Goal: Task Accomplishment & Management: Complete application form

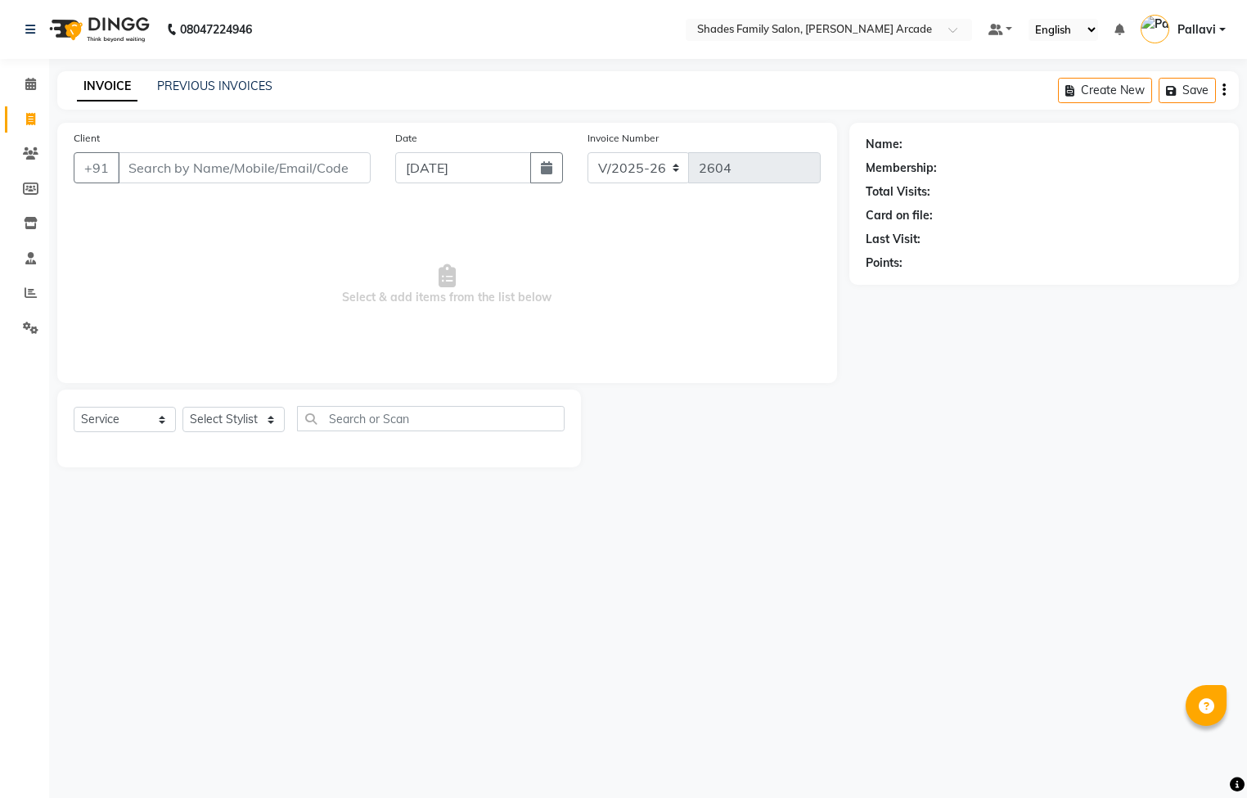
select select "5538"
select select "service"
click at [271, 83] on div "INVOICE PREVIOUS INVOICES" at bounding box center [174, 87] width 235 height 19
click at [227, 86] on link "PREVIOUS INVOICES" at bounding box center [214, 86] width 115 height 15
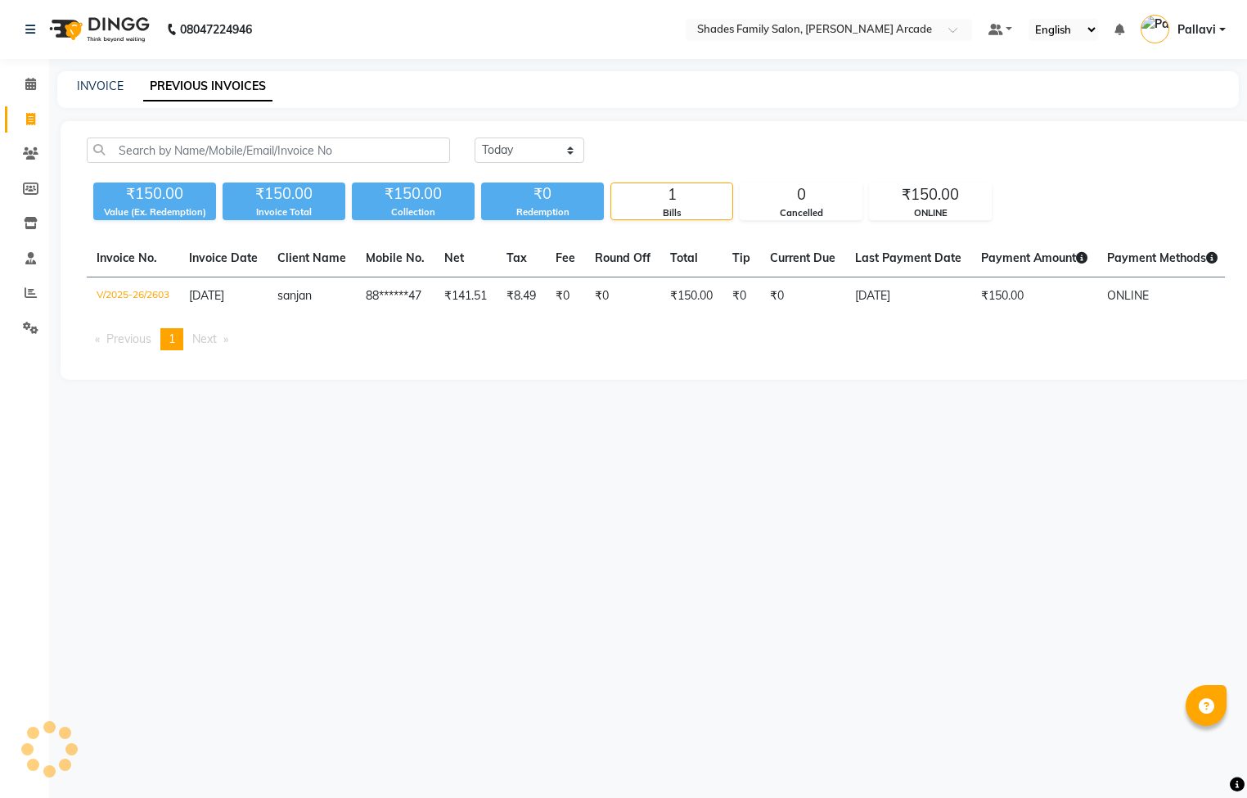
click at [93, 93] on div "INVOICE" at bounding box center [100, 86] width 47 height 17
click at [97, 87] on link "INVOICE" at bounding box center [100, 86] width 47 height 15
select select "service"
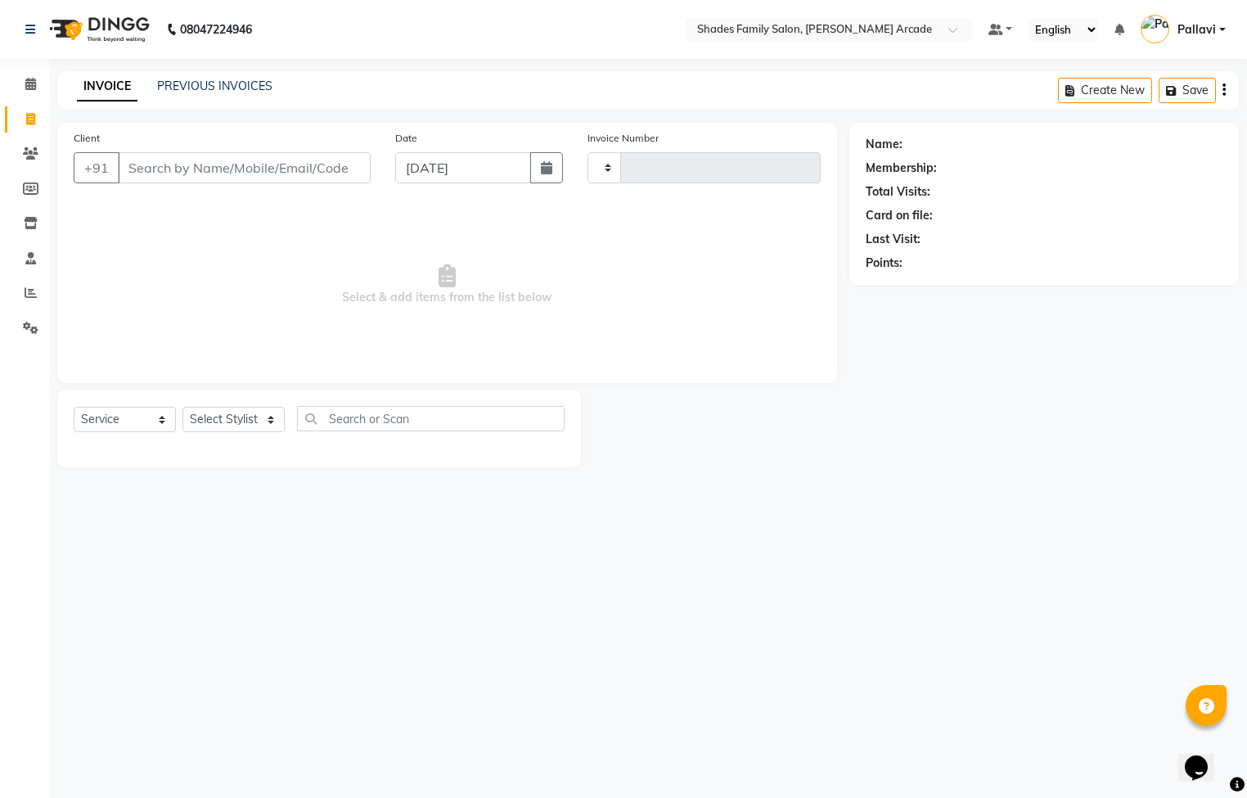
type input "2604"
select select "5538"
type input "9535504375"
click at [368, 172] on button "Add Client" at bounding box center [328, 167] width 84 height 31
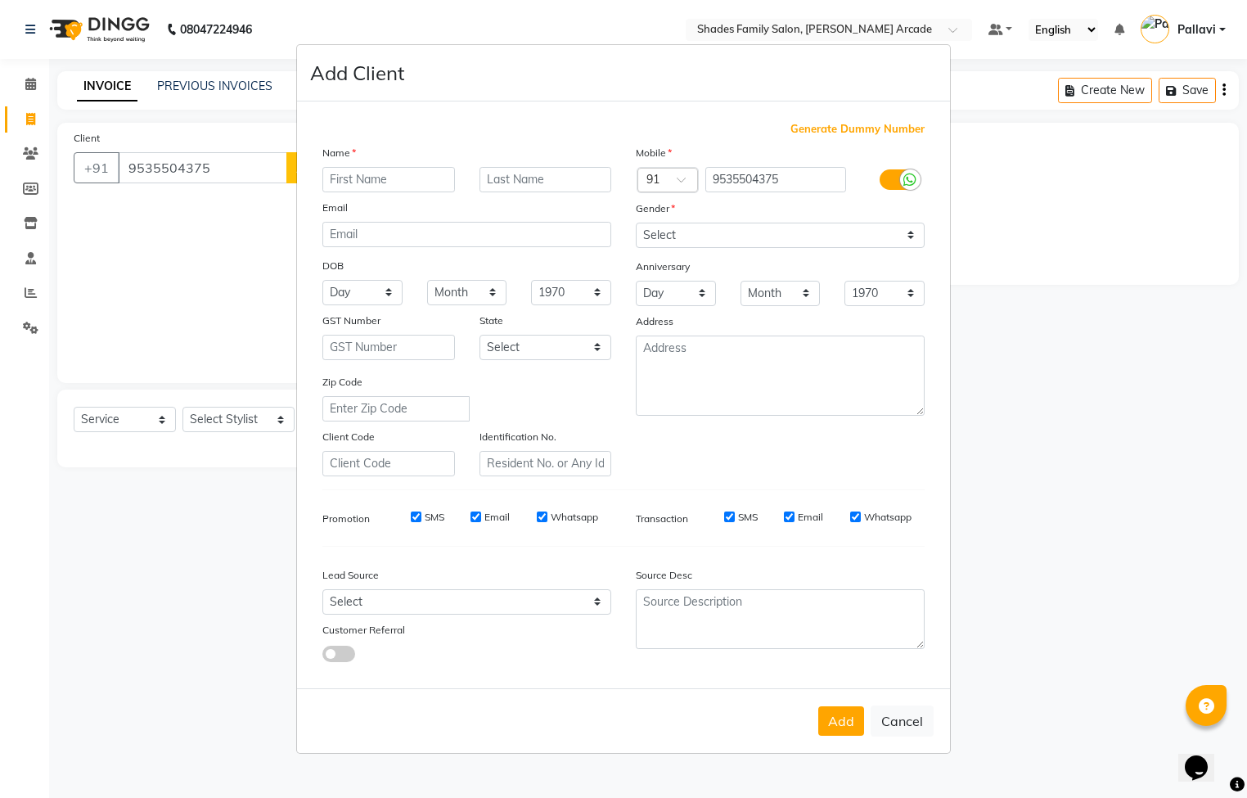
click at [337, 178] on input "text" at bounding box center [388, 179] width 133 height 25
type input "[PERSON_NAME]"
click at [665, 228] on select "Select [DEMOGRAPHIC_DATA] [DEMOGRAPHIC_DATA] Other Prefer Not To Say" at bounding box center [780, 235] width 289 height 25
select select "[DEMOGRAPHIC_DATA]"
click at [636, 223] on select "Select [DEMOGRAPHIC_DATA] [DEMOGRAPHIC_DATA] Other Prefer Not To Say" at bounding box center [780, 235] width 289 height 25
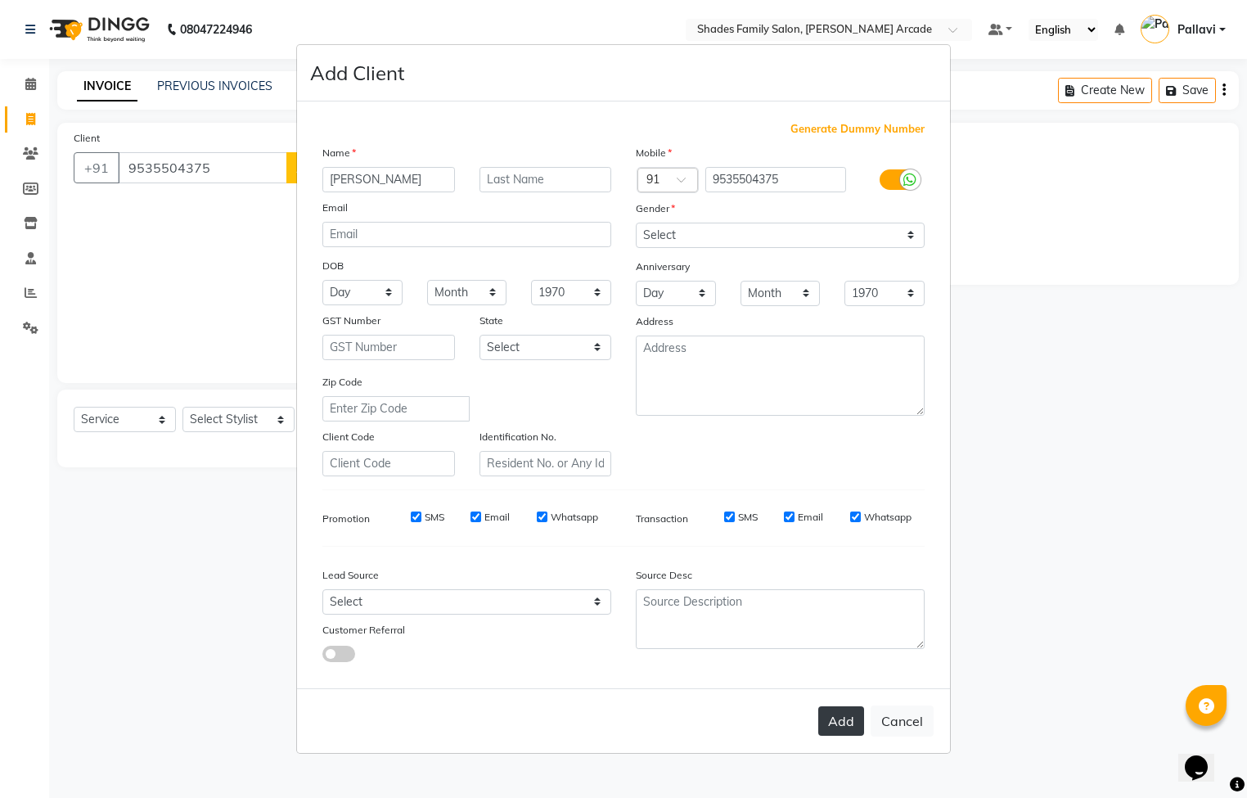
click at [840, 719] on button "Add" at bounding box center [841, 720] width 46 height 29
type input "95******75"
select select
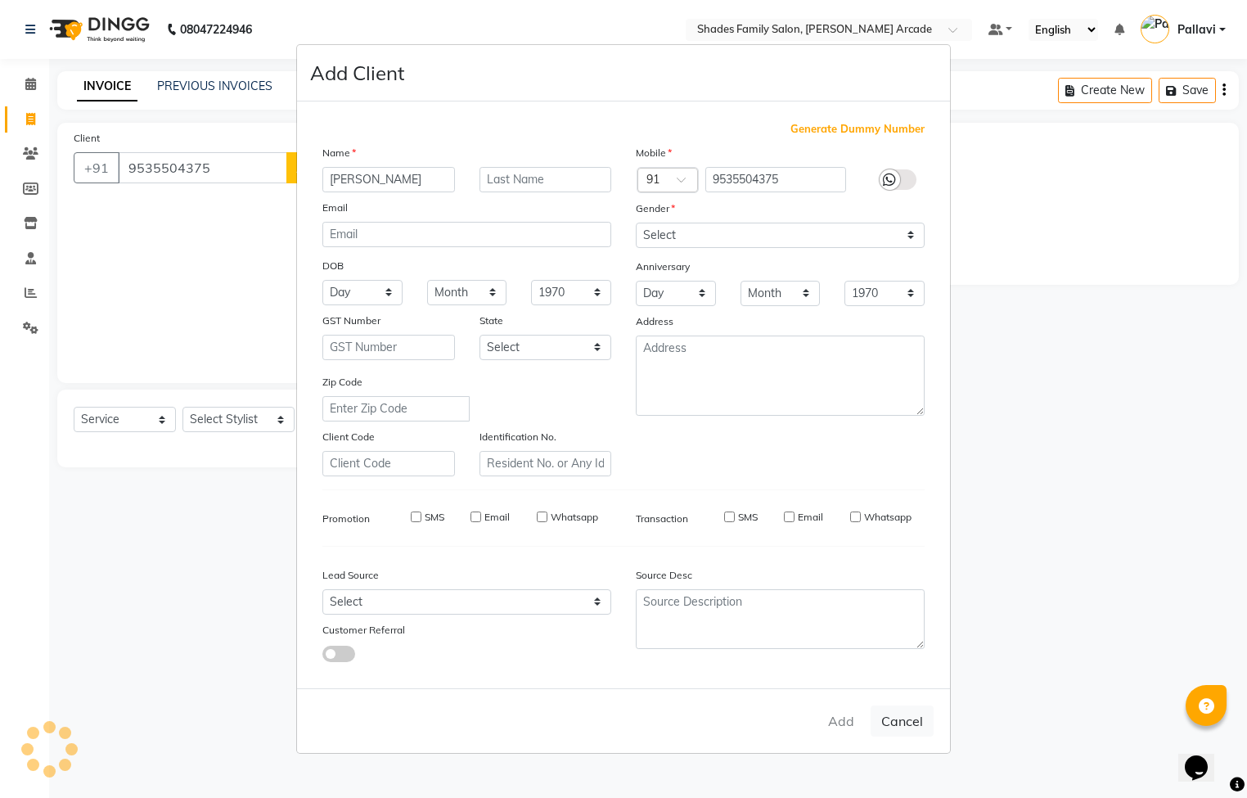
select select
checkbox input "false"
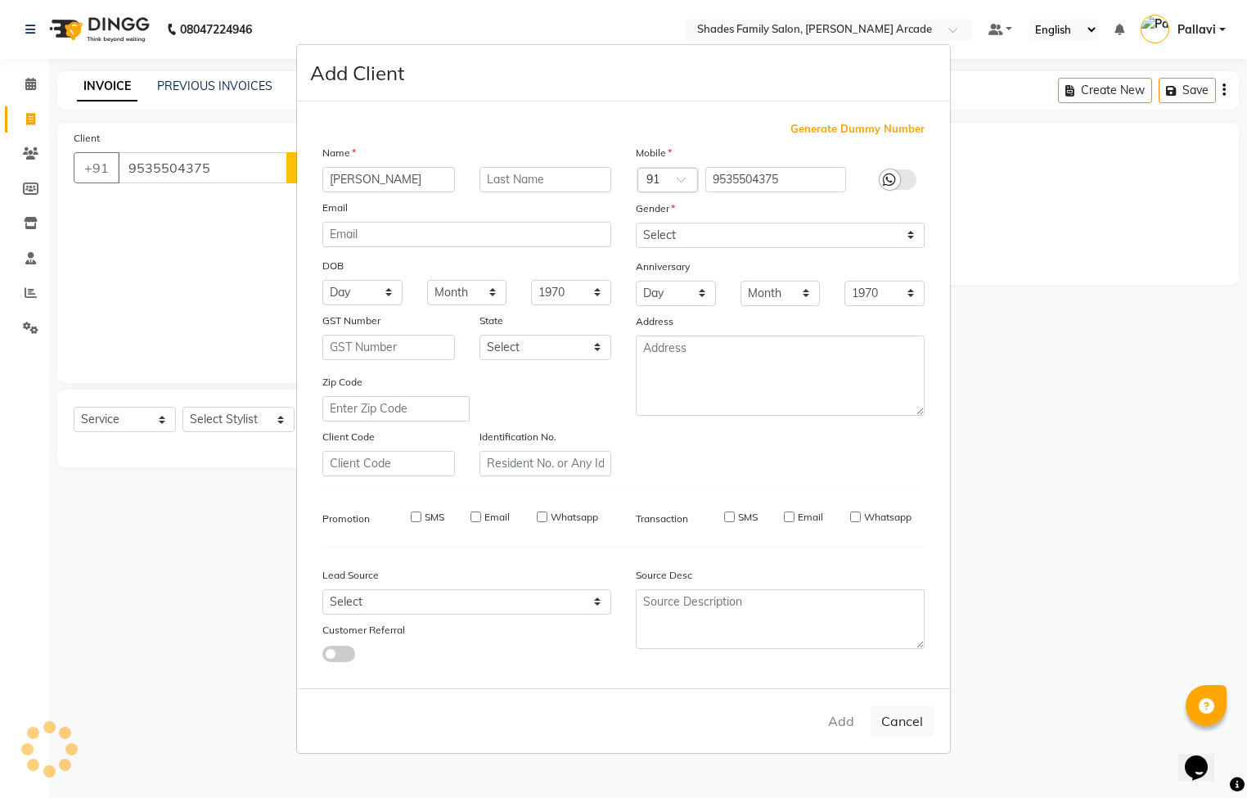
checkbox input "false"
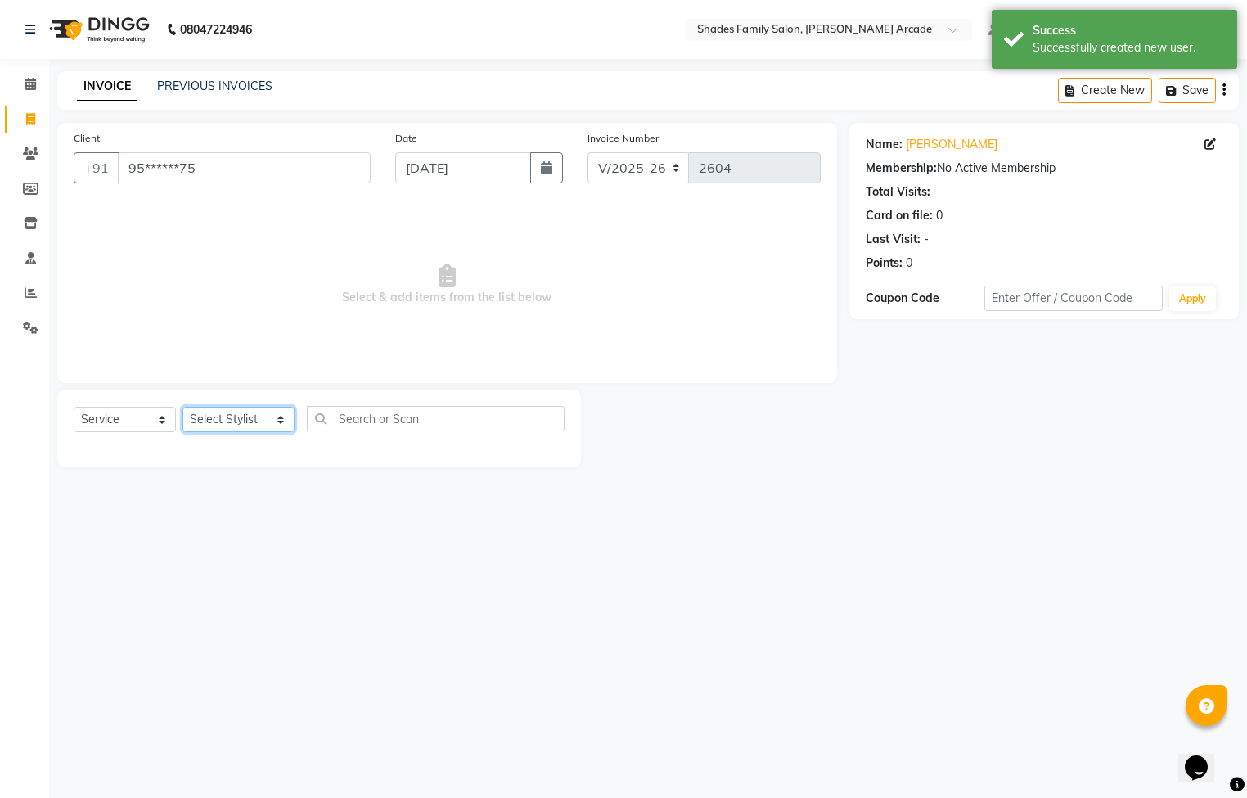
click at [253, 421] on select "Select Stylist Admin [PERSON_NAME] [PERSON_NAME] [PERSON_NAME] Danish [PERSON_N…" at bounding box center [238, 419] width 112 height 25
select select "89300"
click at [182, 407] on select "Select Stylist Admin [PERSON_NAME] [PERSON_NAME] [PERSON_NAME] Danish [PERSON_N…" at bounding box center [238, 419] width 112 height 25
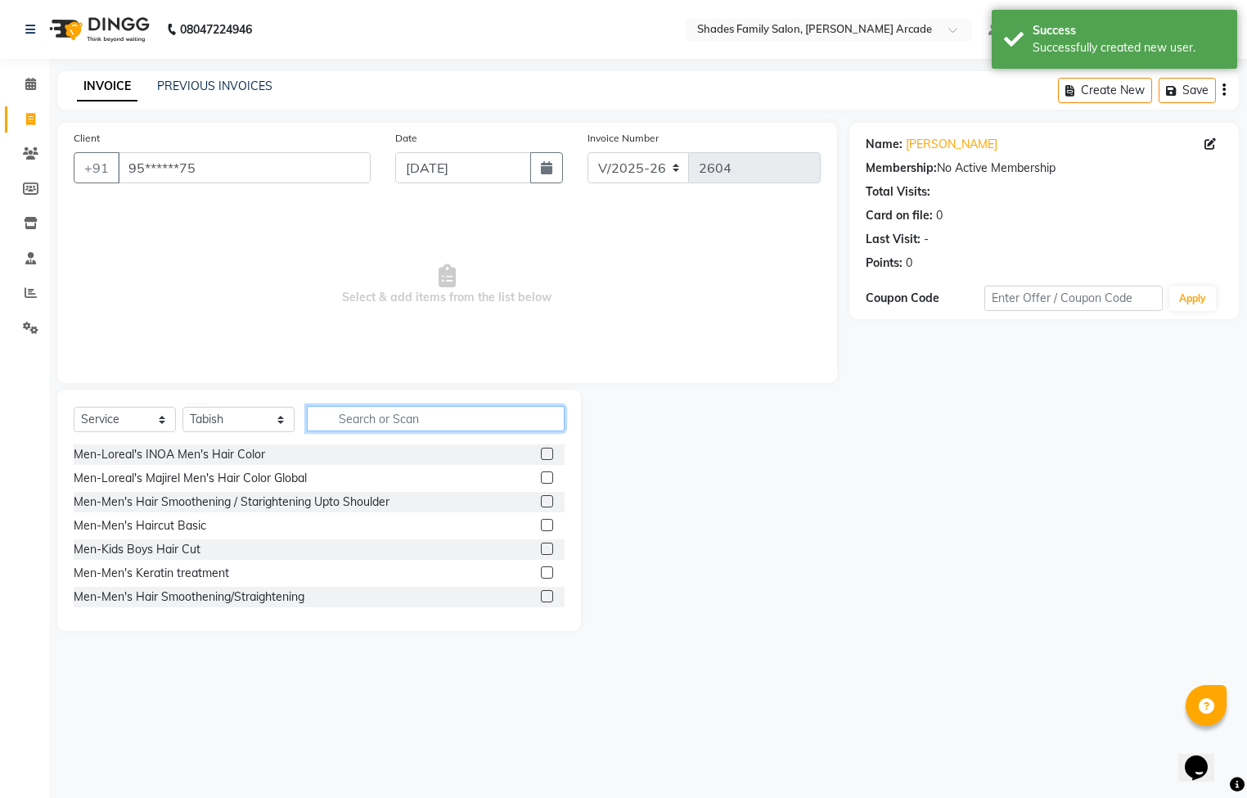
click at [342, 415] on input "text" at bounding box center [436, 418] width 258 height 25
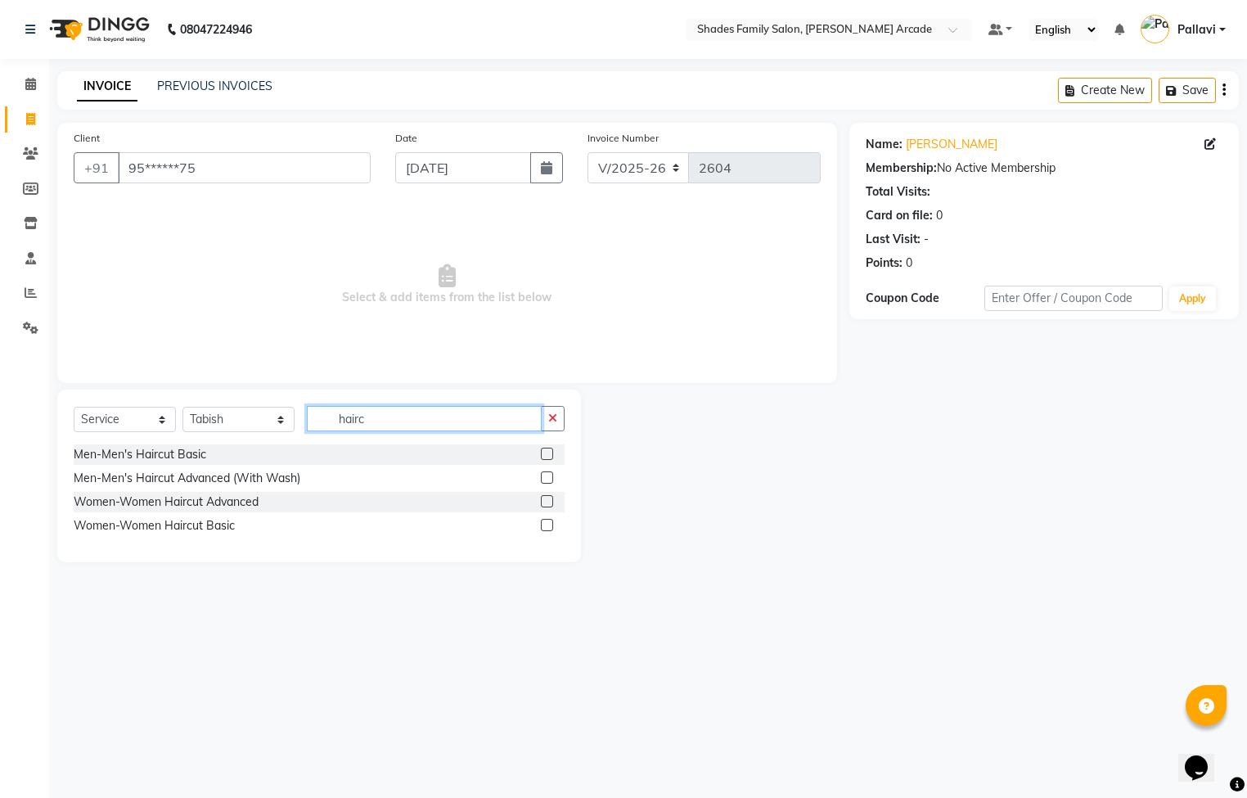
type input "hairc"
click at [548, 479] on label at bounding box center [547, 477] width 12 height 12
click at [548, 479] on input "checkbox" at bounding box center [546, 478] width 11 height 11
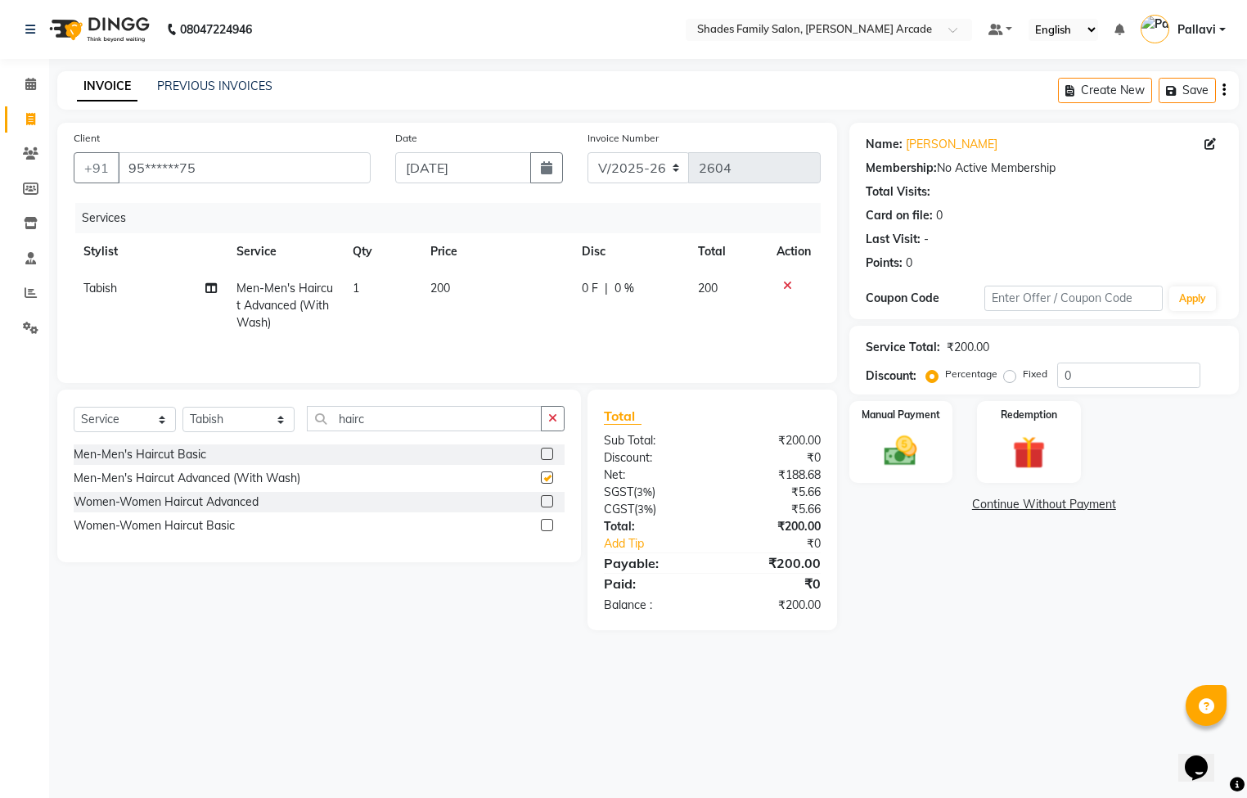
checkbox input "false"
click at [445, 286] on span "200" at bounding box center [440, 288] width 20 height 15
select select "89300"
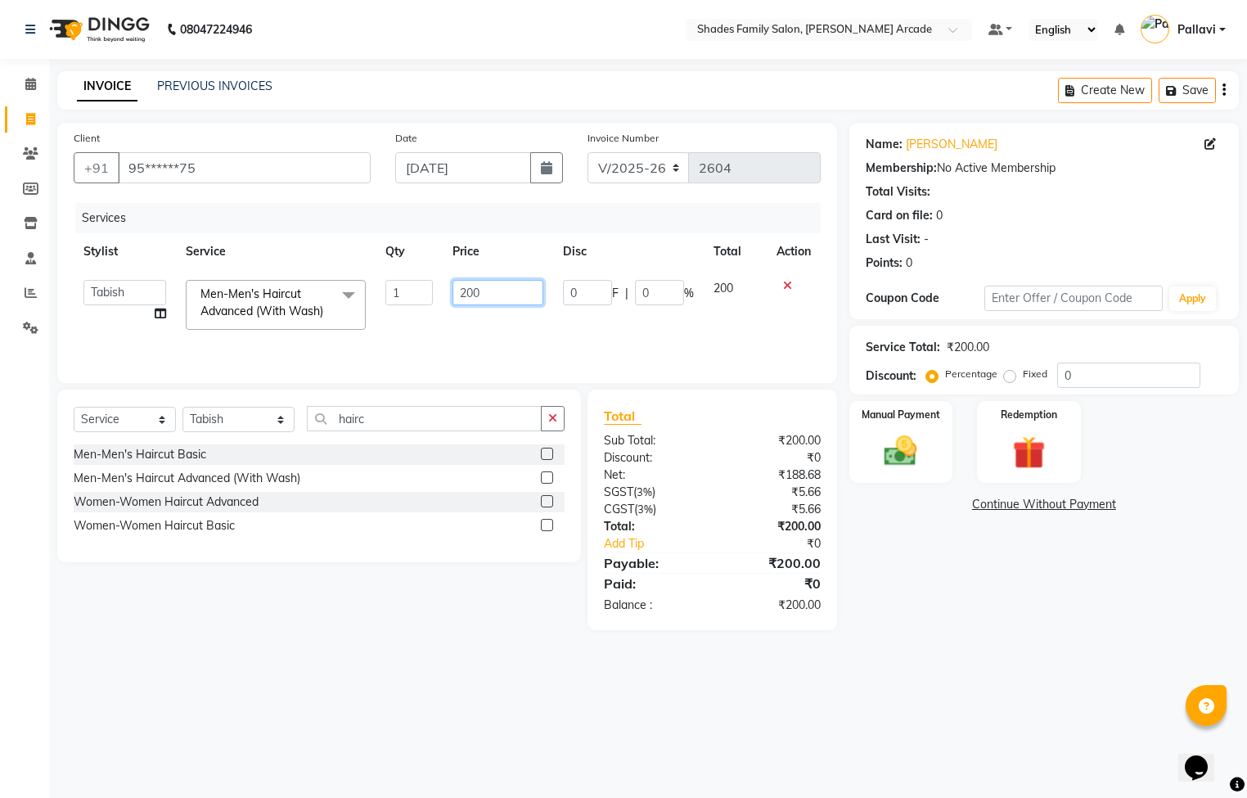
click at [503, 282] on input "200" at bounding box center [497, 292] width 91 height 25
type input "250"
click at [557, 444] on div "Select Service Product Membership Package Voucher Prepaid Gift Card Select Styl…" at bounding box center [319, 425] width 491 height 38
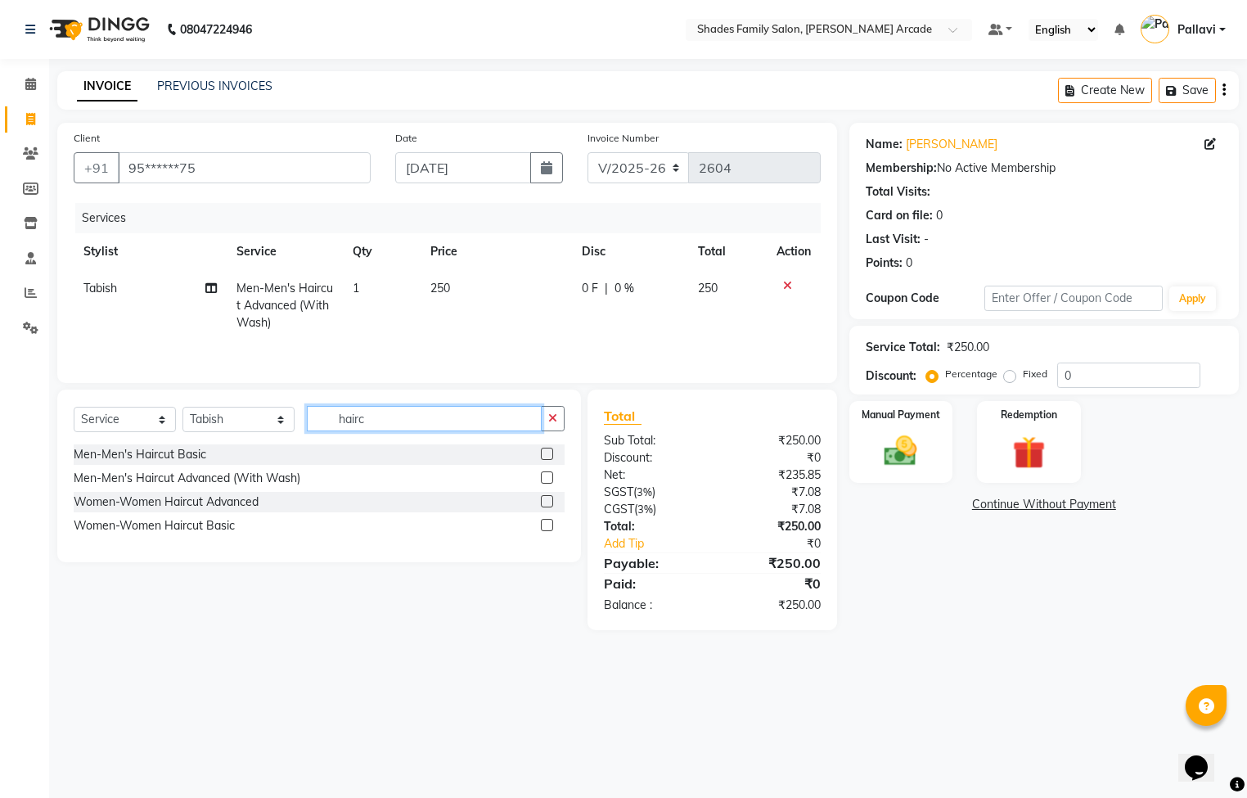
click at [389, 425] on input "hairc" at bounding box center [424, 418] width 235 height 25
type input "h"
type input "bear"
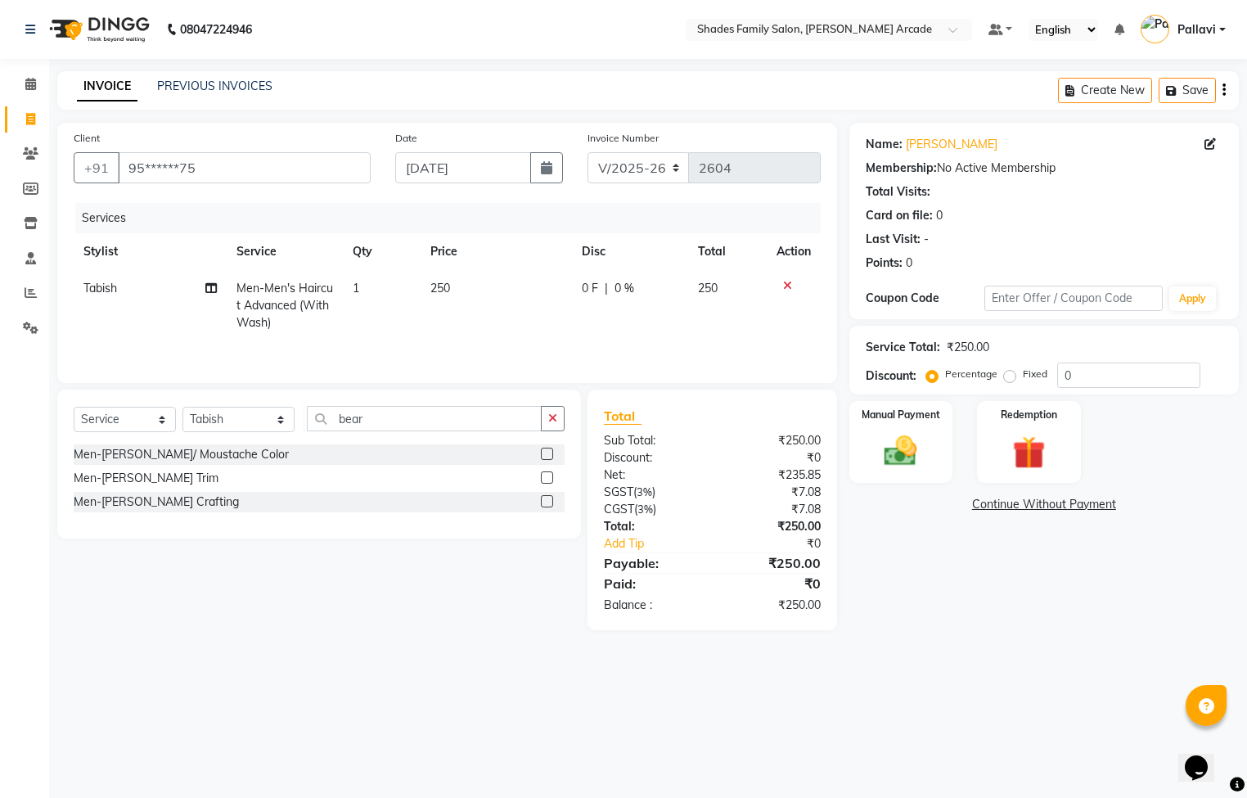
click at [547, 484] on label at bounding box center [547, 477] width 12 height 12
click at [547, 484] on input "checkbox" at bounding box center [546, 478] width 11 height 11
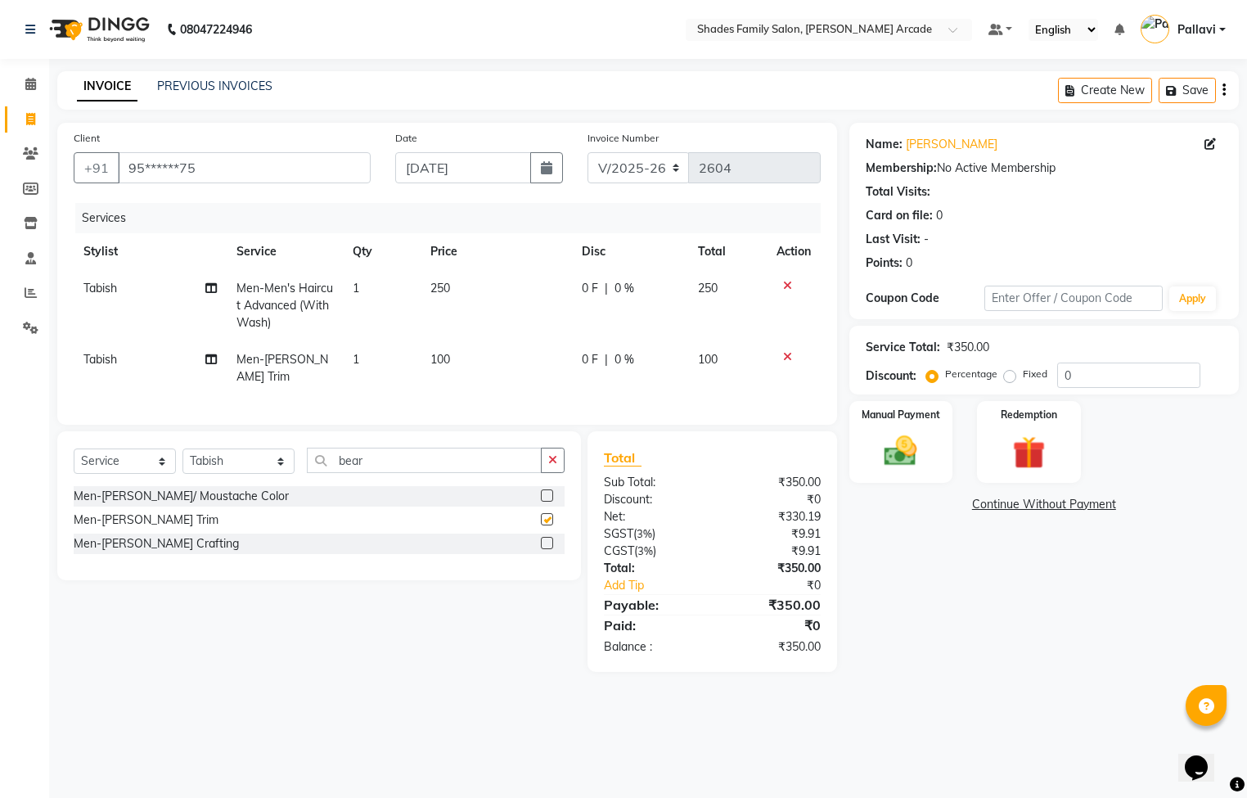
checkbox input "false"
click at [899, 443] on img at bounding box center [901, 451] width 56 height 39
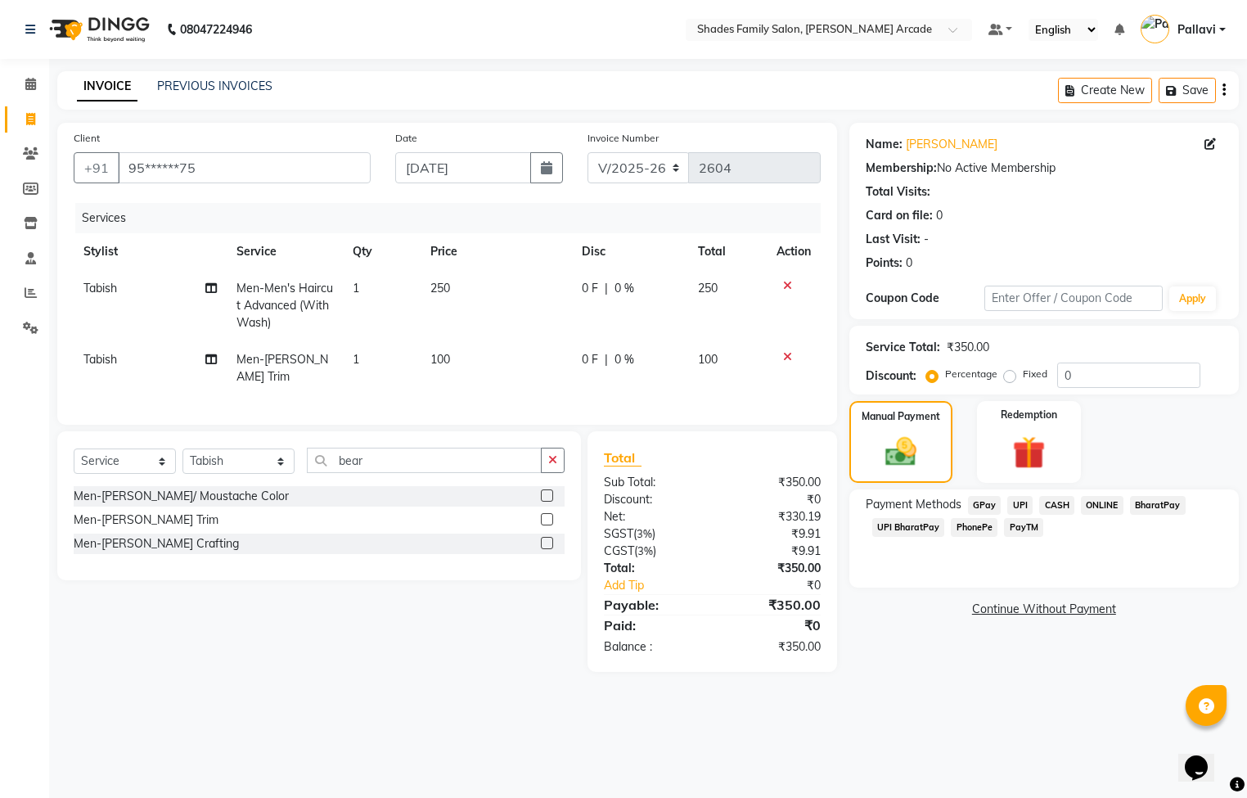
click at [1100, 504] on span "ONLINE" at bounding box center [1102, 505] width 43 height 19
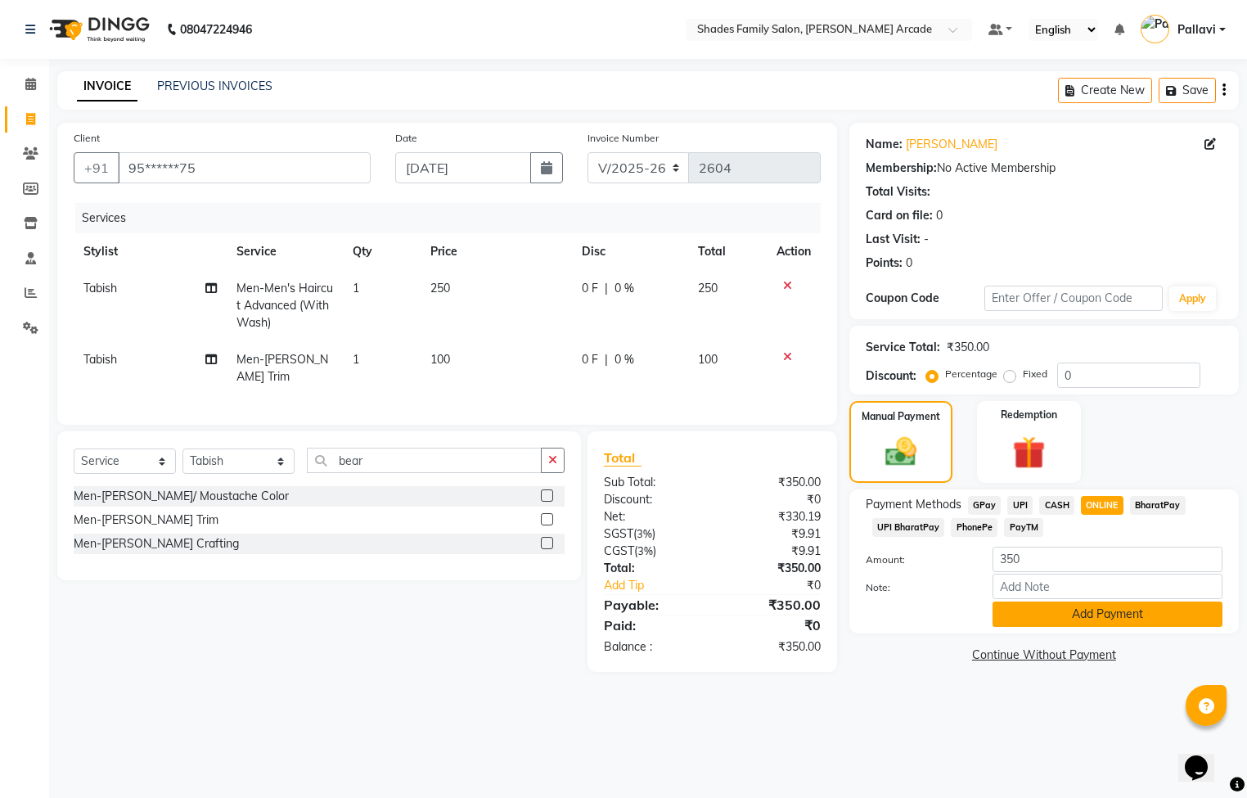
click at [1081, 602] on button "Add Payment" at bounding box center [1107, 613] width 230 height 25
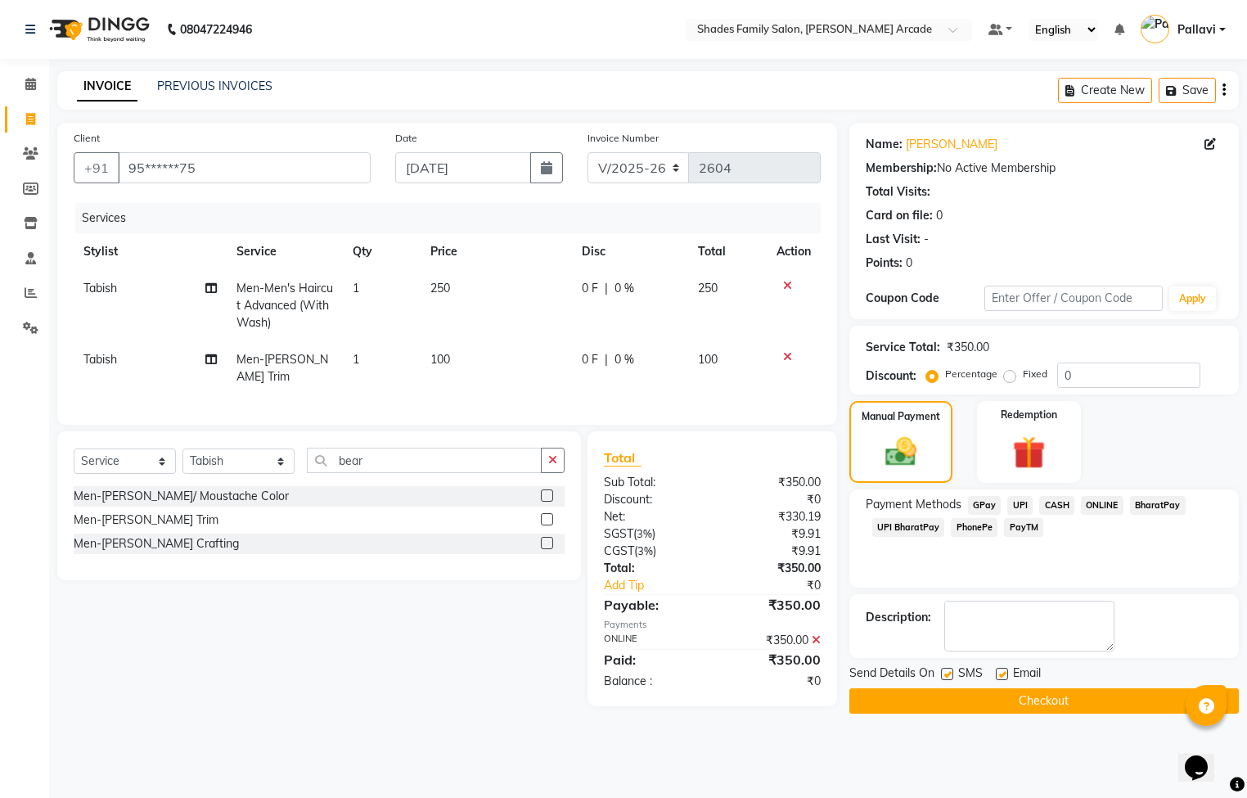
click at [1046, 693] on button "Checkout" at bounding box center [1043, 700] width 389 height 25
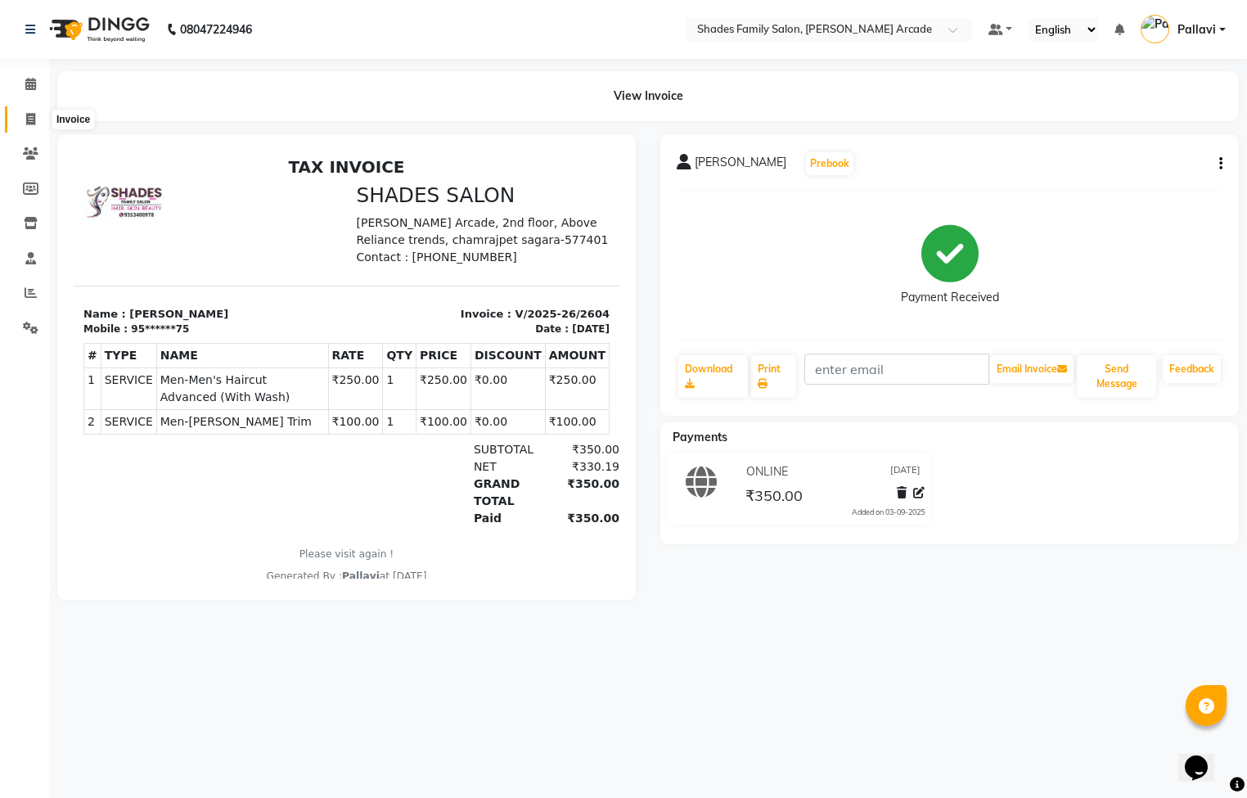
click at [30, 118] on icon at bounding box center [30, 119] width 9 height 12
select select "5538"
select select "service"
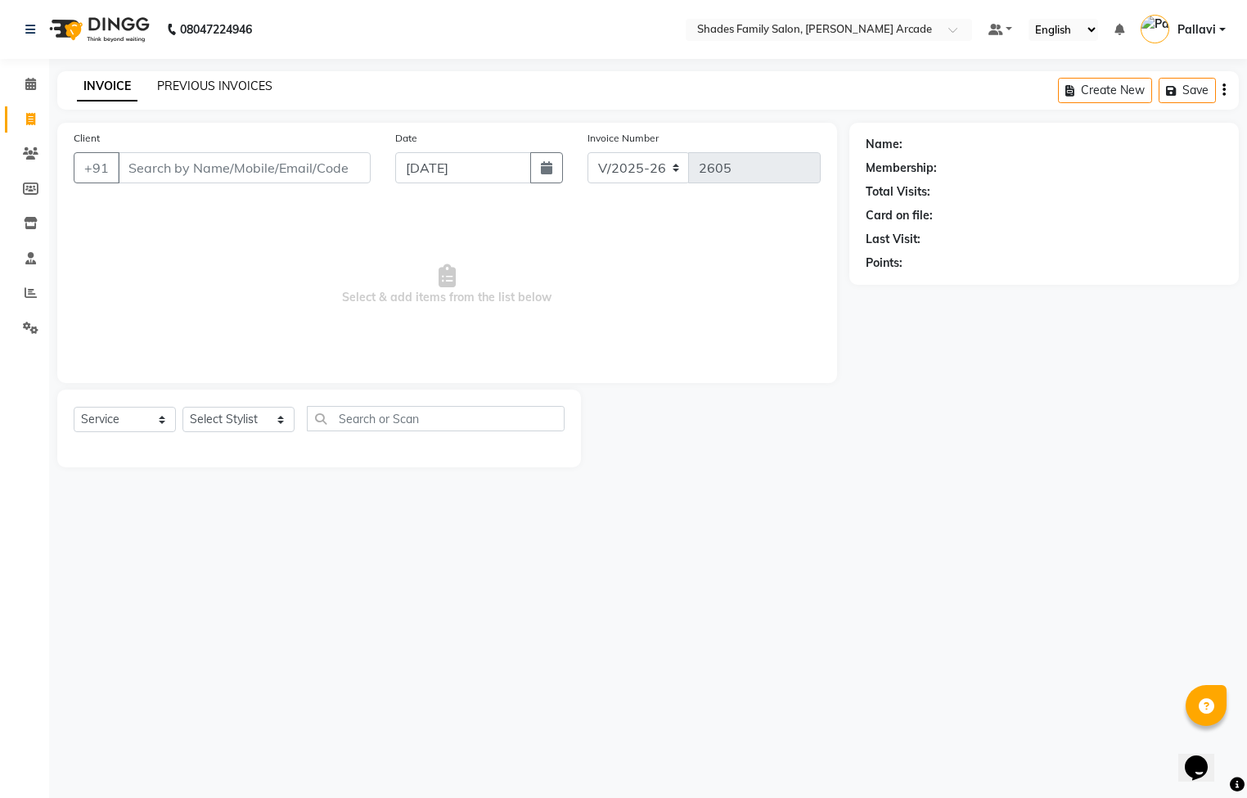
click at [182, 83] on link "PREVIOUS INVOICES" at bounding box center [214, 86] width 115 height 15
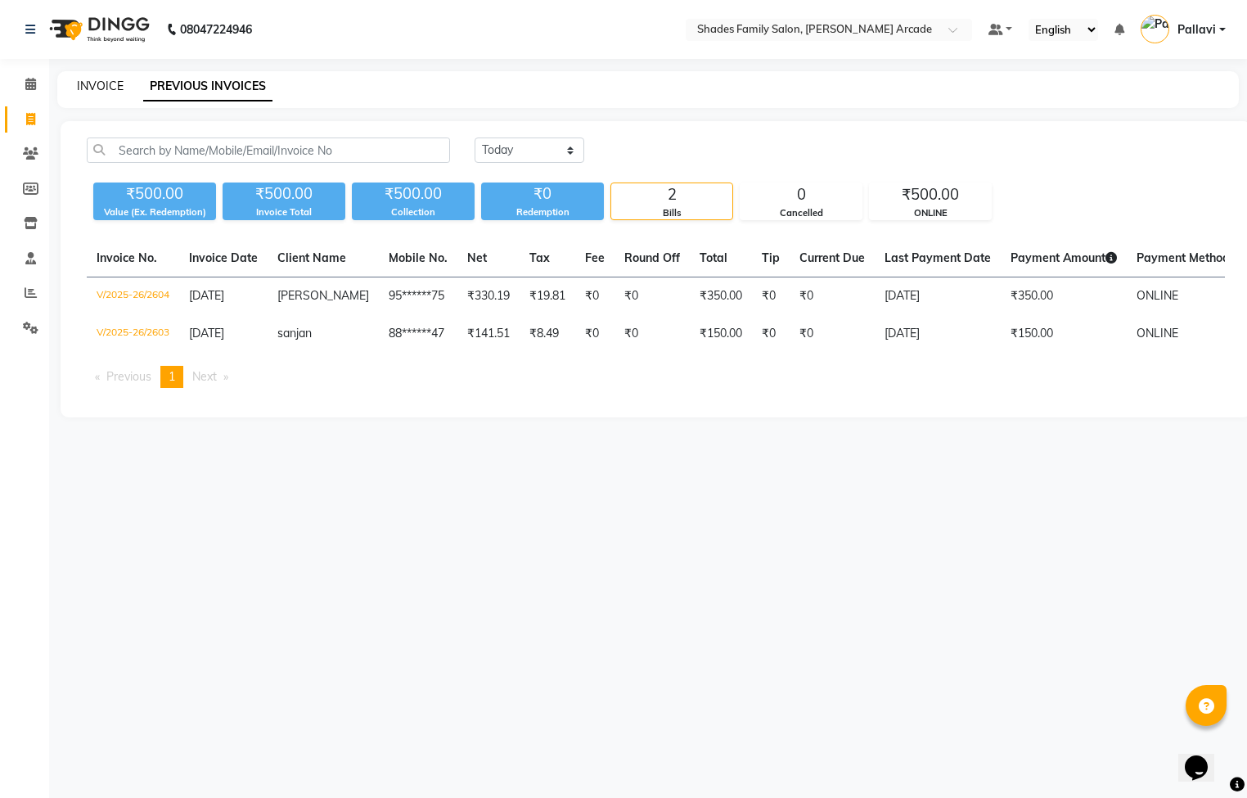
click at [96, 88] on link "INVOICE" at bounding box center [100, 86] width 47 height 15
select select "5538"
select select "service"
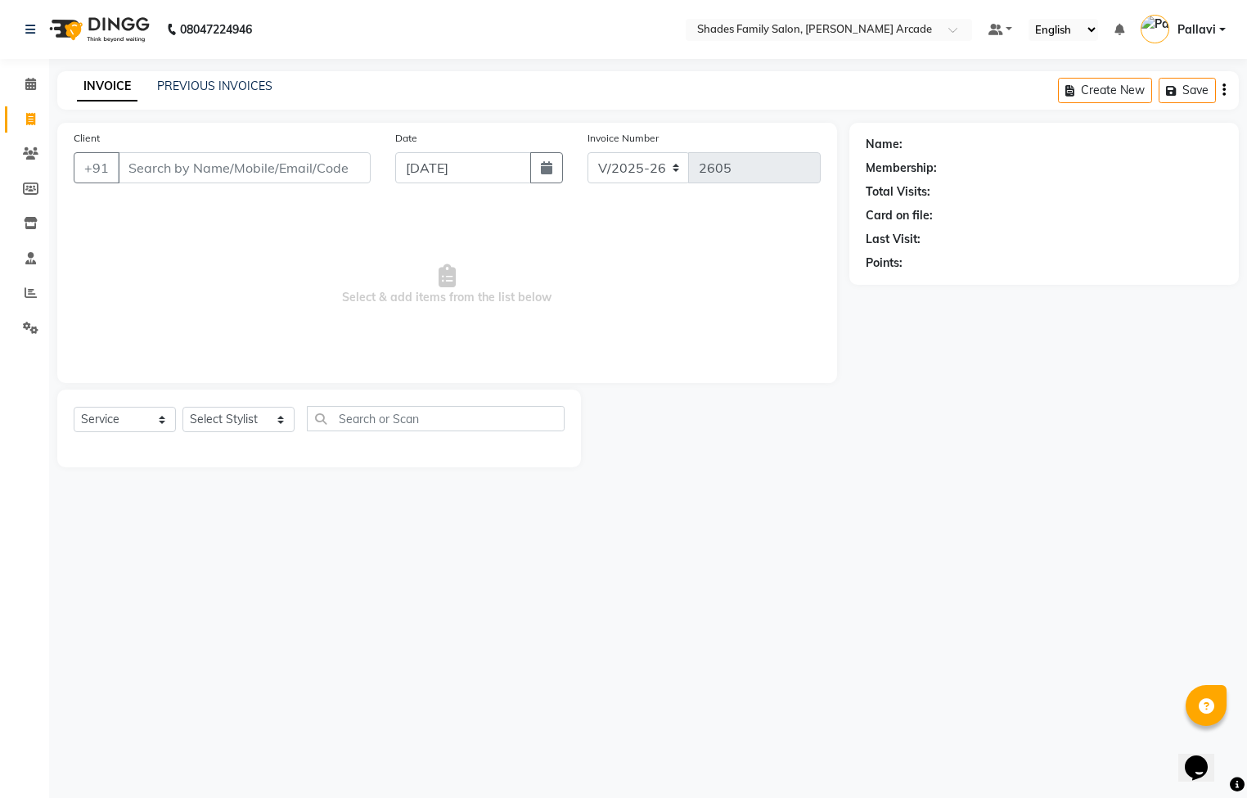
click at [214, 169] on input "Client" at bounding box center [244, 167] width 253 height 31
click at [184, 199] on ngb-highlight "96******18" at bounding box center [213, 206] width 67 height 16
type input "96******18"
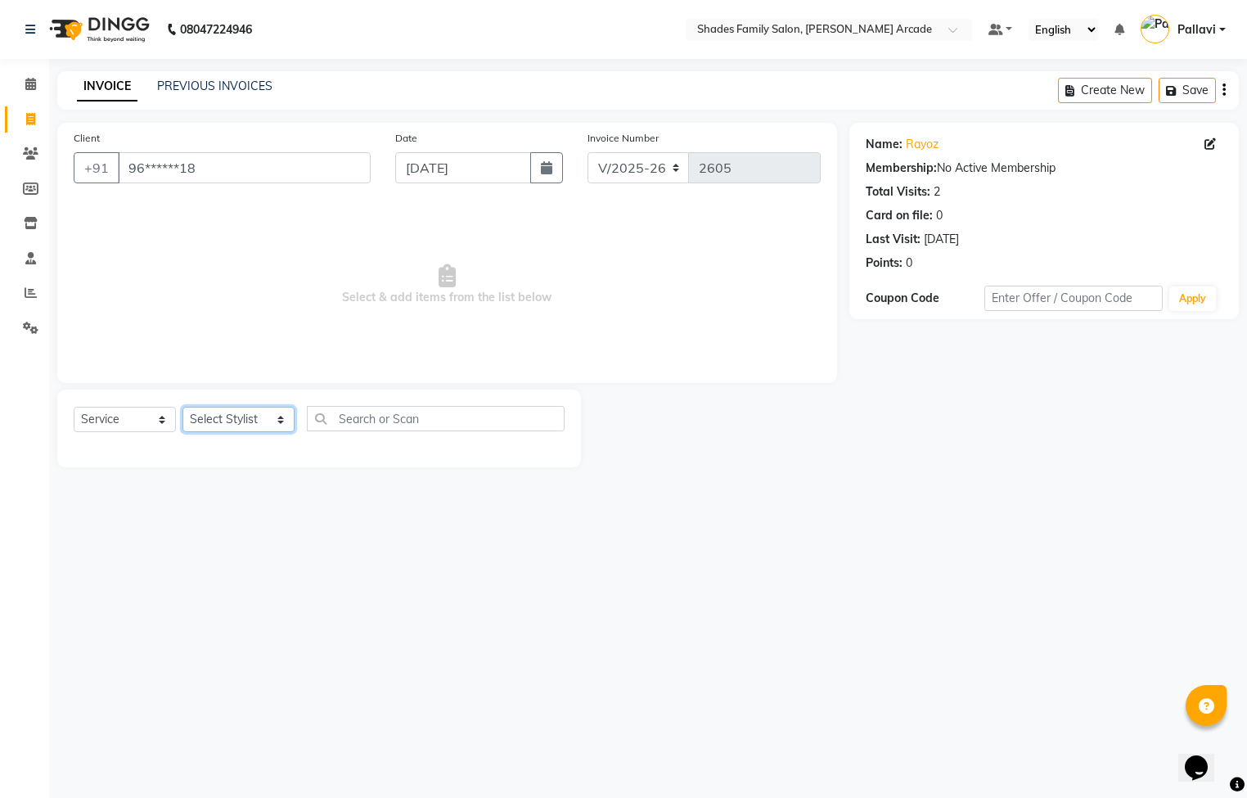
click at [212, 420] on select "Select Stylist Admin [PERSON_NAME] [PERSON_NAME] [PERSON_NAME] Danish [PERSON_N…" at bounding box center [238, 419] width 112 height 25
select select "89300"
click at [182, 407] on select "Select Stylist Admin [PERSON_NAME] [PERSON_NAME] [PERSON_NAME] Danish [PERSON_N…" at bounding box center [238, 419] width 112 height 25
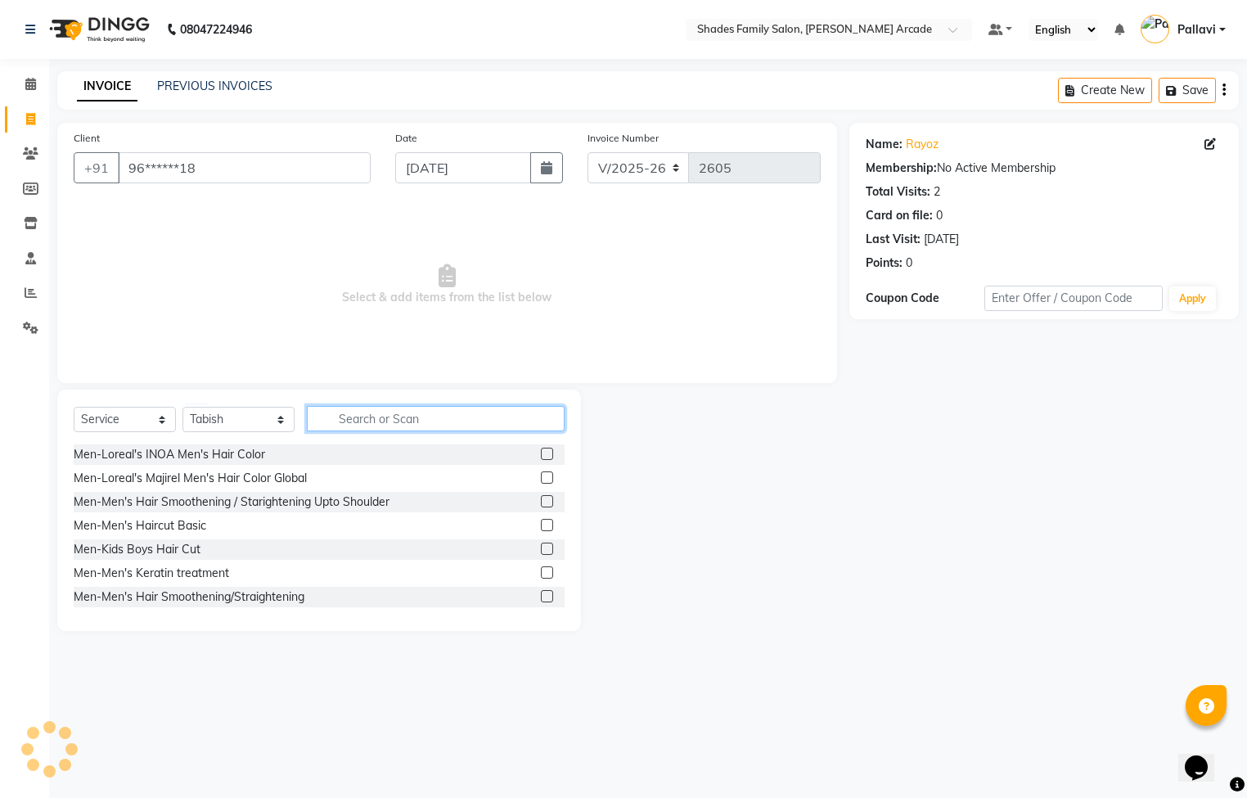
click at [366, 411] on input "text" at bounding box center [436, 418] width 258 height 25
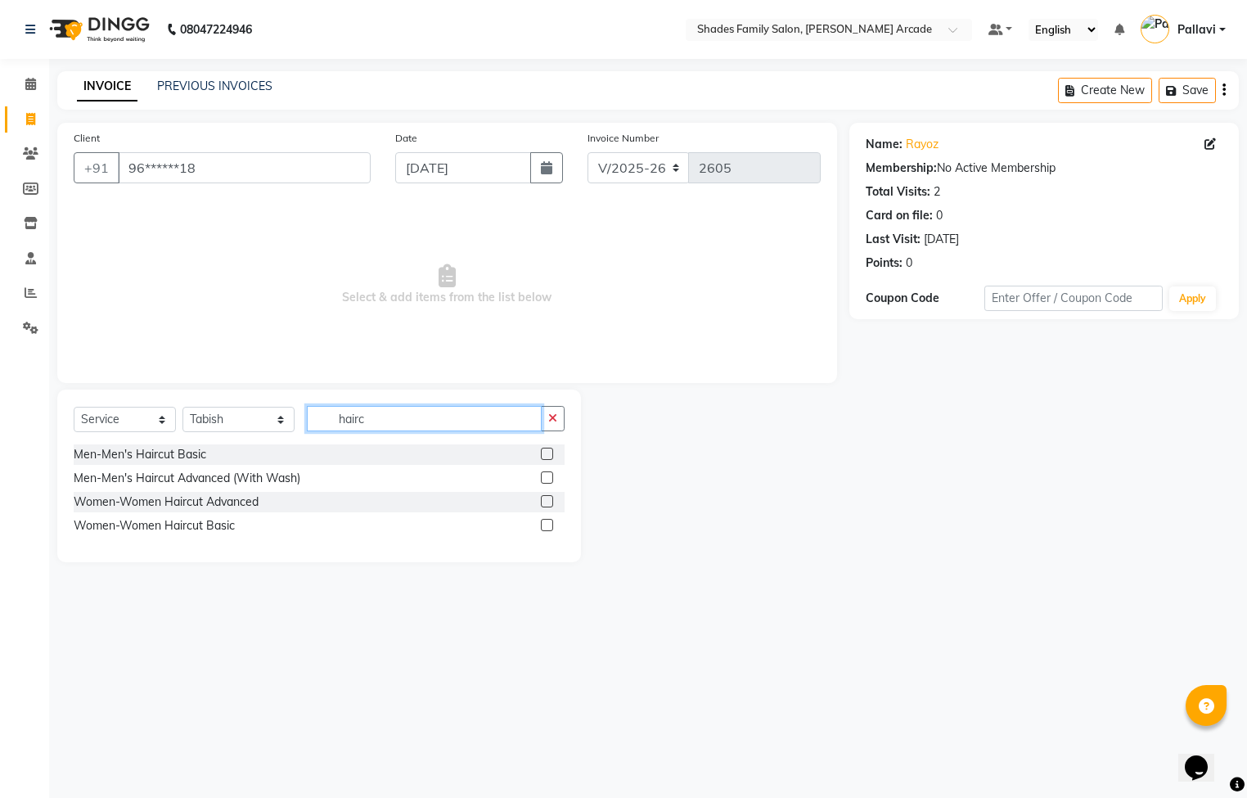
type input "hairc"
click at [548, 472] on label at bounding box center [547, 477] width 12 height 12
click at [548, 473] on input "checkbox" at bounding box center [546, 478] width 11 height 11
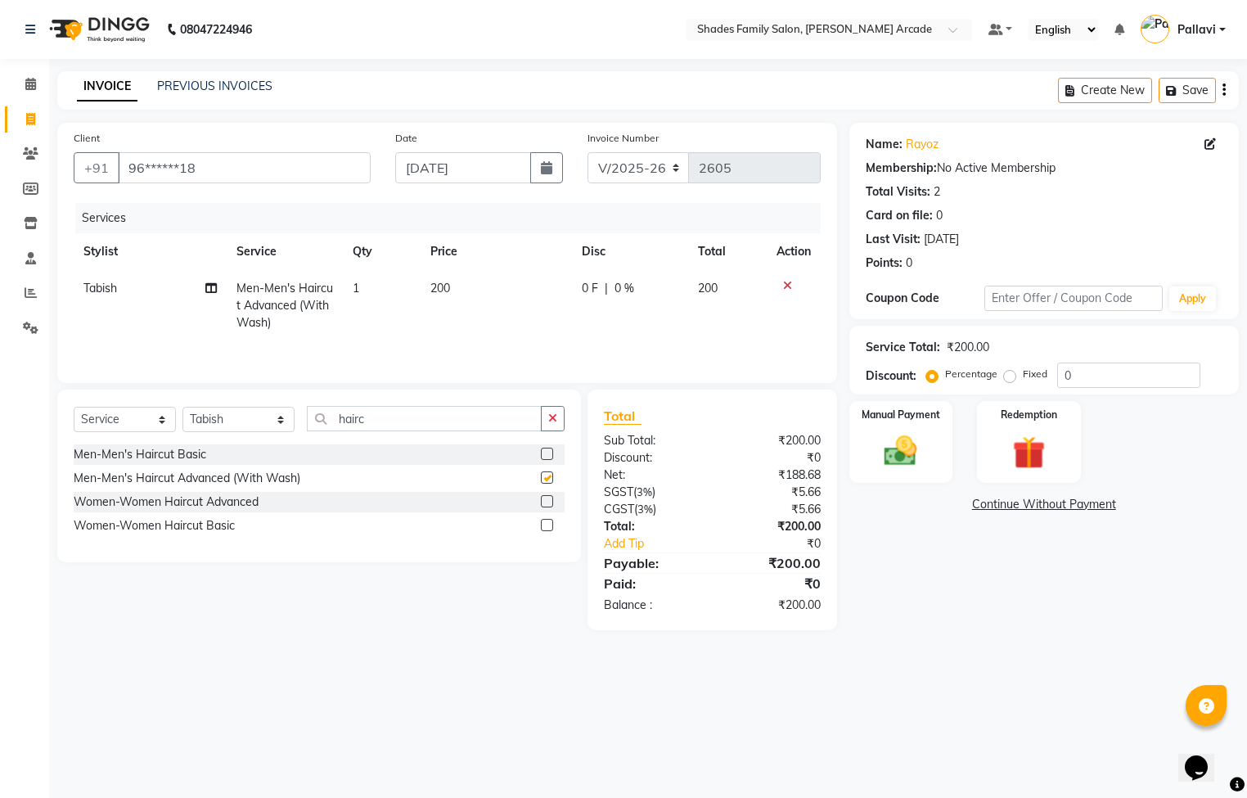
checkbox input "false"
click at [464, 420] on input "hairc" at bounding box center [424, 418] width 235 height 25
type input "h"
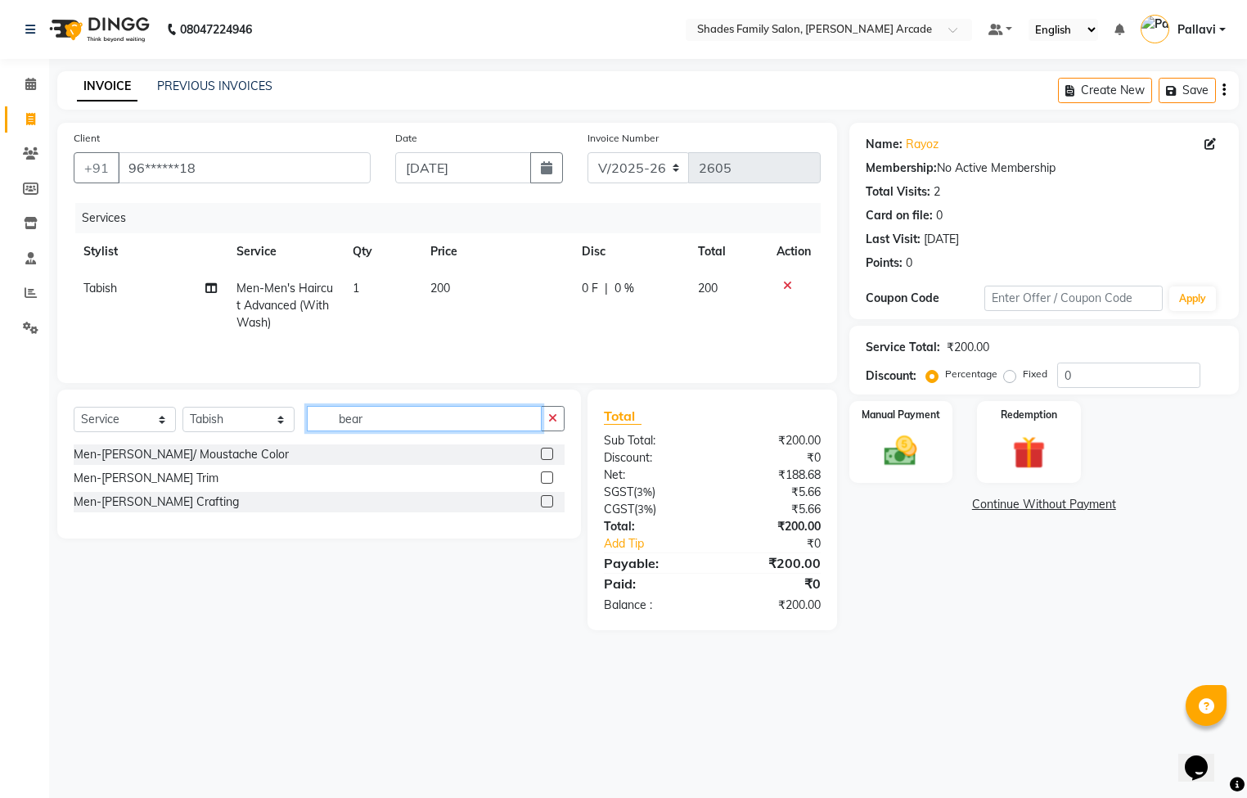
type input "bear"
click at [542, 482] on label at bounding box center [547, 477] width 12 height 12
click at [542, 482] on input "checkbox" at bounding box center [546, 478] width 11 height 11
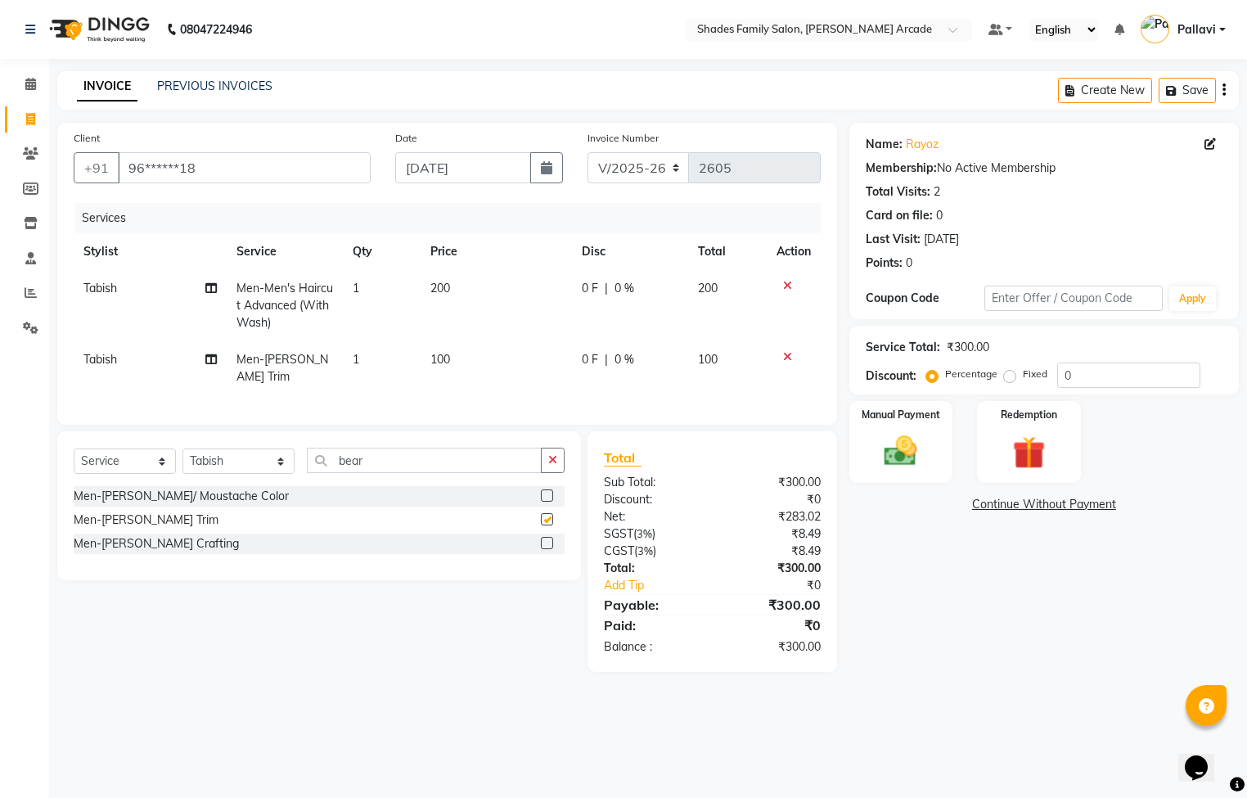
checkbox input "false"
click at [455, 364] on td "100" at bounding box center [497, 368] width 152 height 54
select select "89300"
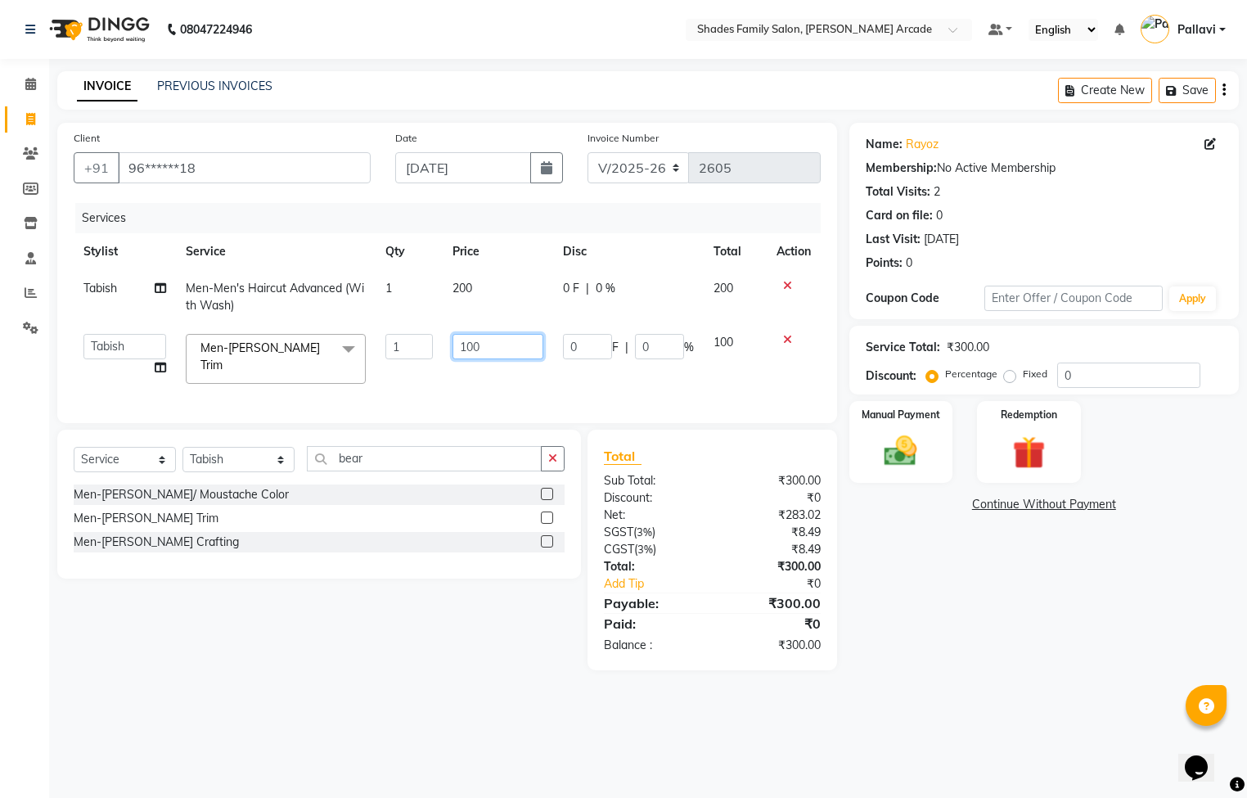
click at [494, 353] on input "100" at bounding box center [497, 346] width 91 height 25
type input "1"
type input "150"
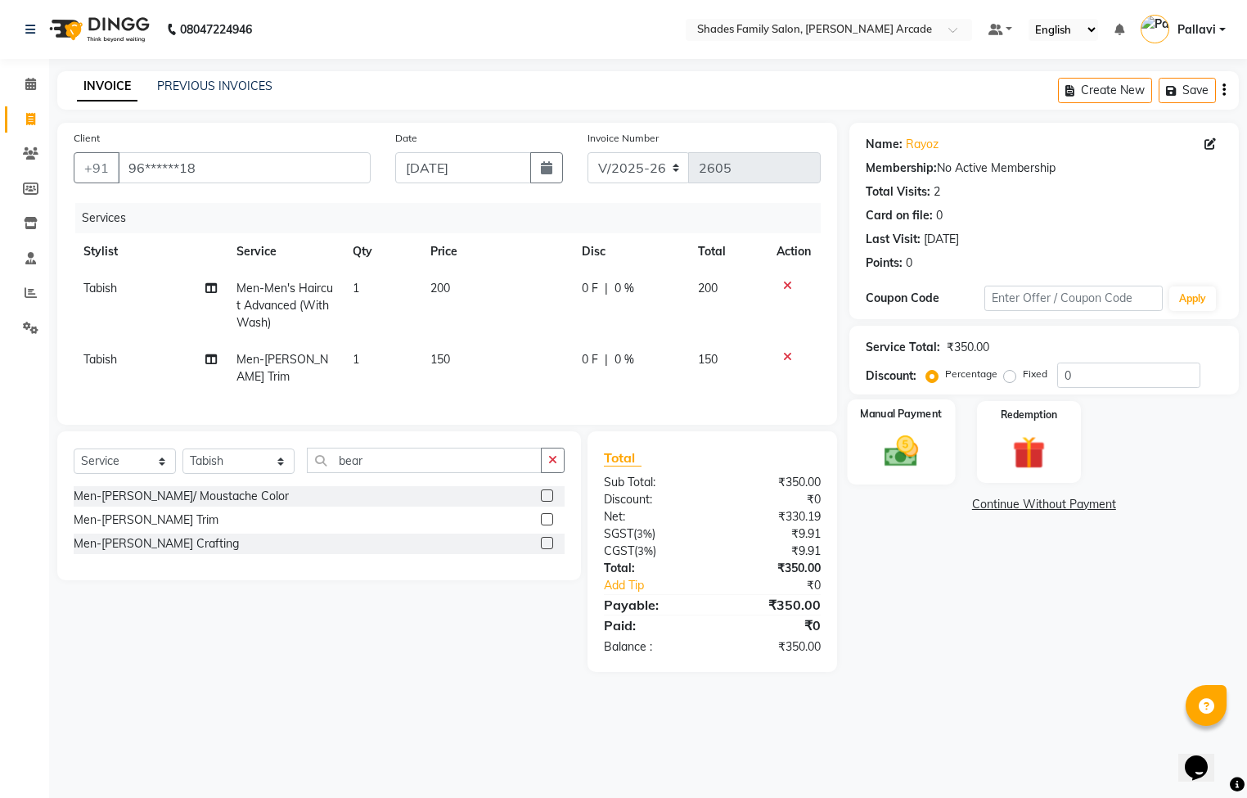
click at [916, 455] on img at bounding box center [901, 451] width 56 height 39
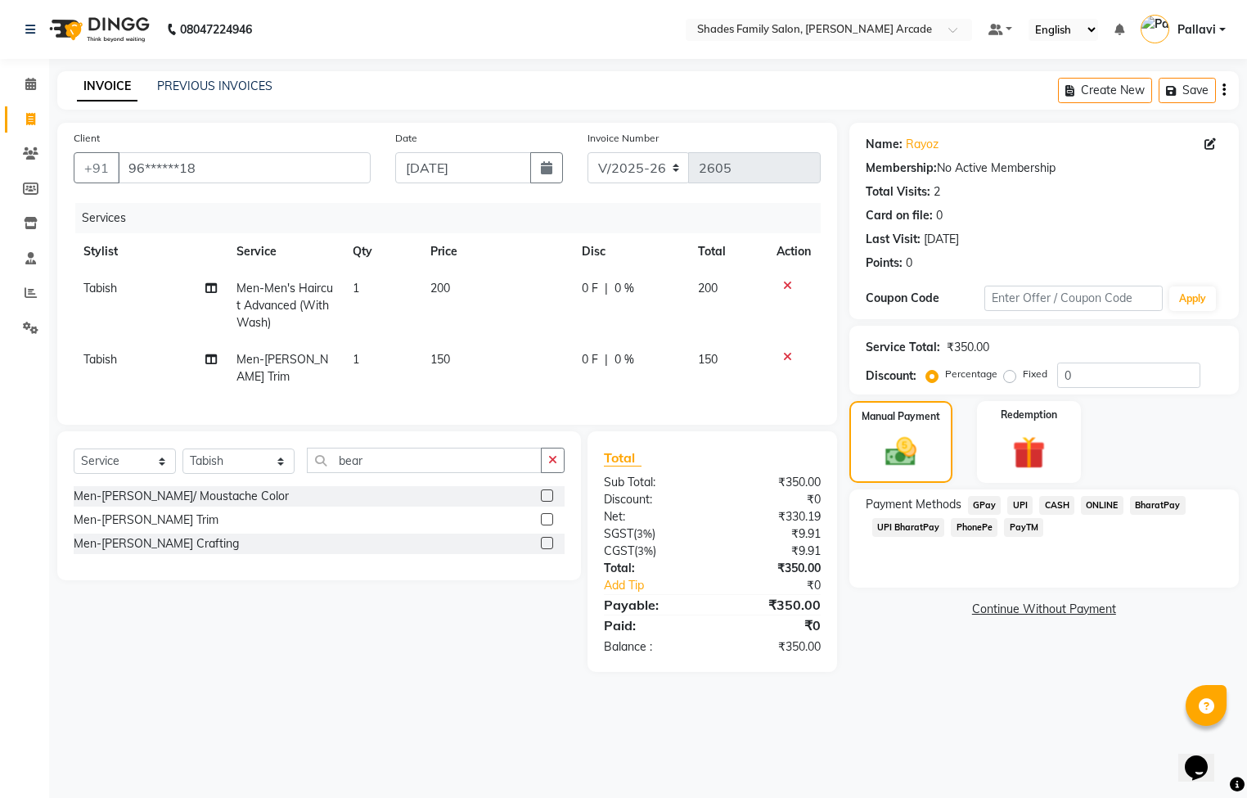
click at [1105, 506] on span "ONLINE" at bounding box center [1102, 505] width 43 height 19
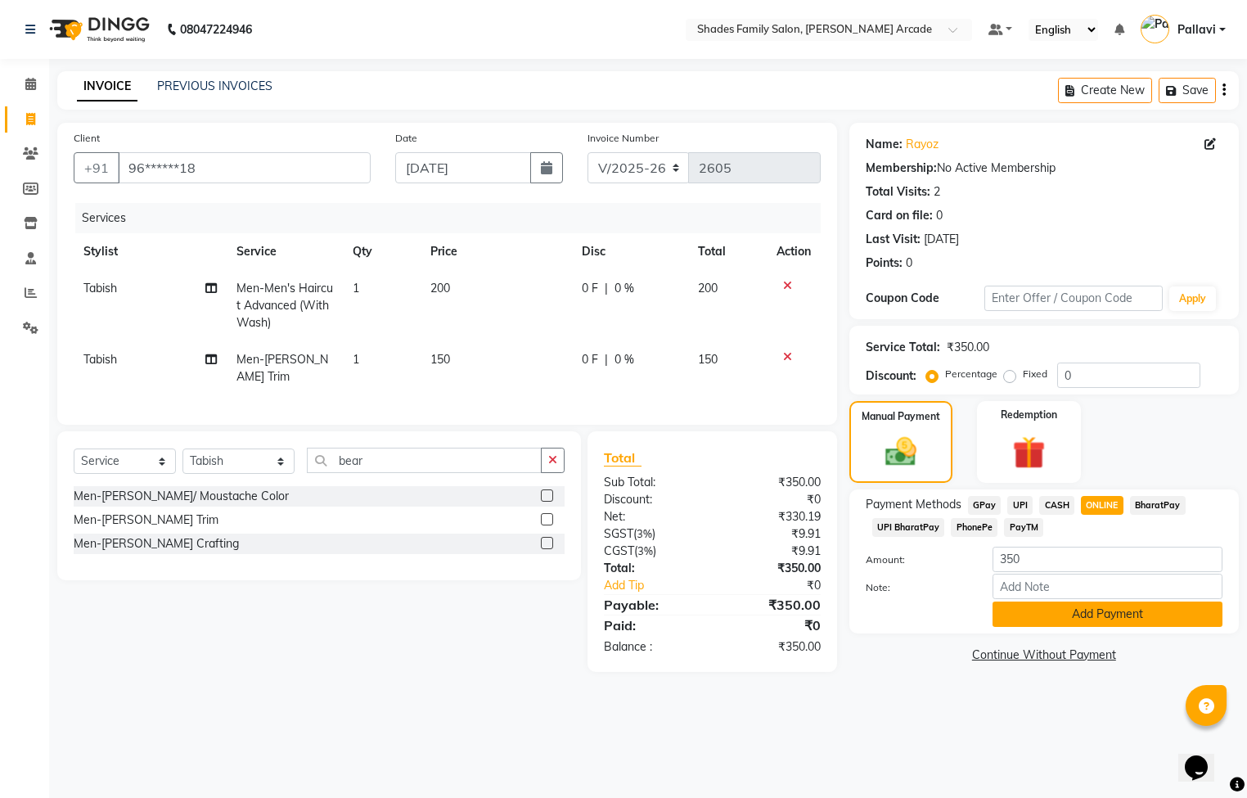
click at [1061, 607] on button "Add Payment" at bounding box center [1107, 613] width 230 height 25
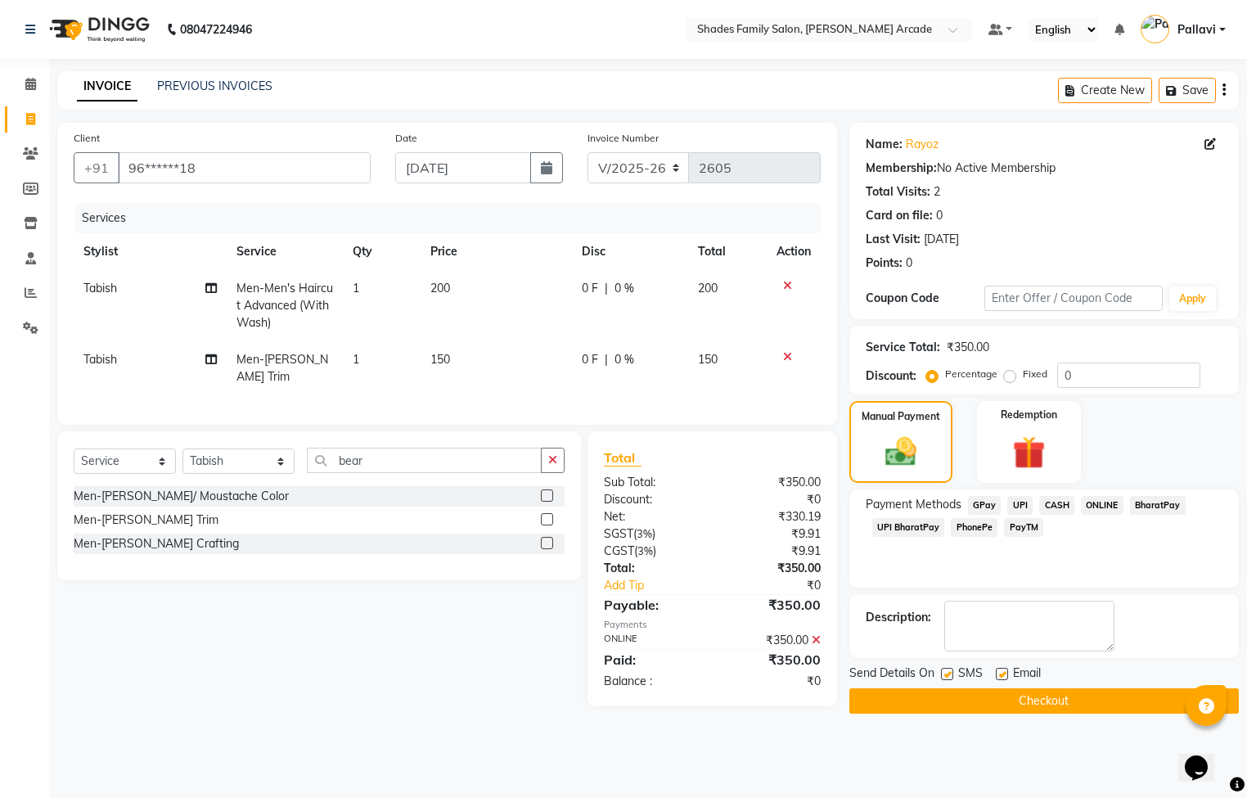
click at [1027, 697] on button "Checkout" at bounding box center [1043, 700] width 389 height 25
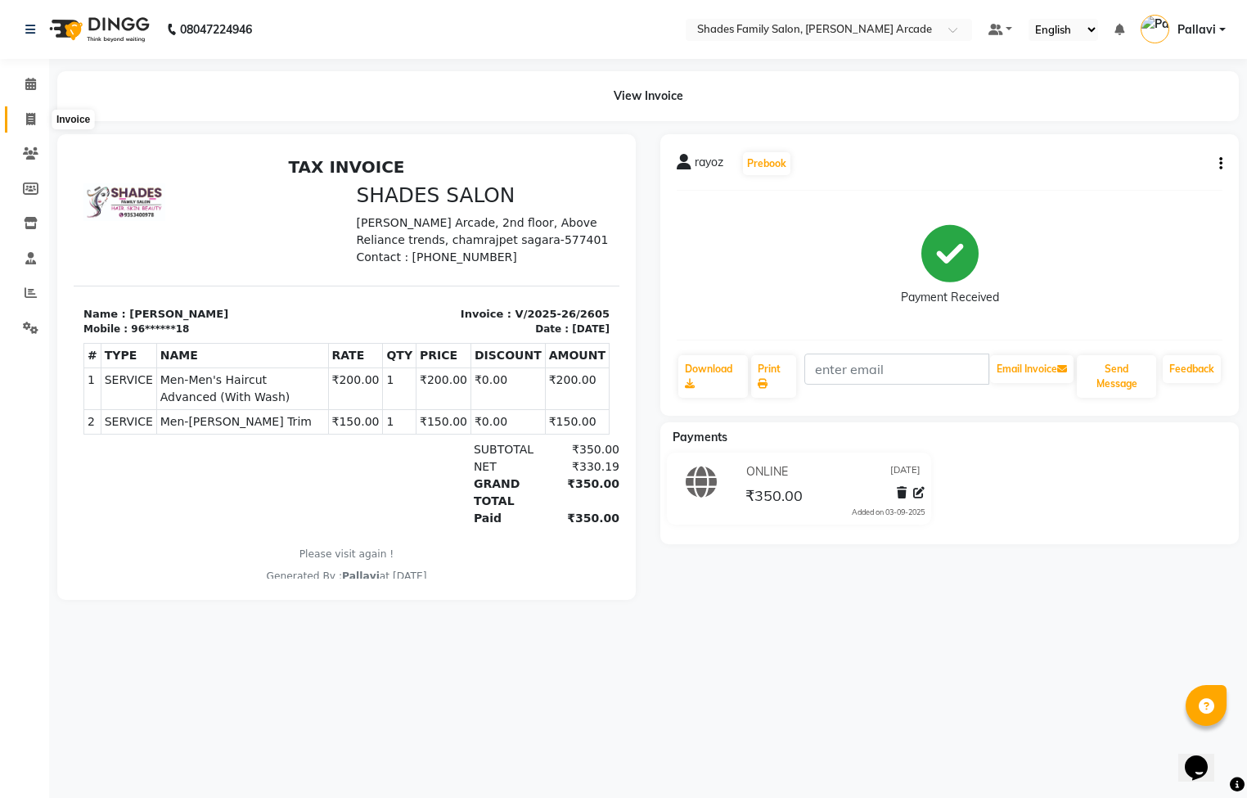
click at [37, 115] on span at bounding box center [30, 119] width 29 height 19
select select "service"
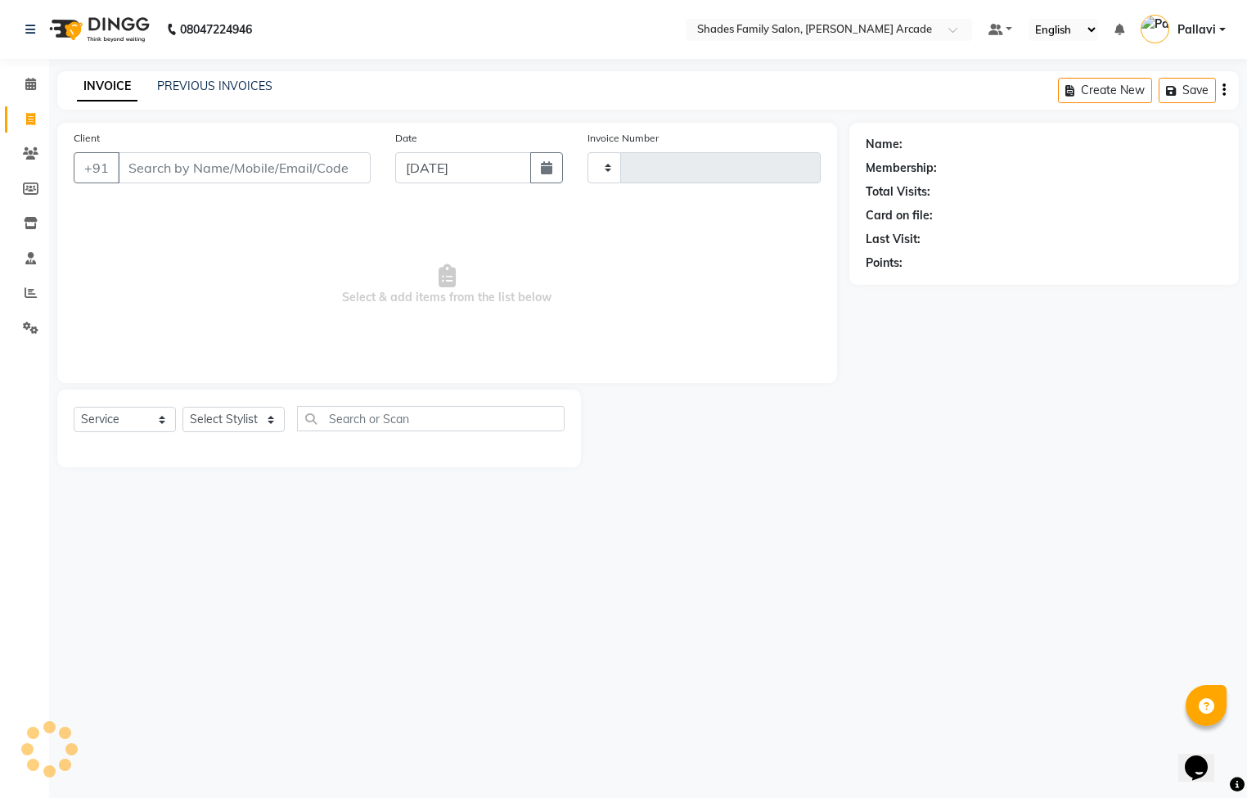
type input "2606"
select select "5538"
click at [151, 93] on div "INVOICE PREVIOUS INVOICES" at bounding box center [164, 86] width 215 height 17
click at [167, 89] on link "PREVIOUS INVOICES" at bounding box center [214, 86] width 115 height 15
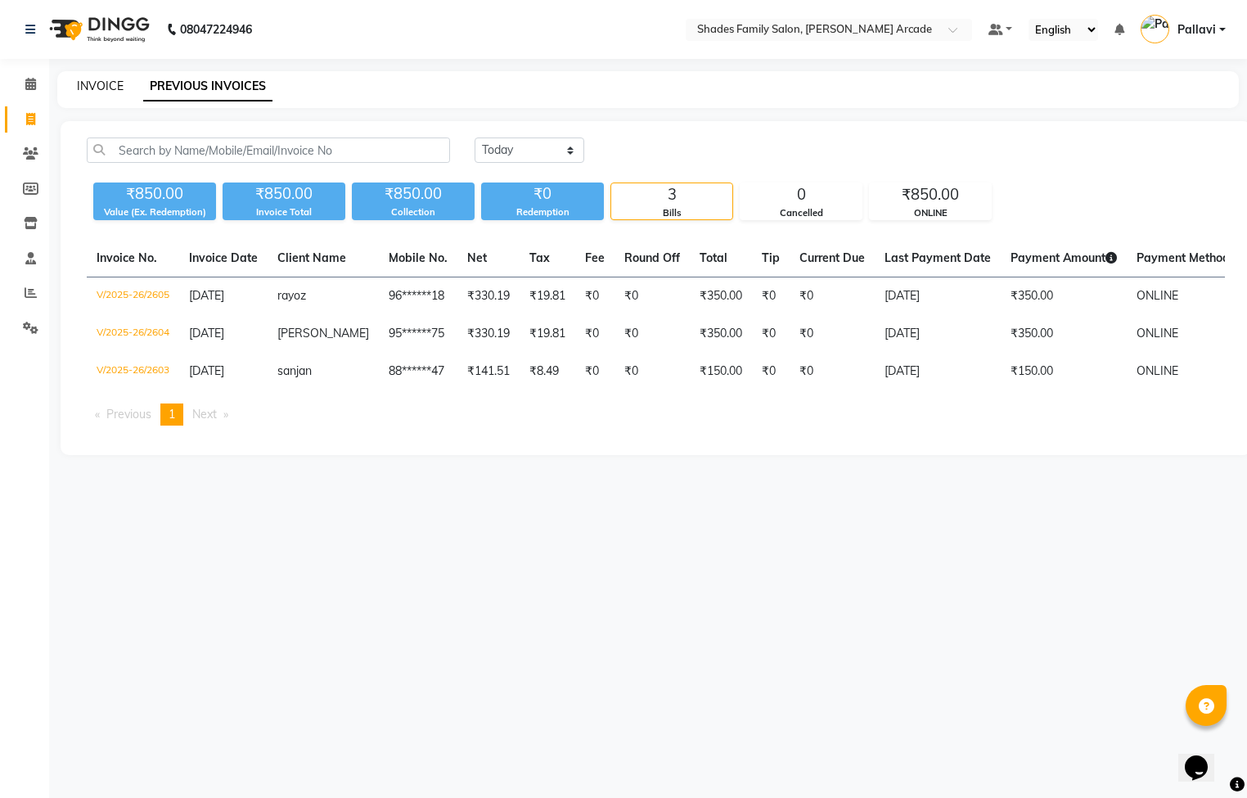
click at [103, 92] on link "INVOICE" at bounding box center [100, 86] width 47 height 15
select select "5538"
select select "service"
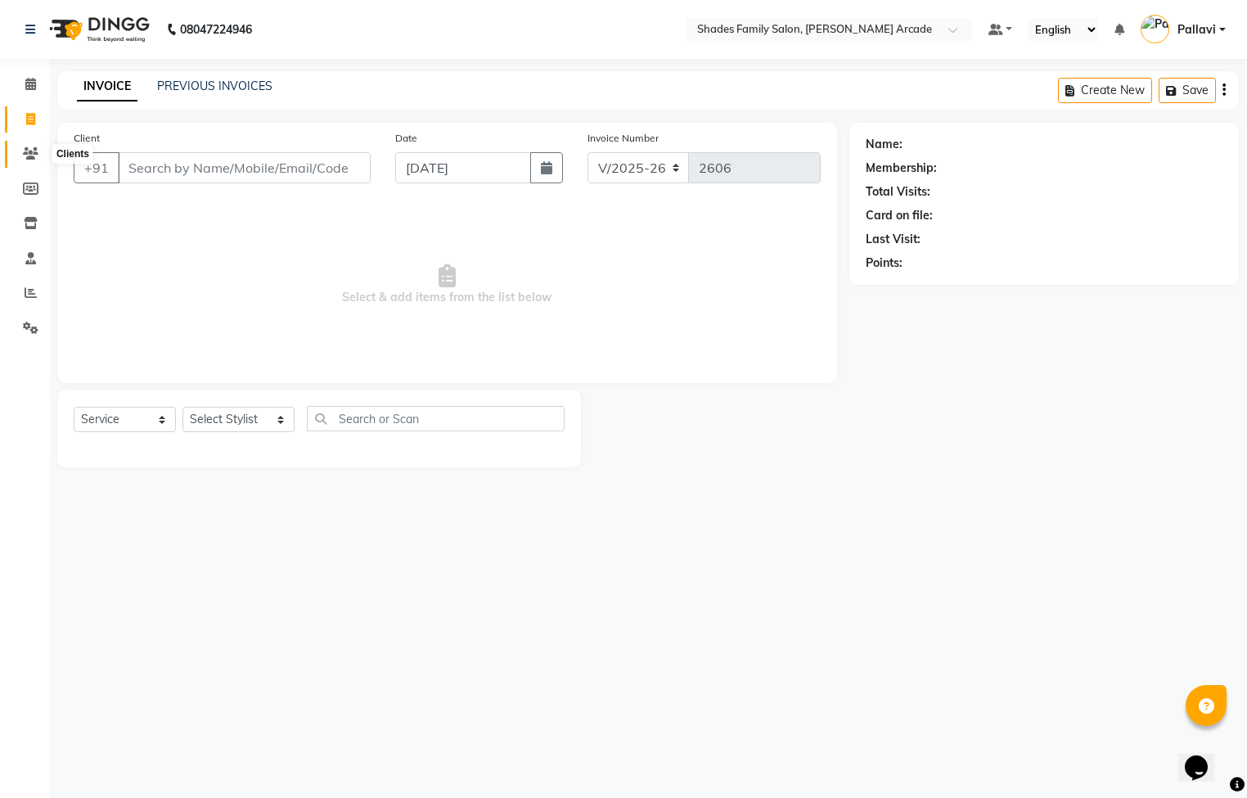
click at [29, 160] on span at bounding box center [30, 154] width 29 height 19
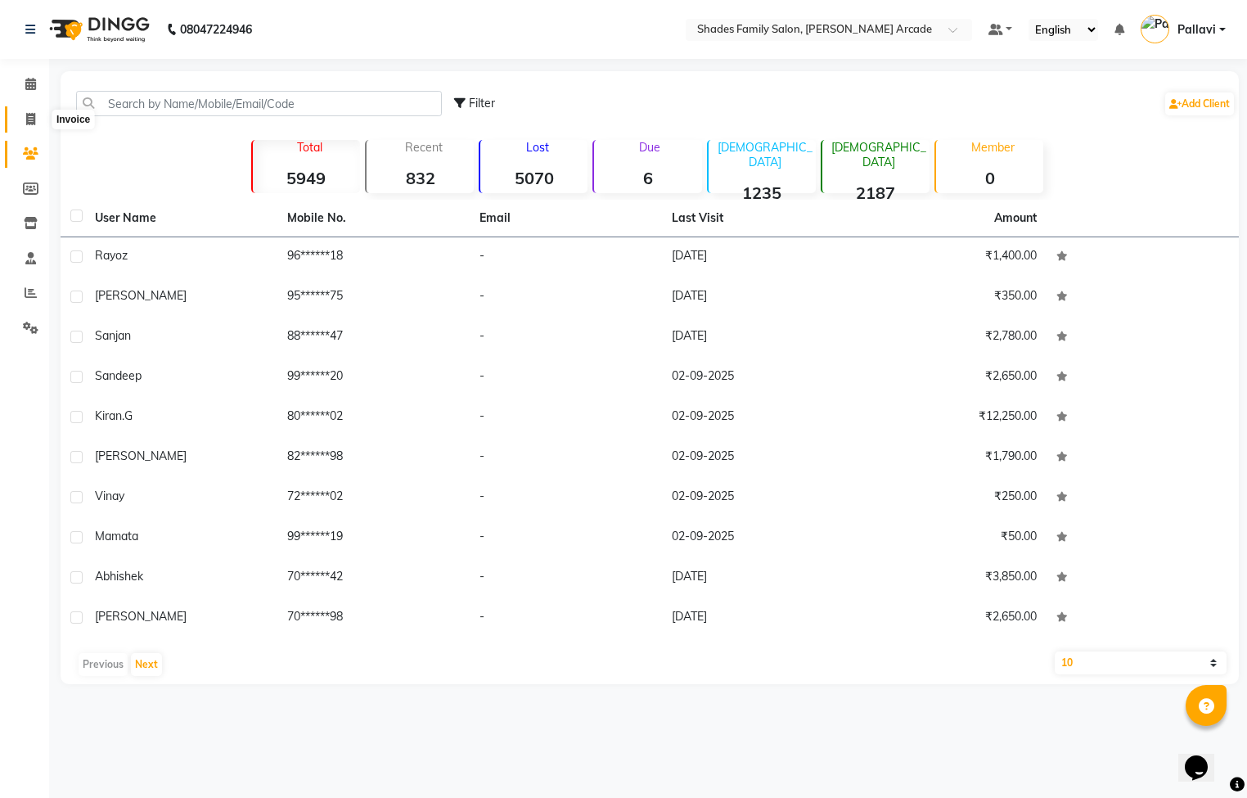
click at [40, 120] on span at bounding box center [30, 119] width 29 height 19
select select "5538"
select select "service"
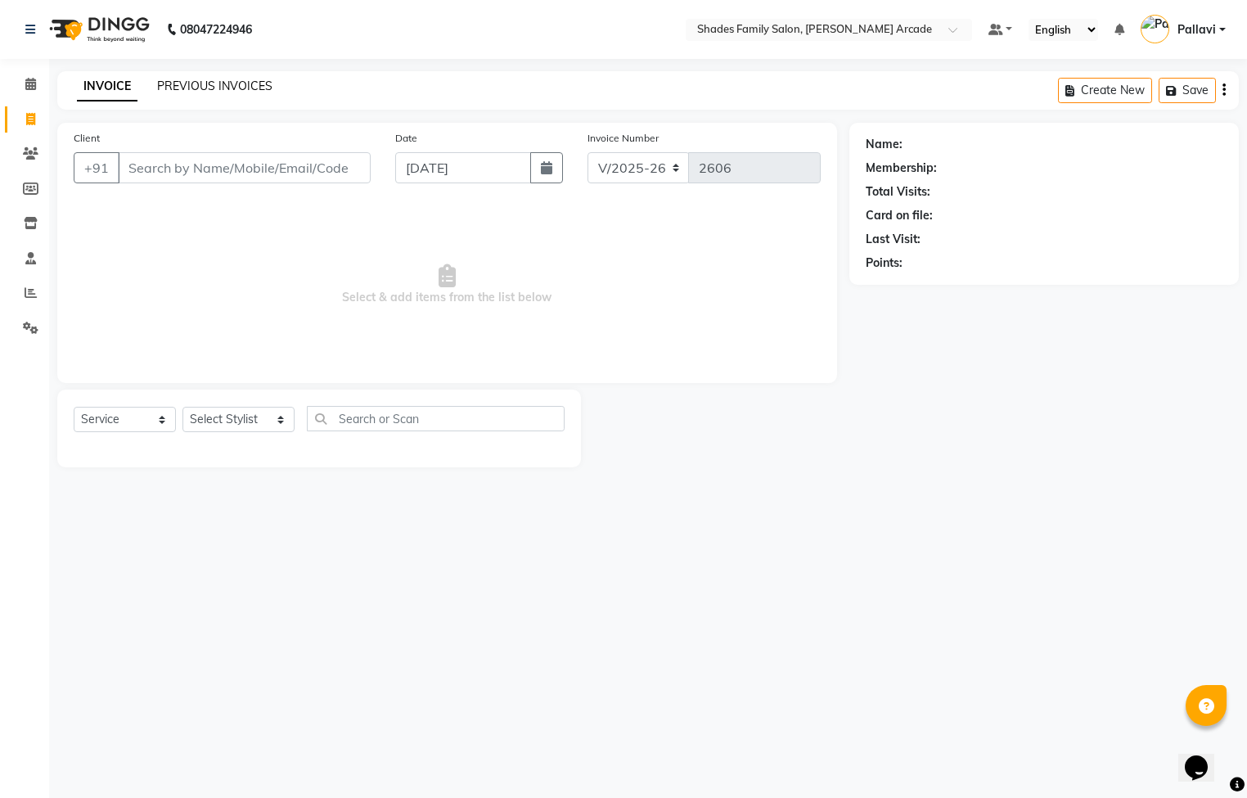
click at [231, 91] on link "PREVIOUS INVOICES" at bounding box center [214, 86] width 115 height 15
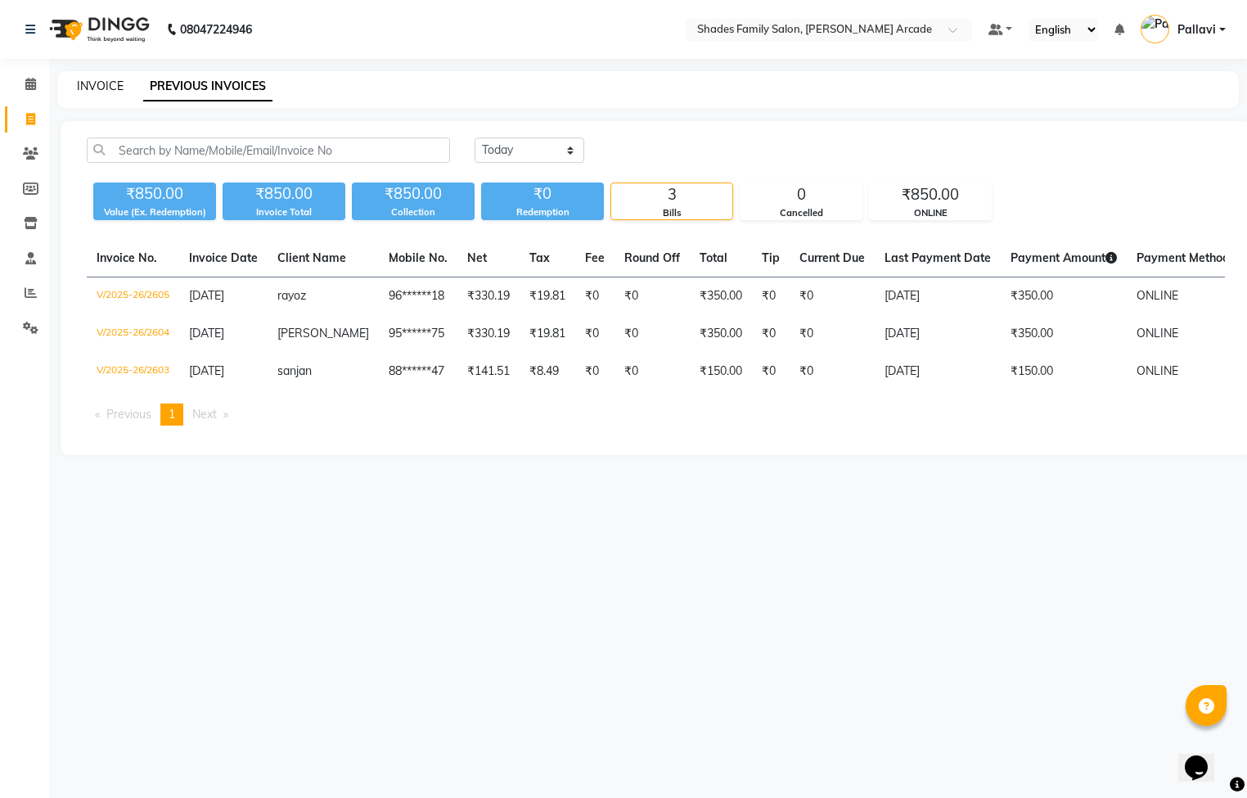
click at [99, 86] on link "INVOICE" at bounding box center [100, 86] width 47 height 15
select select "service"
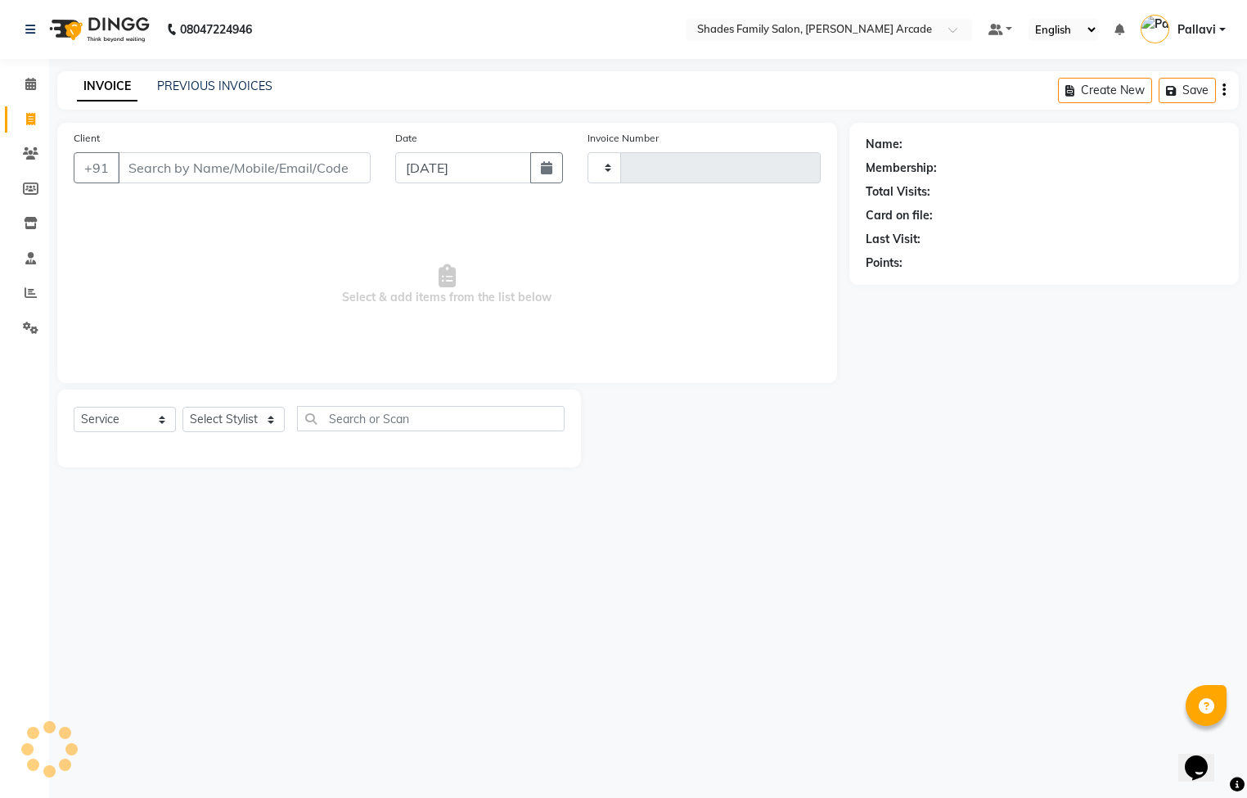
type input "2606"
select select "5538"
click at [164, 167] on input "Client" at bounding box center [244, 167] width 253 height 31
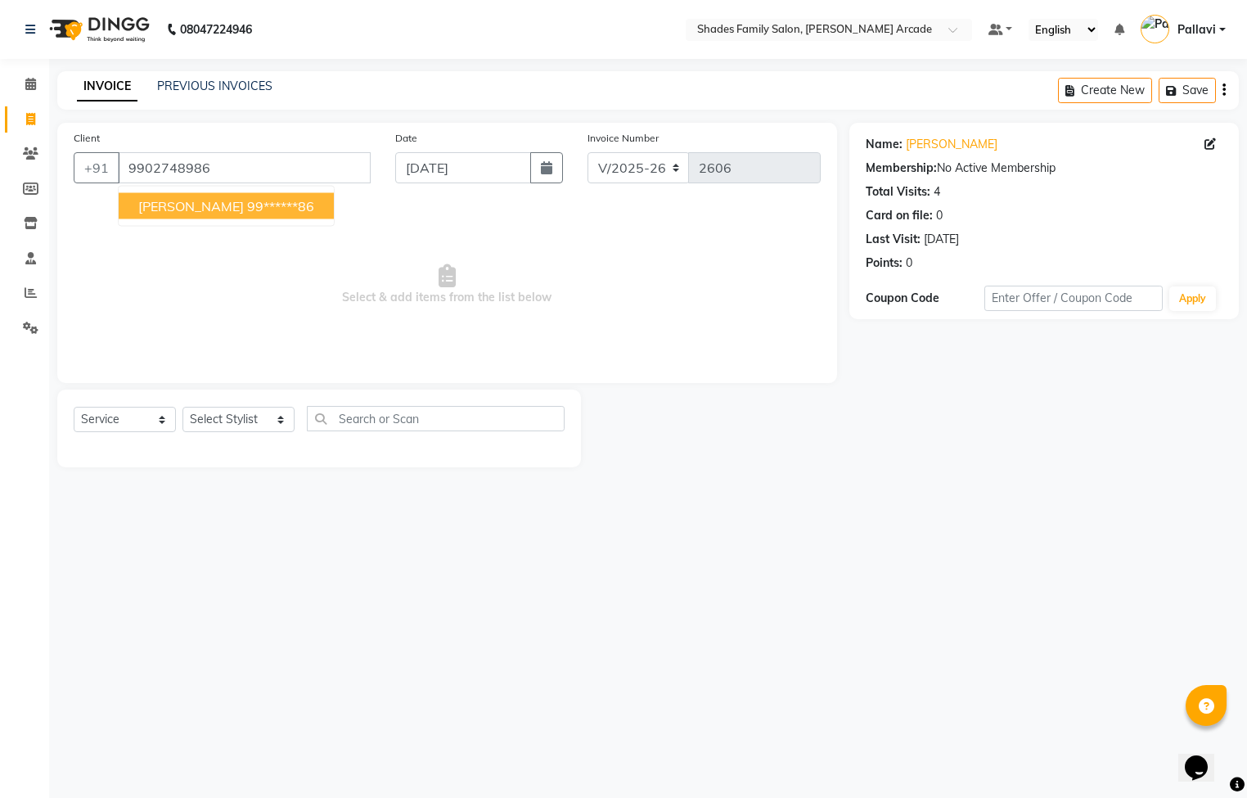
click at [247, 204] on ngb-highlight "99******86" at bounding box center [280, 206] width 67 height 16
type input "99******86"
click at [275, 416] on select "Select Stylist Admin [PERSON_NAME] [PERSON_NAME] [PERSON_NAME] Danish [PERSON_N…" at bounding box center [238, 419] width 112 height 25
select select "87584"
click at [182, 407] on select "Select Stylist Admin [PERSON_NAME] [PERSON_NAME] [PERSON_NAME] Danish [PERSON_N…" at bounding box center [238, 419] width 112 height 25
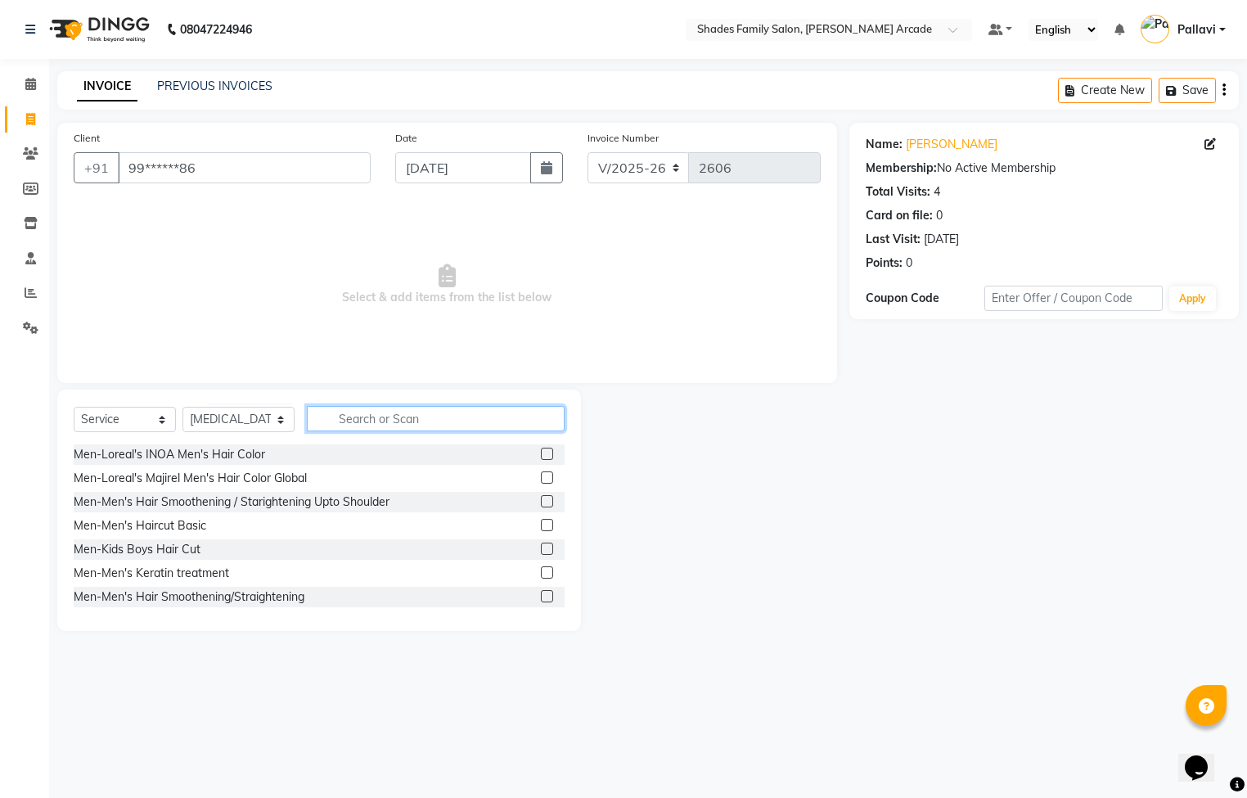
click at [363, 418] on input "text" at bounding box center [436, 418] width 258 height 25
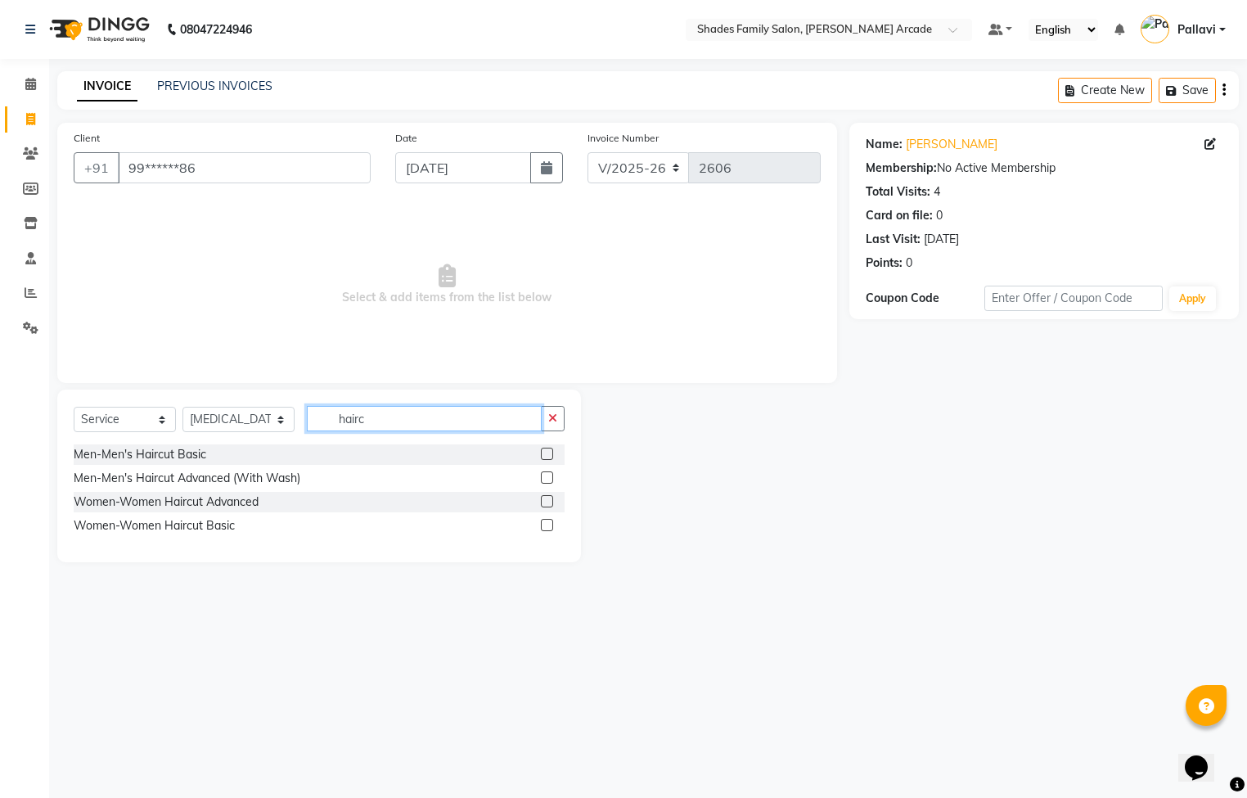
type input "hairc"
click at [542, 525] on label at bounding box center [547, 525] width 12 height 12
click at [542, 525] on input "checkbox" at bounding box center [546, 525] width 11 height 11
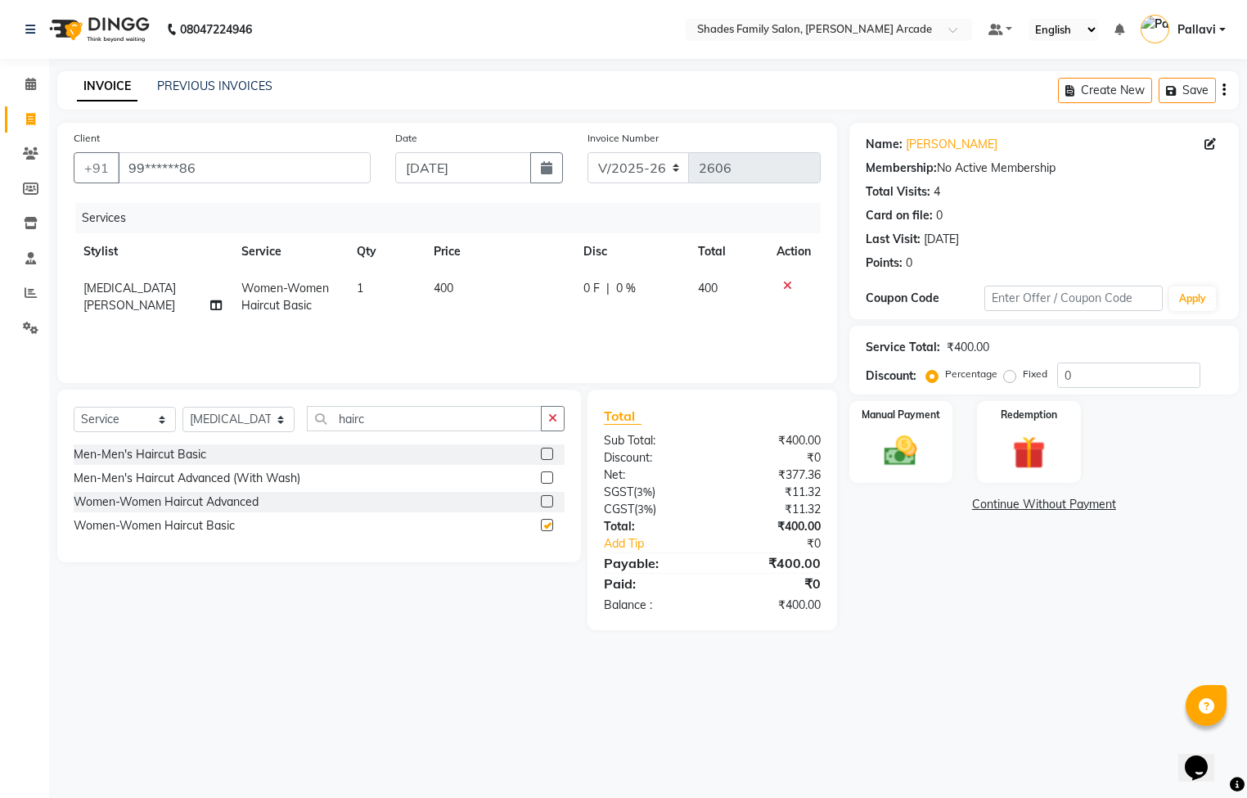
checkbox input "false"
click at [268, 416] on select "Select Stylist Admin [PERSON_NAME] [PERSON_NAME] [PERSON_NAME] Danish [PERSON_N…" at bounding box center [238, 419] width 112 height 25
select select "89300"
click at [182, 407] on select "Select Stylist Admin [PERSON_NAME] [PERSON_NAME] [PERSON_NAME] Danish [PERSON_N…" at bounding box center [238, 419] width 112 height 25
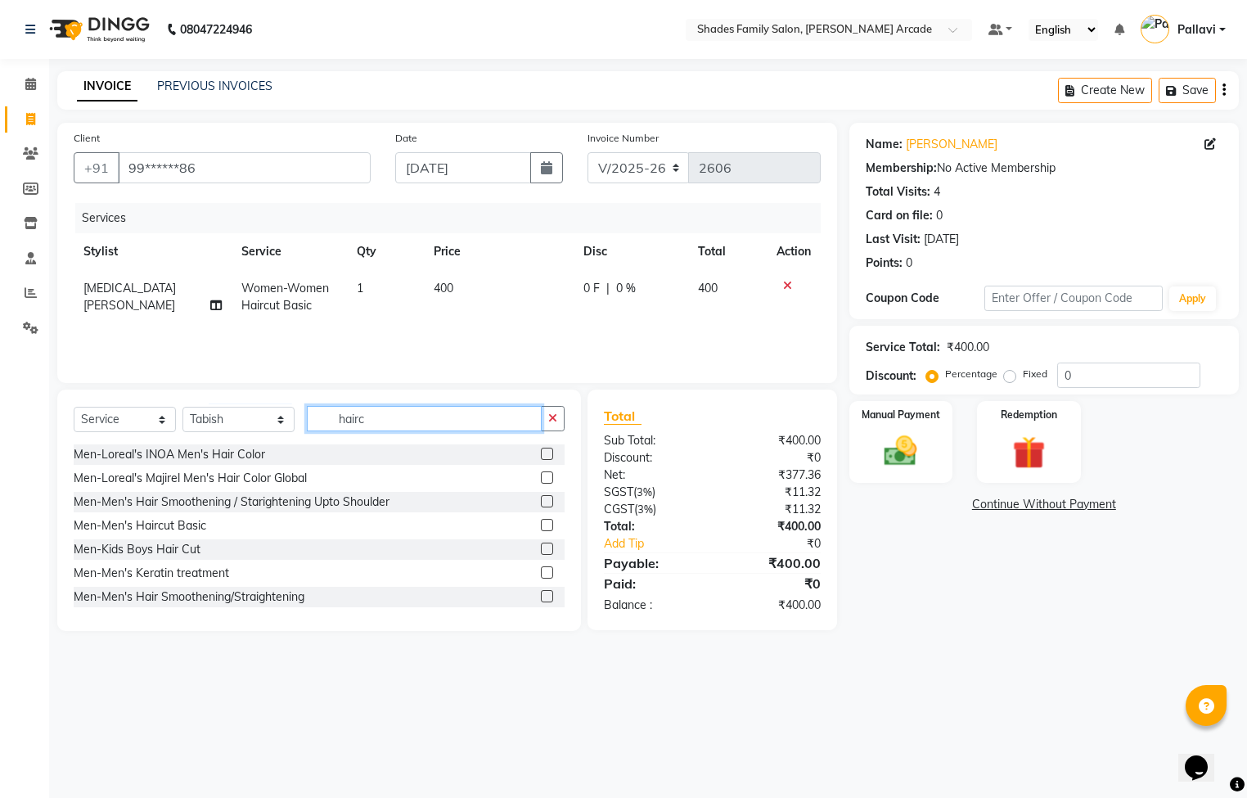
click at [398, 421] on input "hairc" at bounding box center [424, 418] width 235 height 25
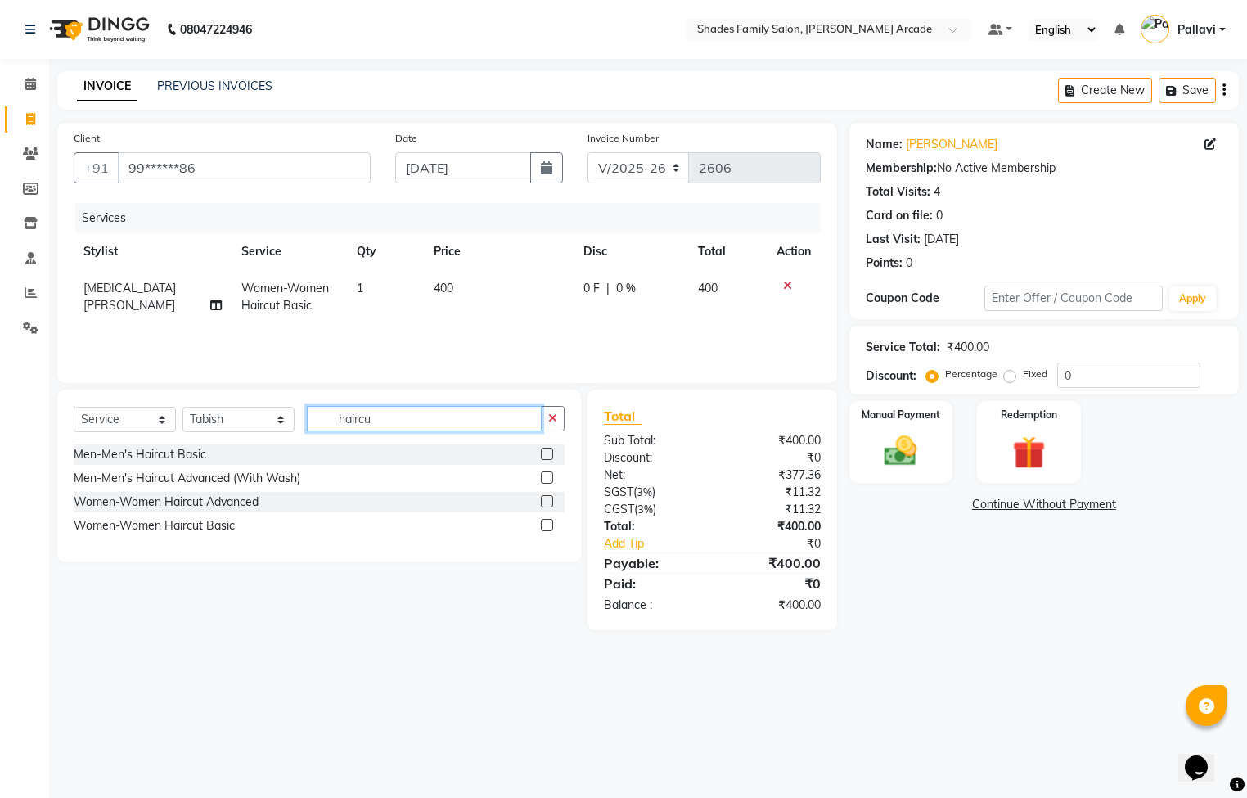
type input "haircu"
click at [546, 476] on label at bounding box center [547, 477] width 12 height 12
click at [546, 476] on input "checkbox" at bounding box center [546, 478] width 11 height 11
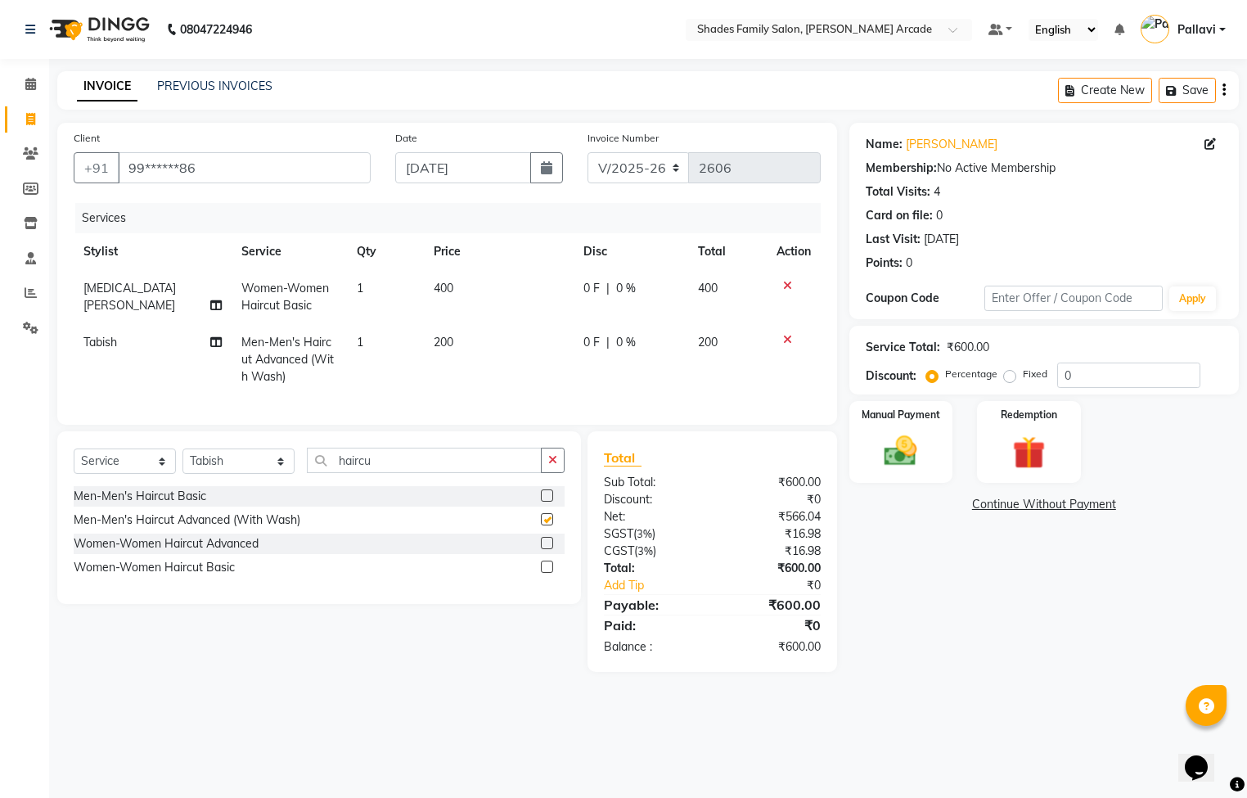
checkbox input "false"
click at [434, 290] on span "400" at bounding box center [444, 288] width 20 height 15
select select "87584"
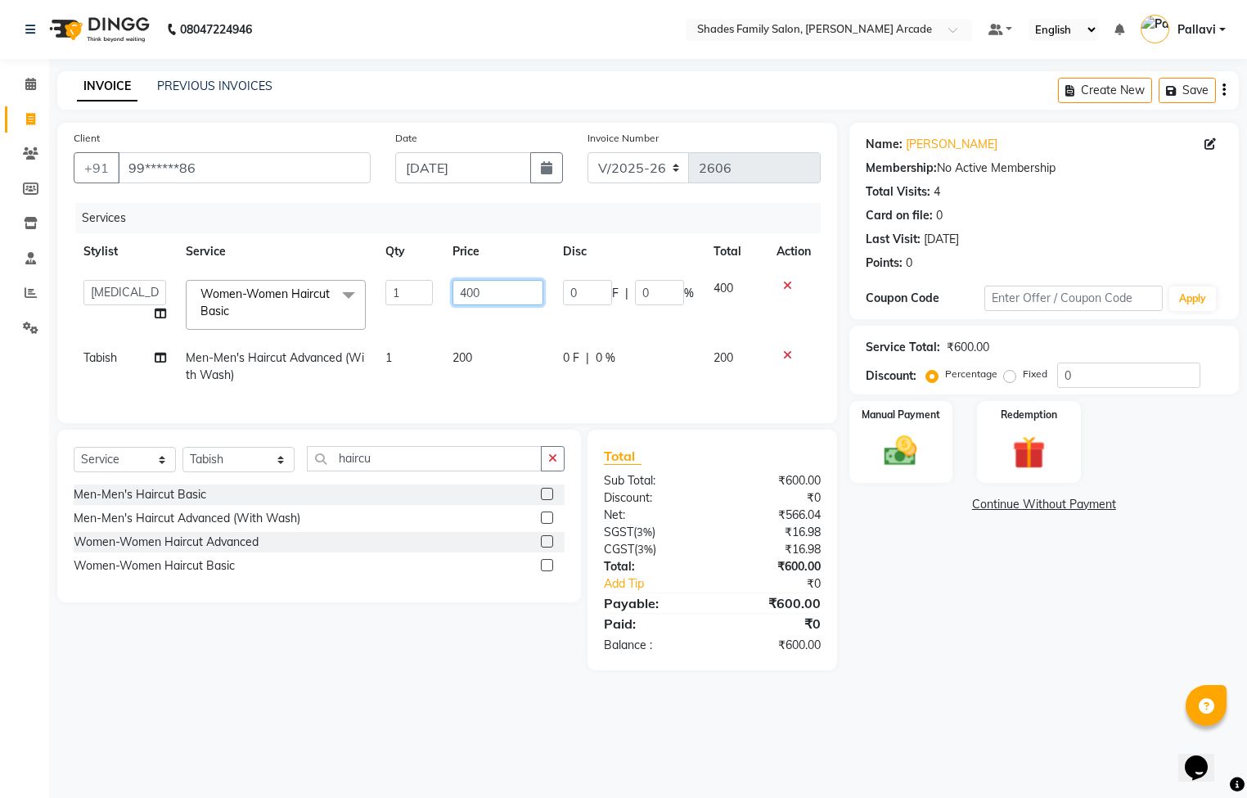
click at [538, 303] on input "400" at bounding box center [497, 292] width 91 height 25
type input "4"
type input "200"
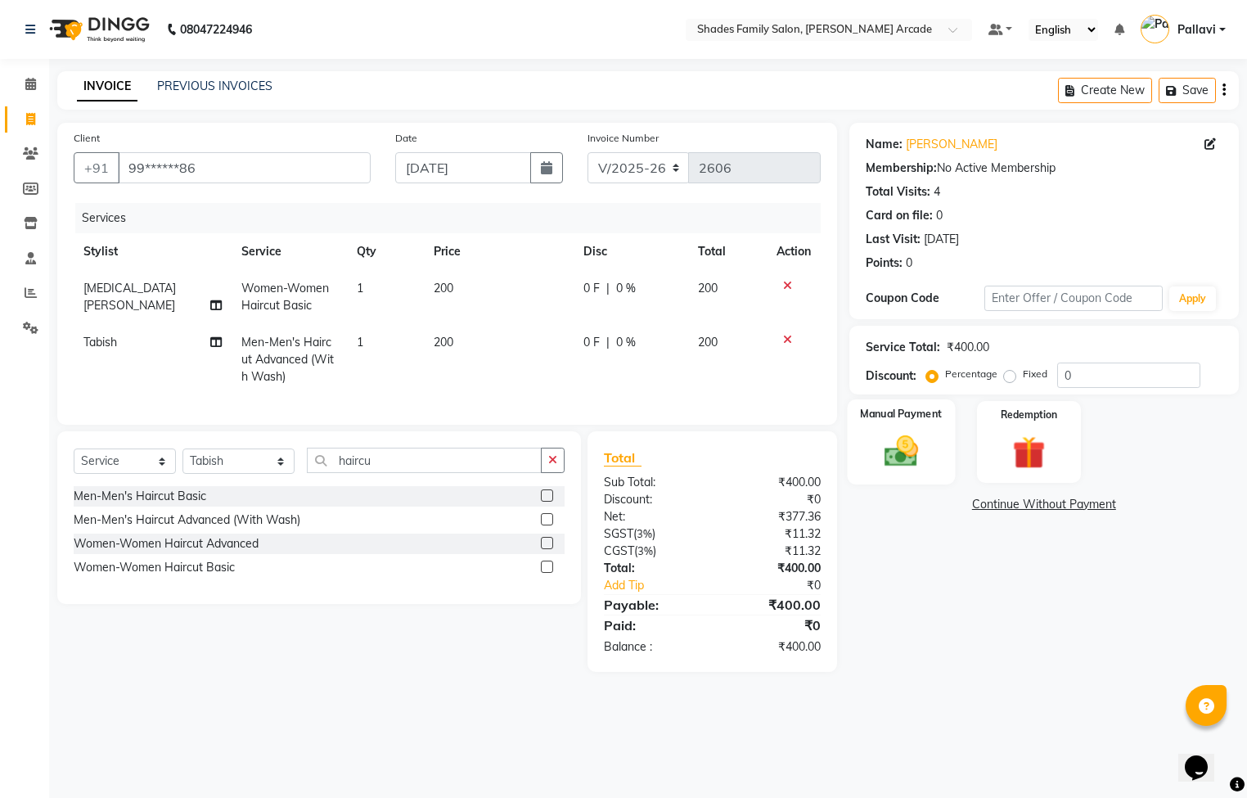
click at [881, 444] on img at bounding box center [901, 451] width 56 height 39
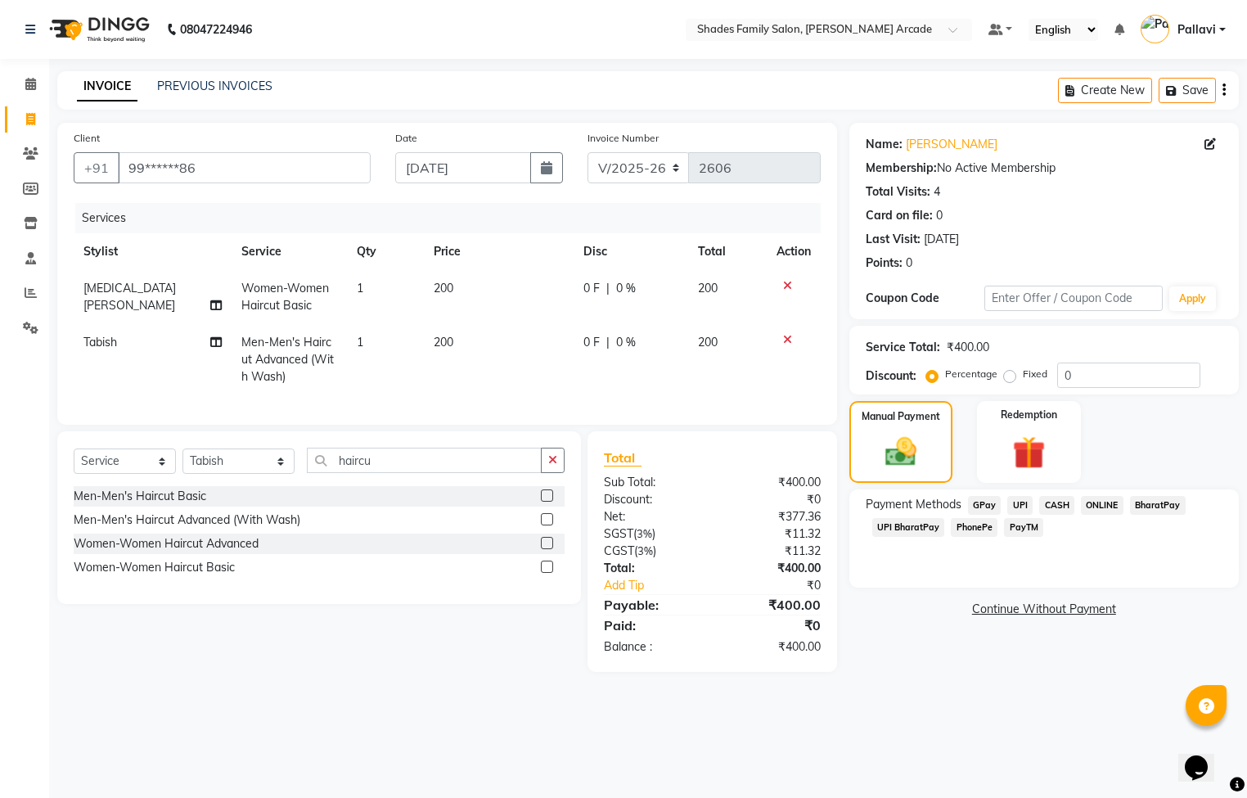
click at [1065, 501] on span "CASH" at bounding box center [1056, 505] width 35 height 19
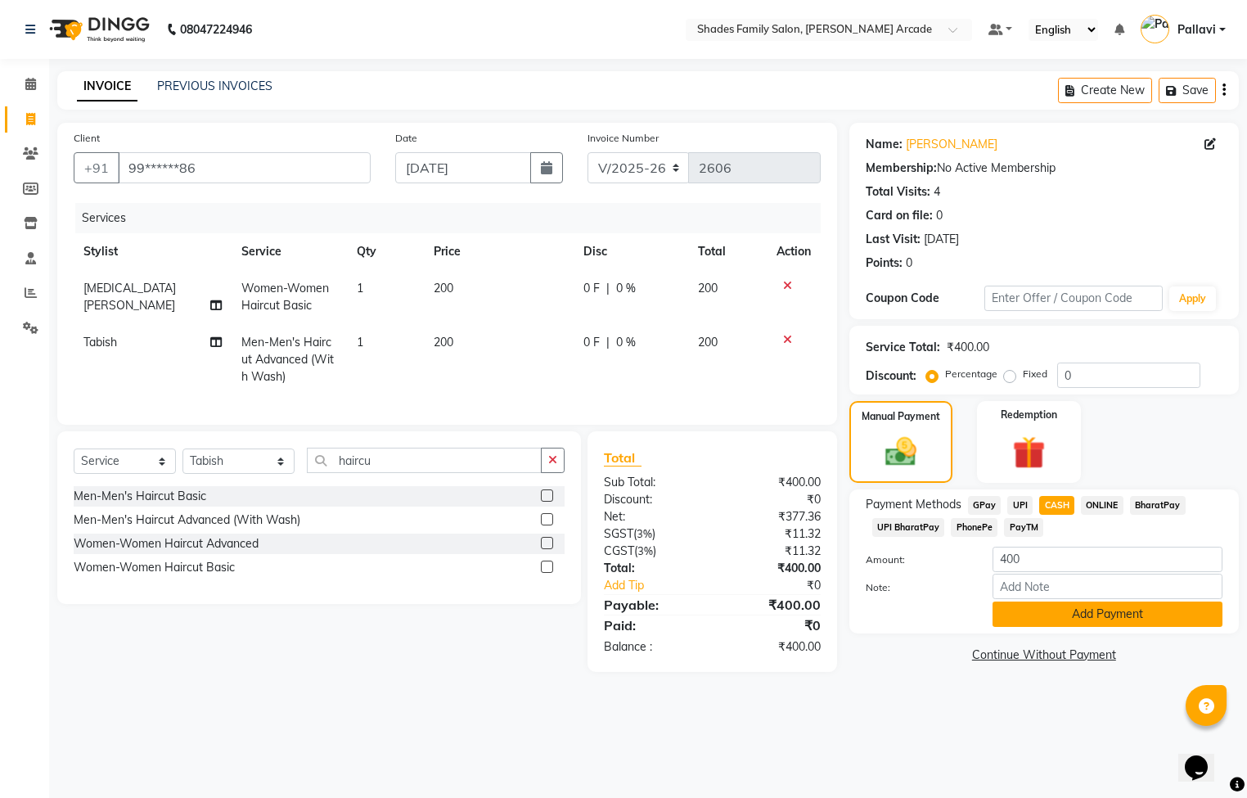
click at [1058, 614] on button "Add Payment" at bounding box center [1107, 613] width 230 height 25
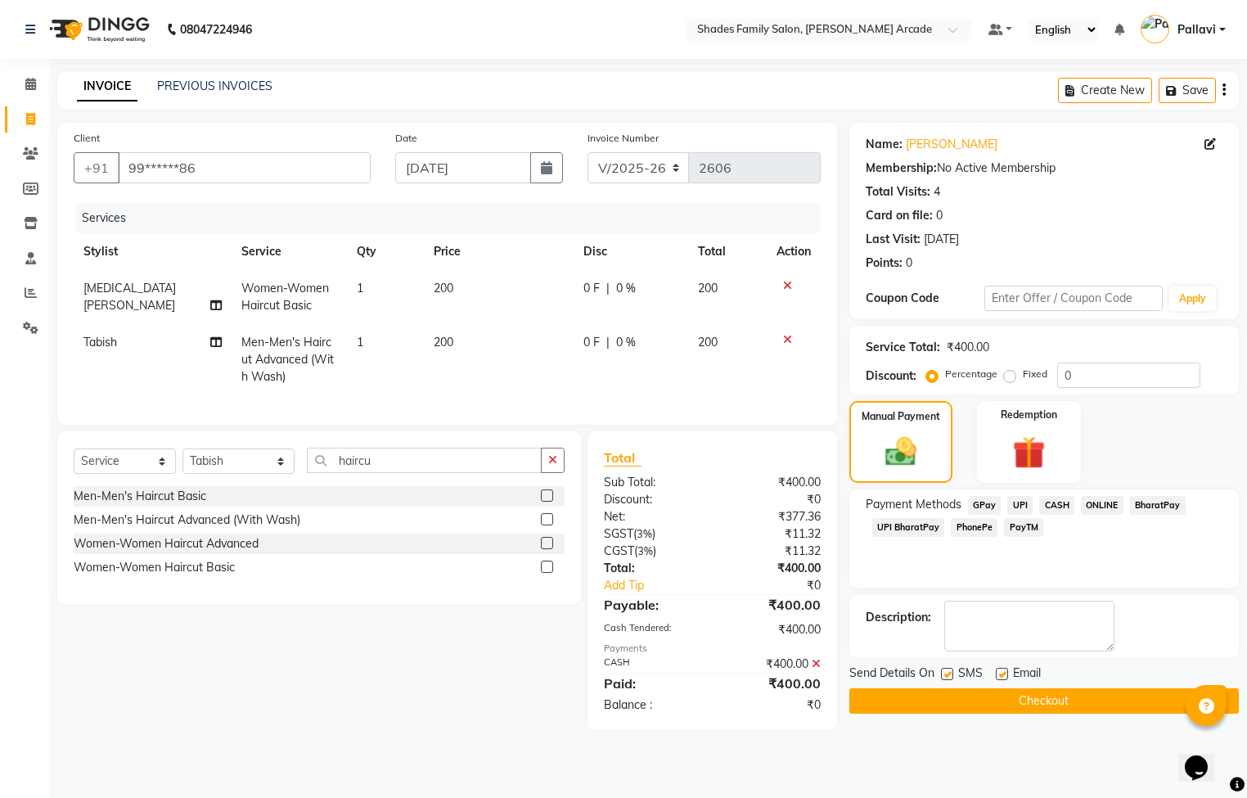
click at [1037, 703] on button "Checkout" at bounding box center [1043, 700] width 389 height 25
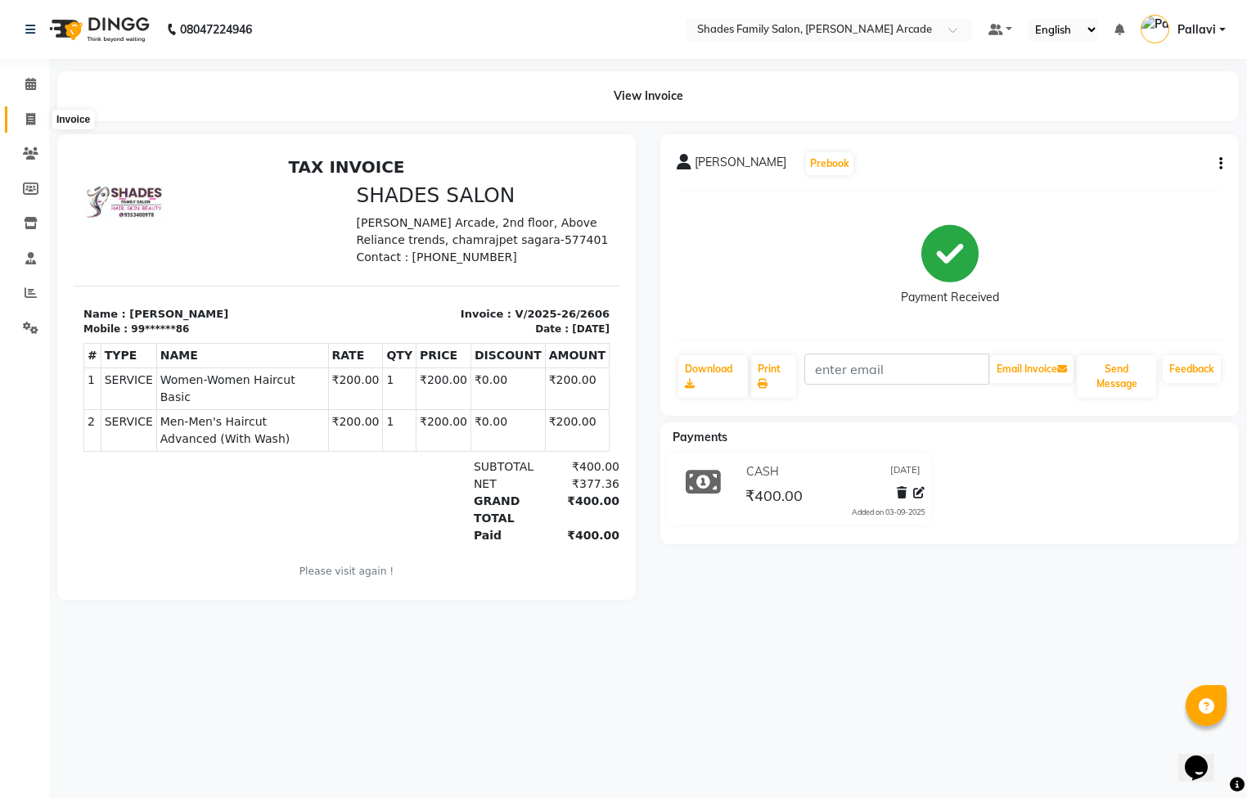
click at [22, 113] on span at bounding box center [30, 119] width 29 height 19
select select "service"
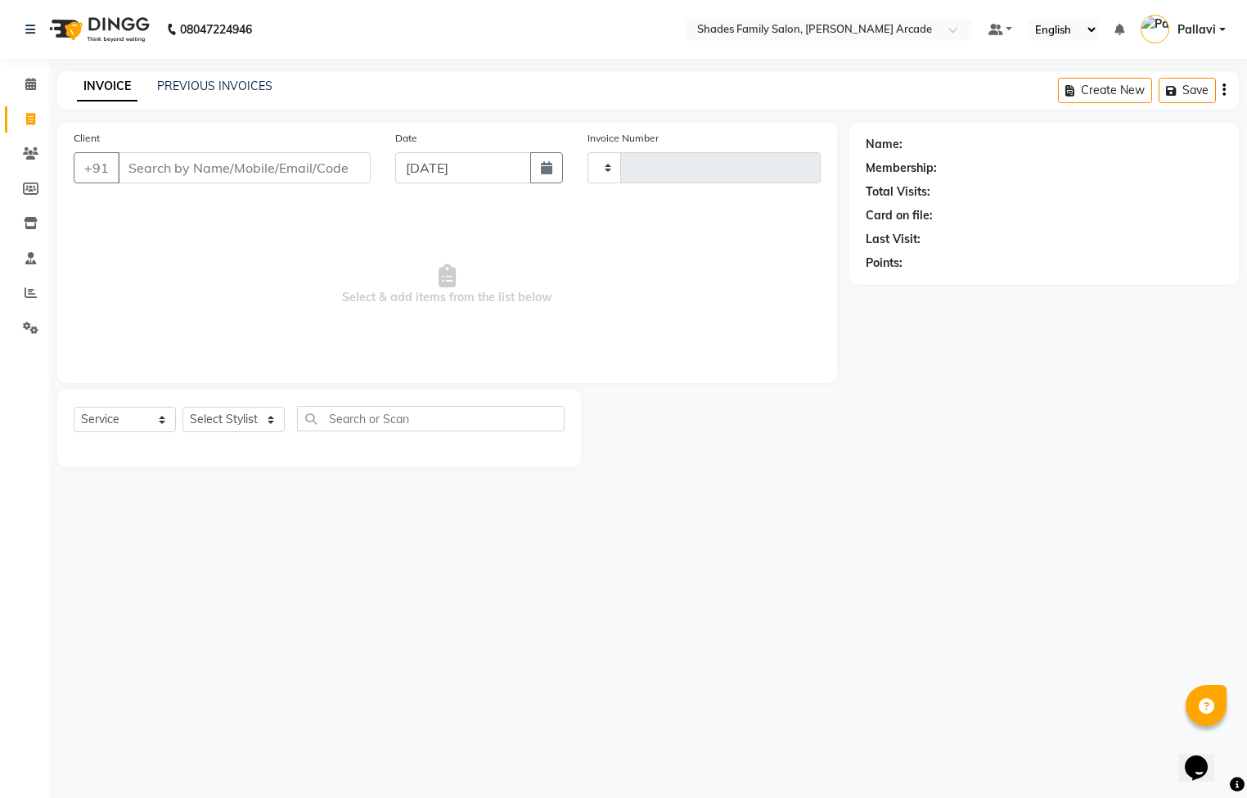
type input "2607"
select select "5538"
click at [207, 84] on link "PREVIOUS INVOICES" at bounding box center [214, 86] width 115 height 15
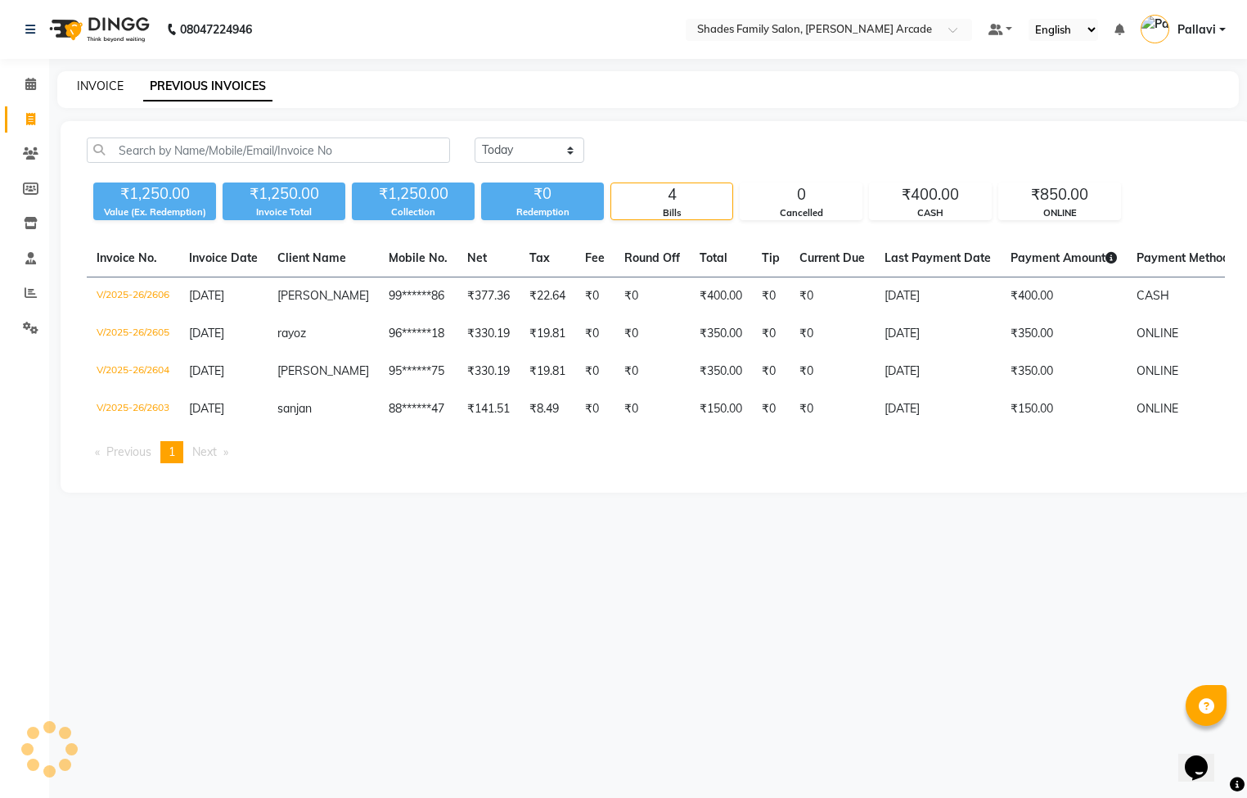
click at [91, 89] on link "INVOICE" at bounding box center [100, 86] width 47 height 15
select select "service"
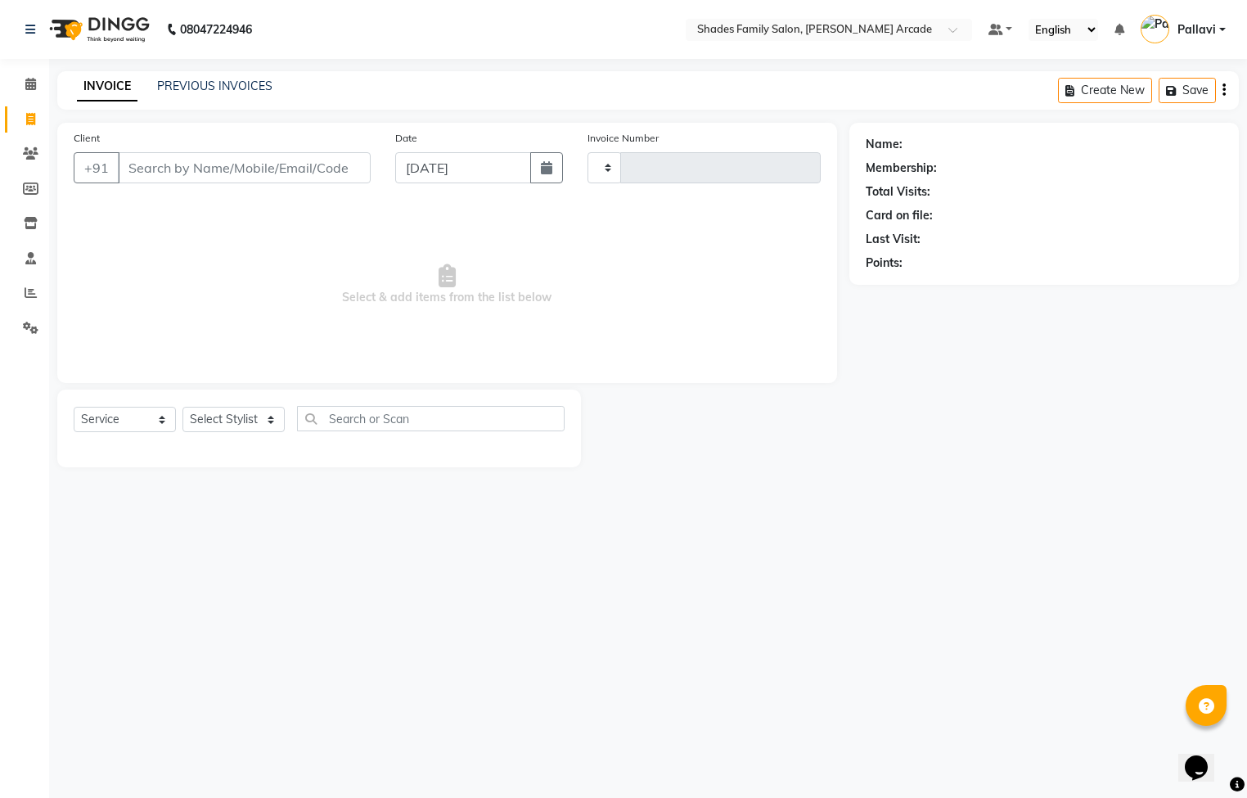
type input "2607"
select select "5538"
click at [140, 165] on input "Client" at bounding box center [244, 167] width 253 height 31
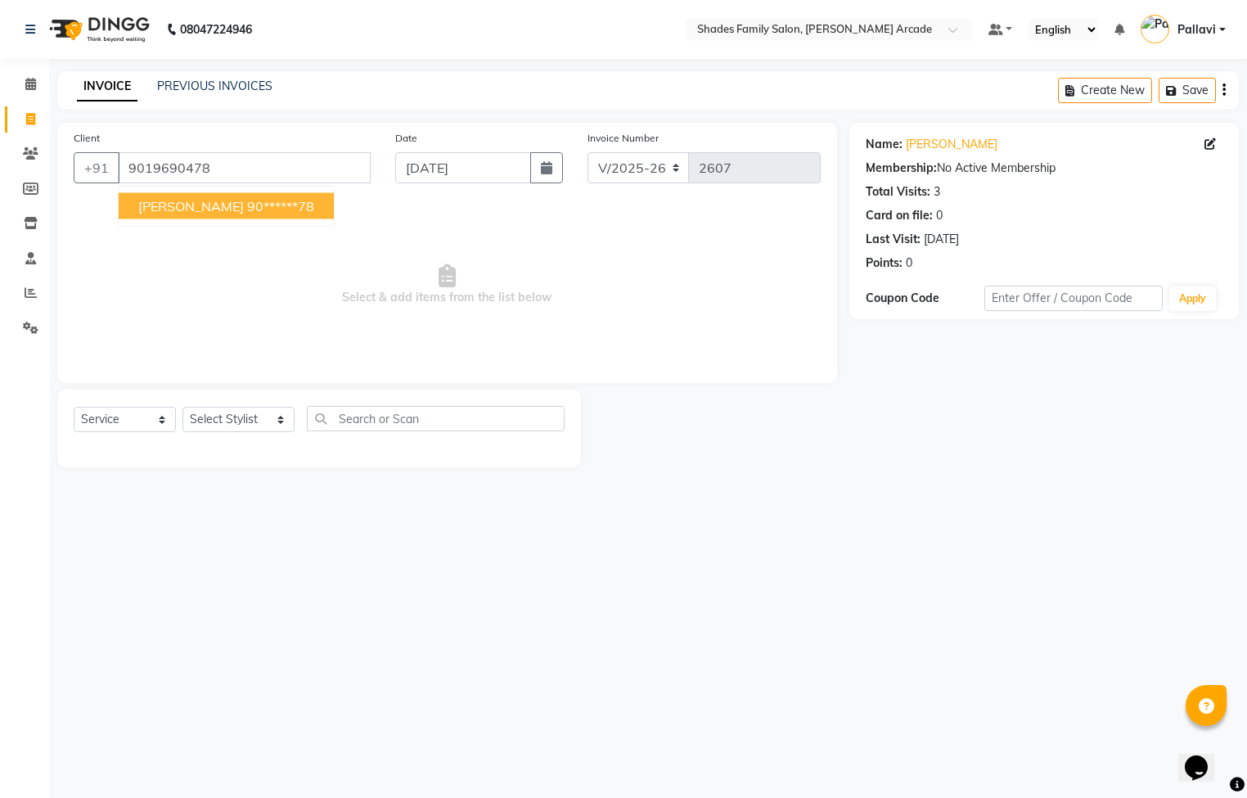
click at [247, 207] on ngb-highlight "90******78" at bounding box center [280, 206] width 67 height 16
type input "90******78"
click at [228, 417] on select "Select Stylist Admin [PERSON_NAME] [PERSON_NAME] [PERSON_NAME] Danish [PERSON_N…" at bounding box center [238, 419] width 112 height 25
select select "64217"
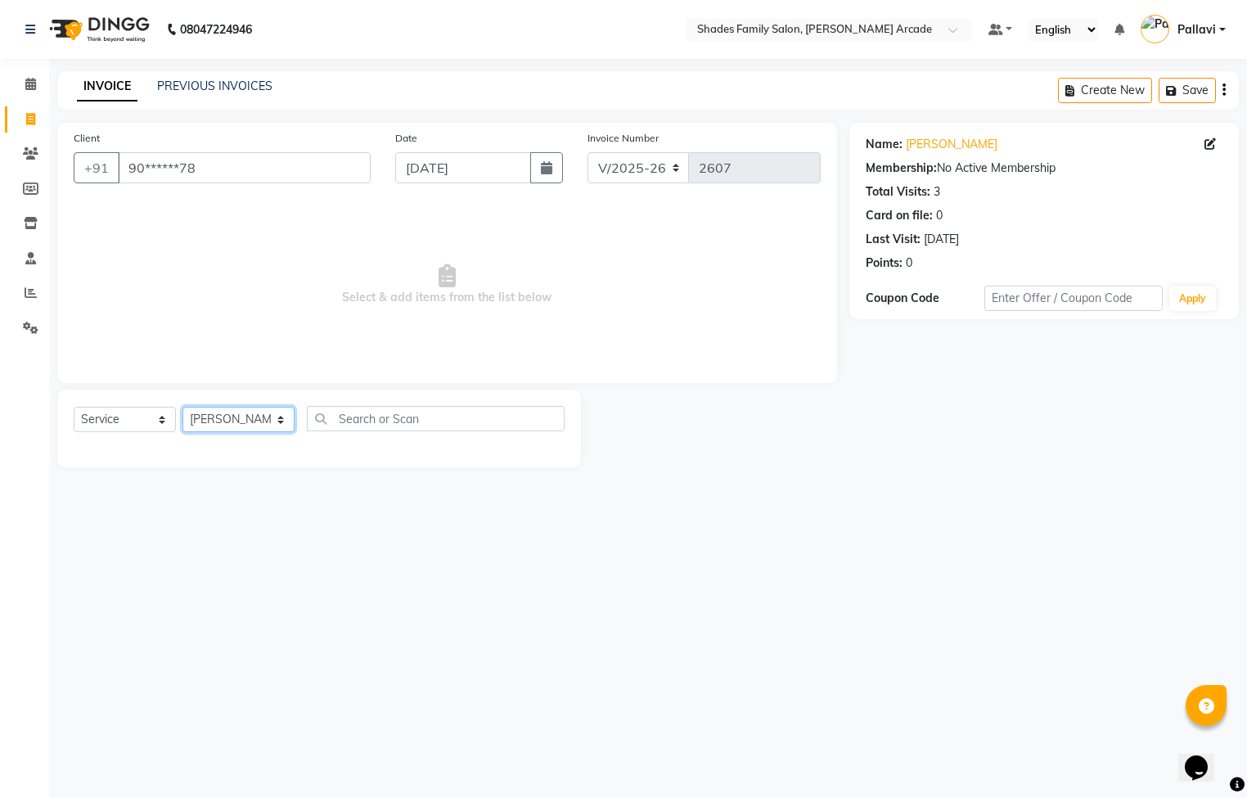
click at [182, 407] on select "Select Stylist Admin [PERSON_NAME] [PERSON_NAME] [PERSON_NAME] Danish [PERSON_N…" at bounding box center [238, 419] width 112 height 25
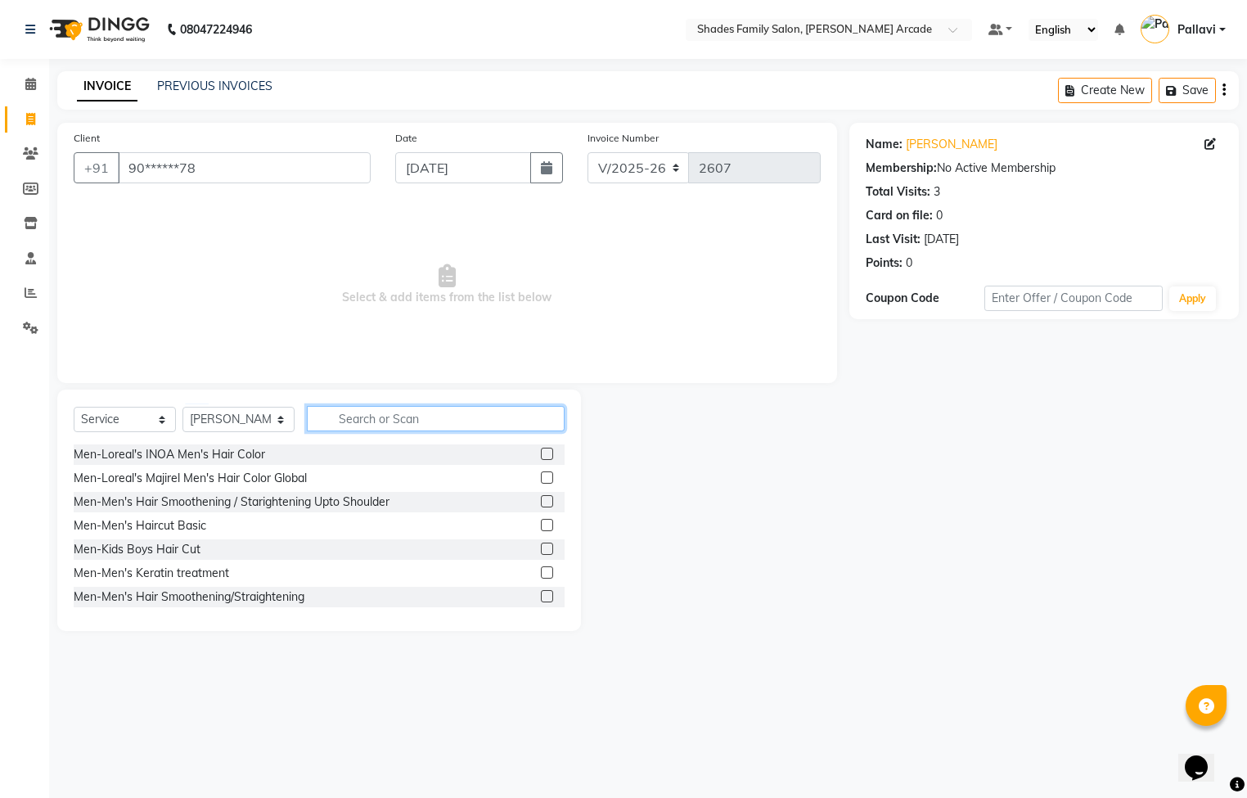
click at [324, 417] on input "text" at bounding box center [436, 418] width 258 height 25
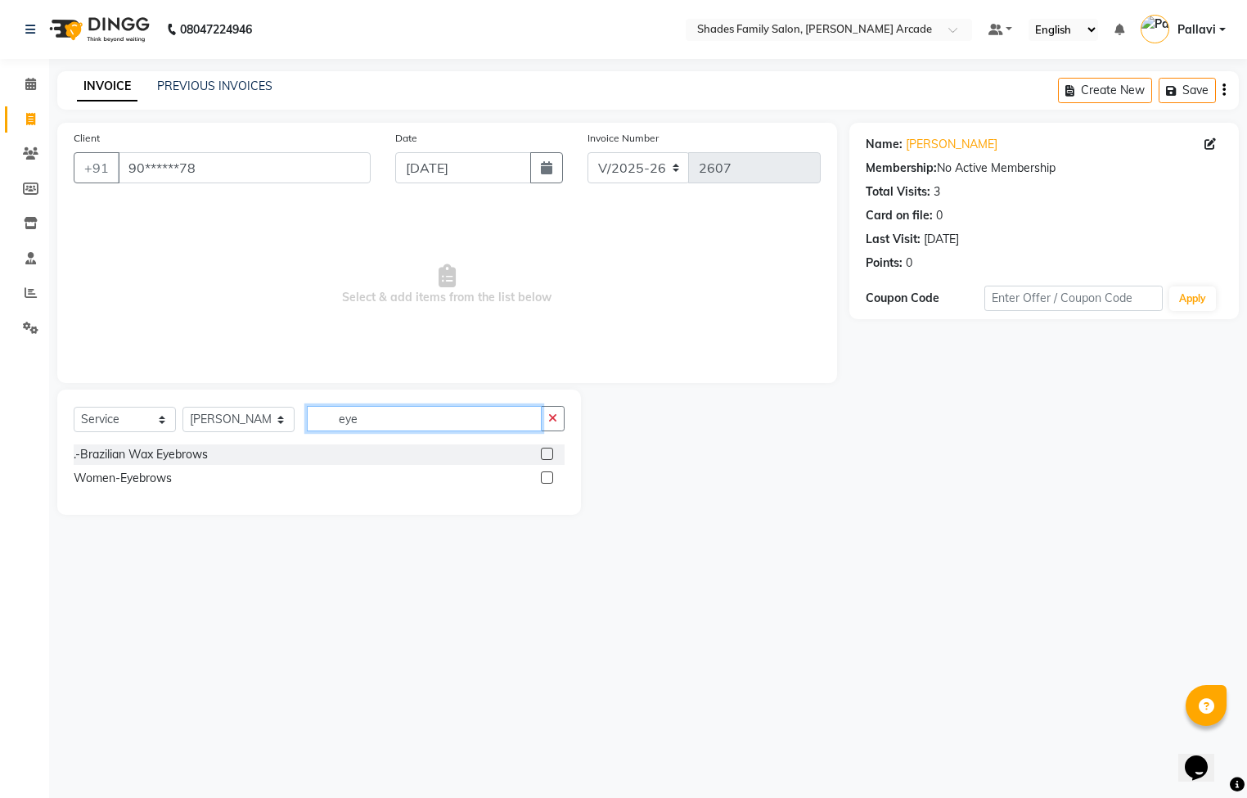
type input "eye"
click at [545, 479] on label at bounding box center [547, 477] width 12 height 12
click at [545, 479] on input "checkbox" at bounding box center [546, 478] width 11 height 11
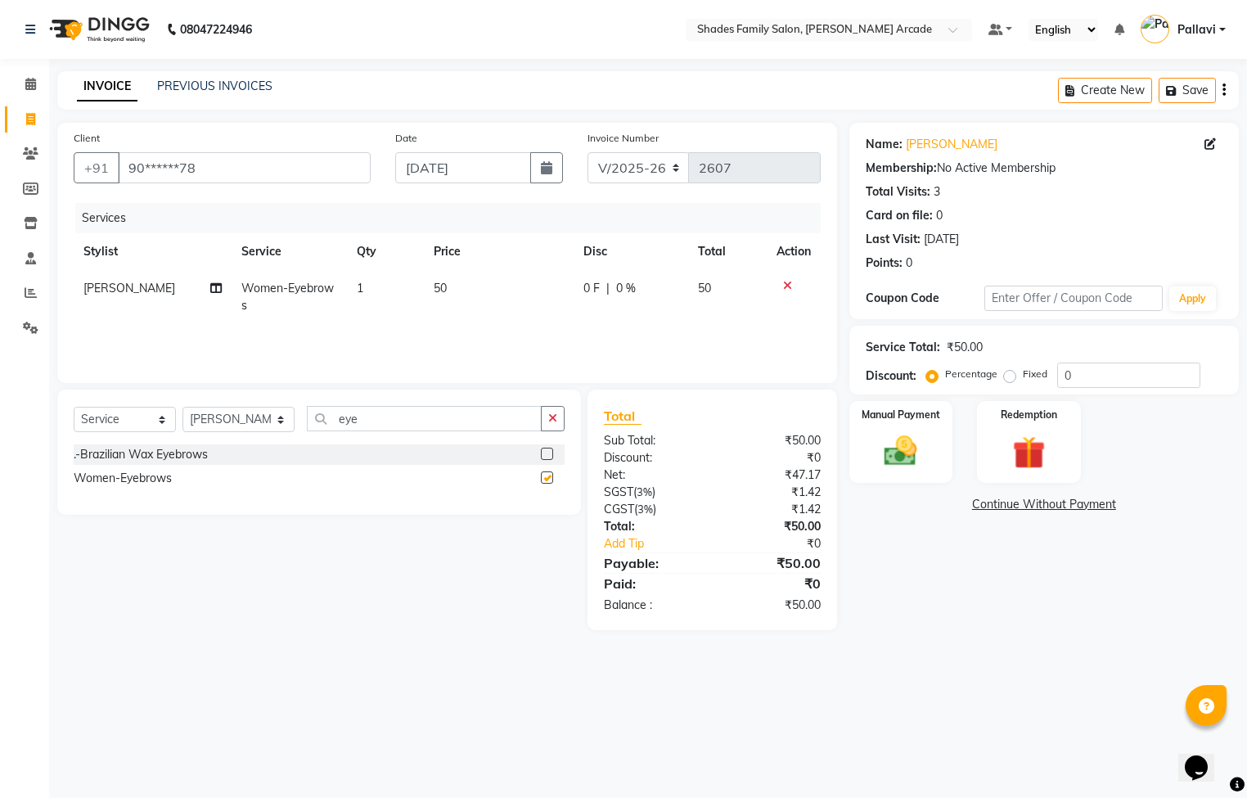
checkbox input "false"
click at [884, 442] on img at bounding box center [901, 451] width 56 height 39
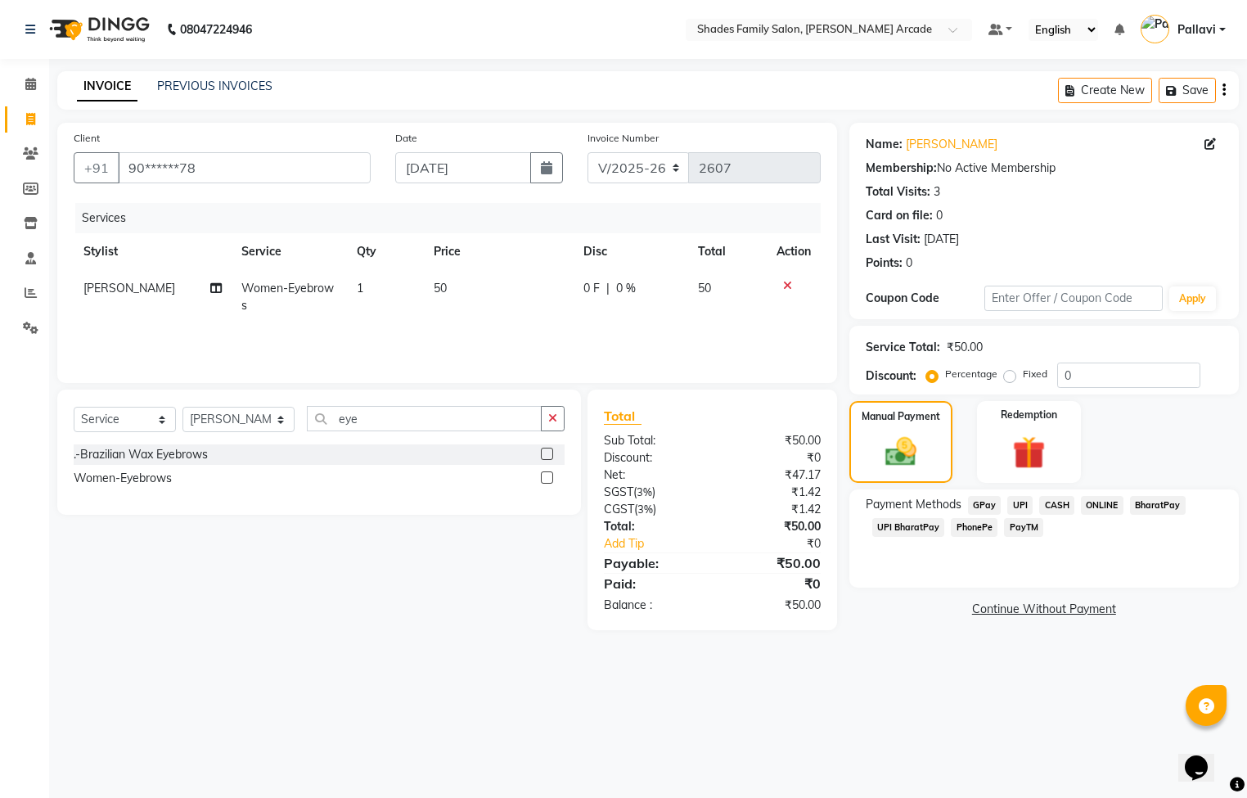
click at [1049, 506] on span "CASH" at bounding box center [1056, 505] width 35 height 19
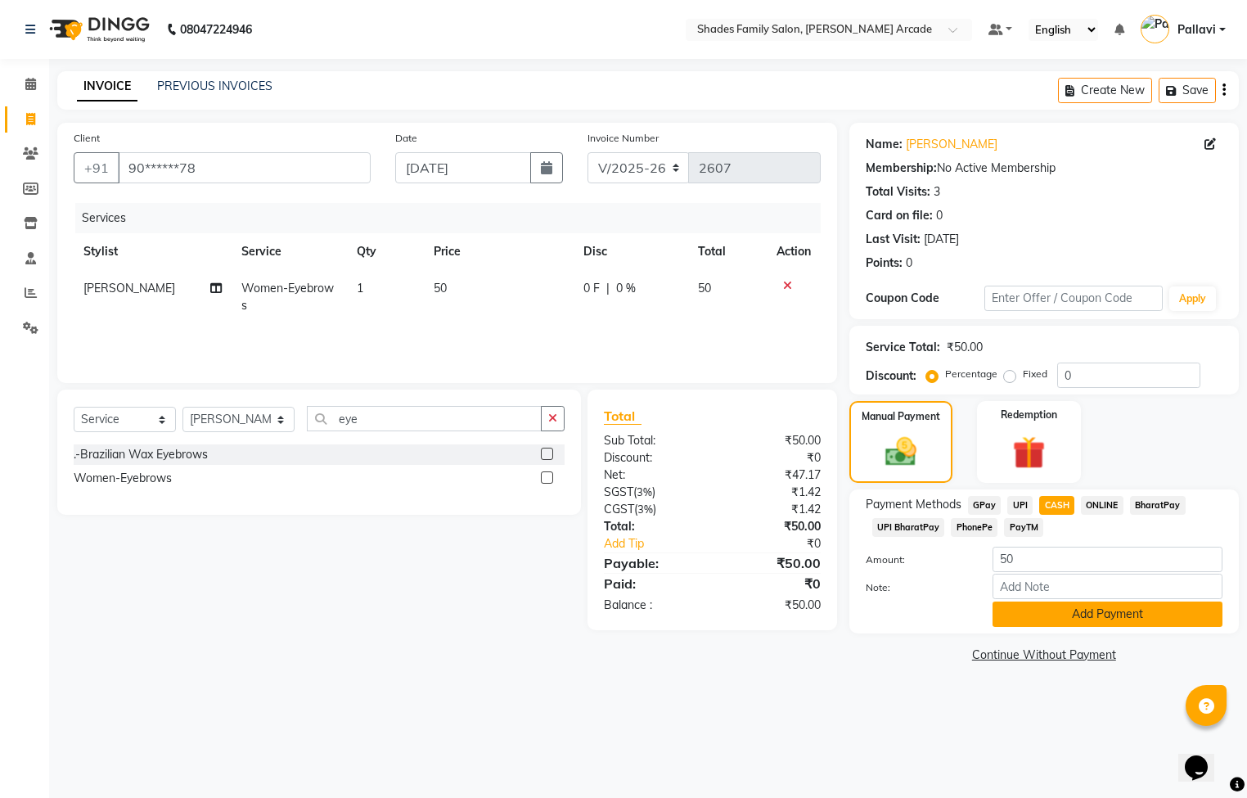
click at [1051, 619] on button "Add Payment" at bounding box center [1107, 613] width 230 height 25
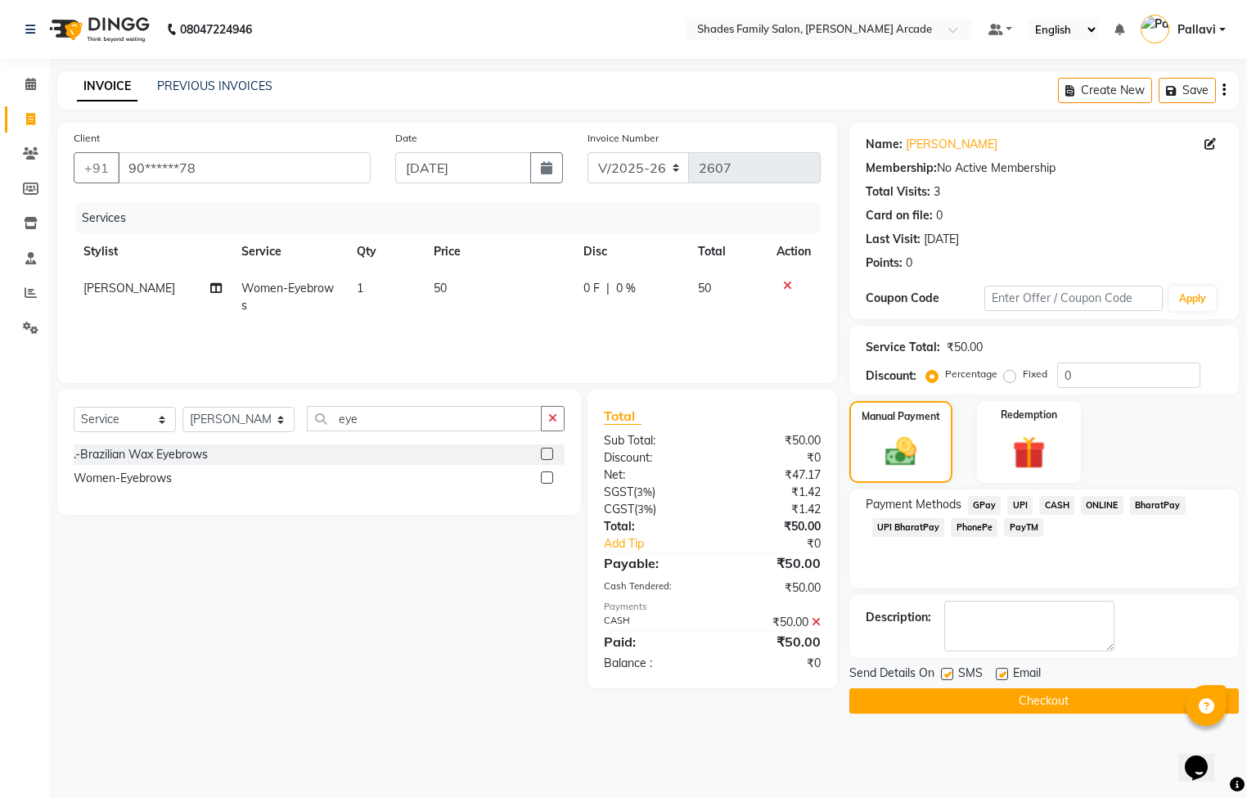
click at [988, 705] on button "Checkout" at bounding box center [1043, 700] width 389 height 25
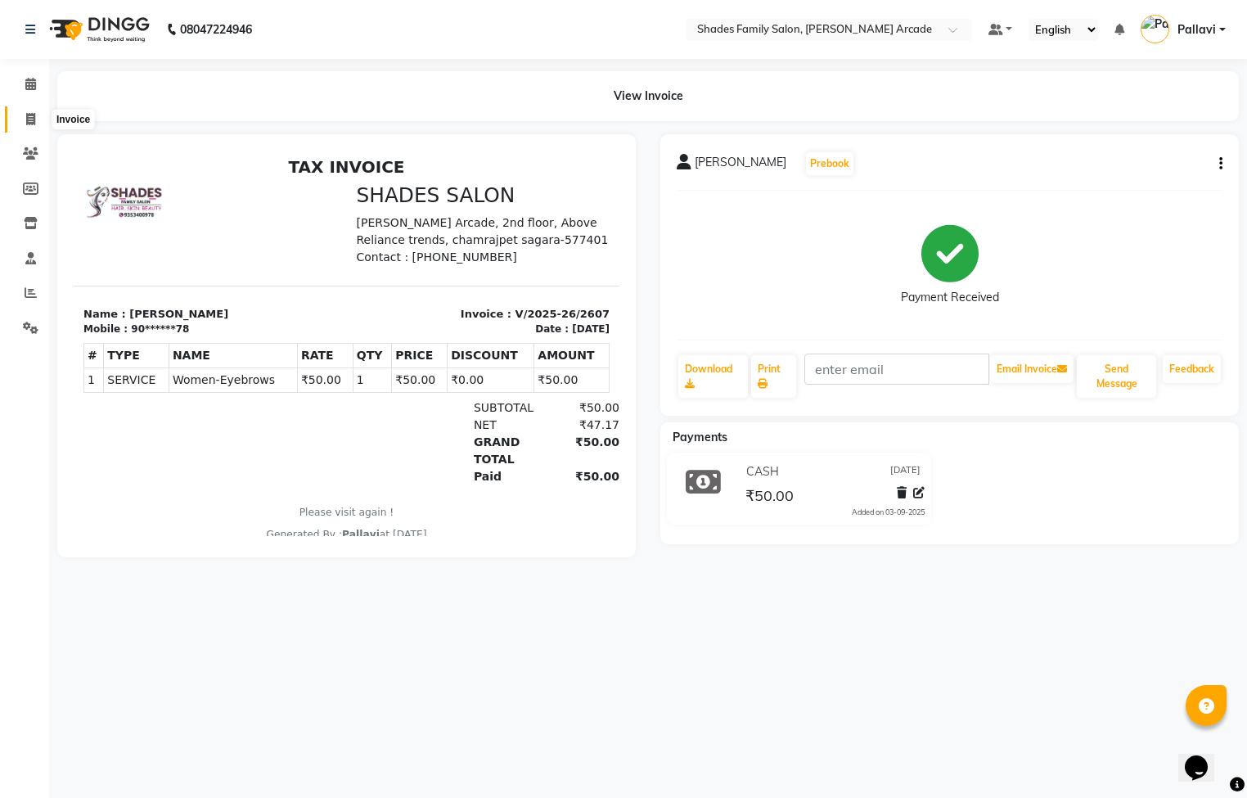
click at [30, 118] on icon at bounding box center [30, 119] width 9 height 12
select select "service"
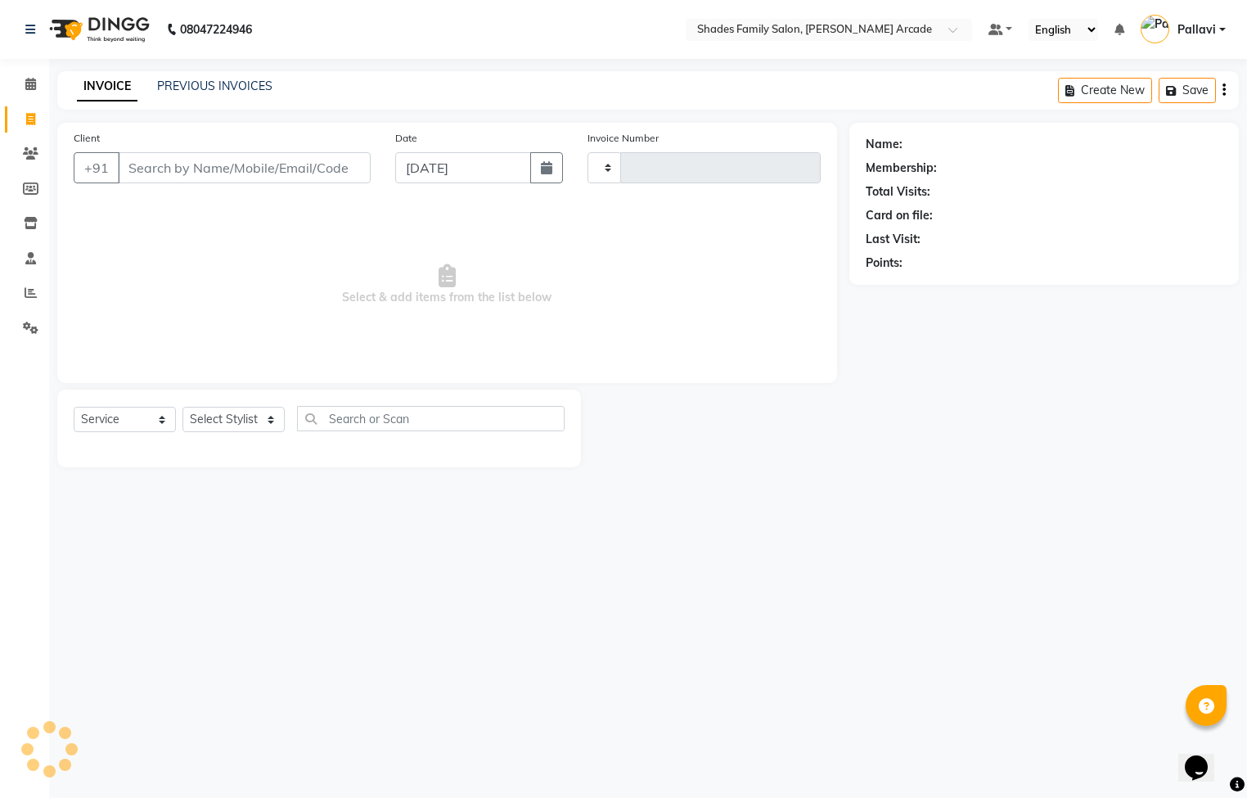
type input "2608"
select select "5538"
click at [187, 92] on link "PREVIOUS INVOICES" at bounding box center [214, 86] width 115 height 15
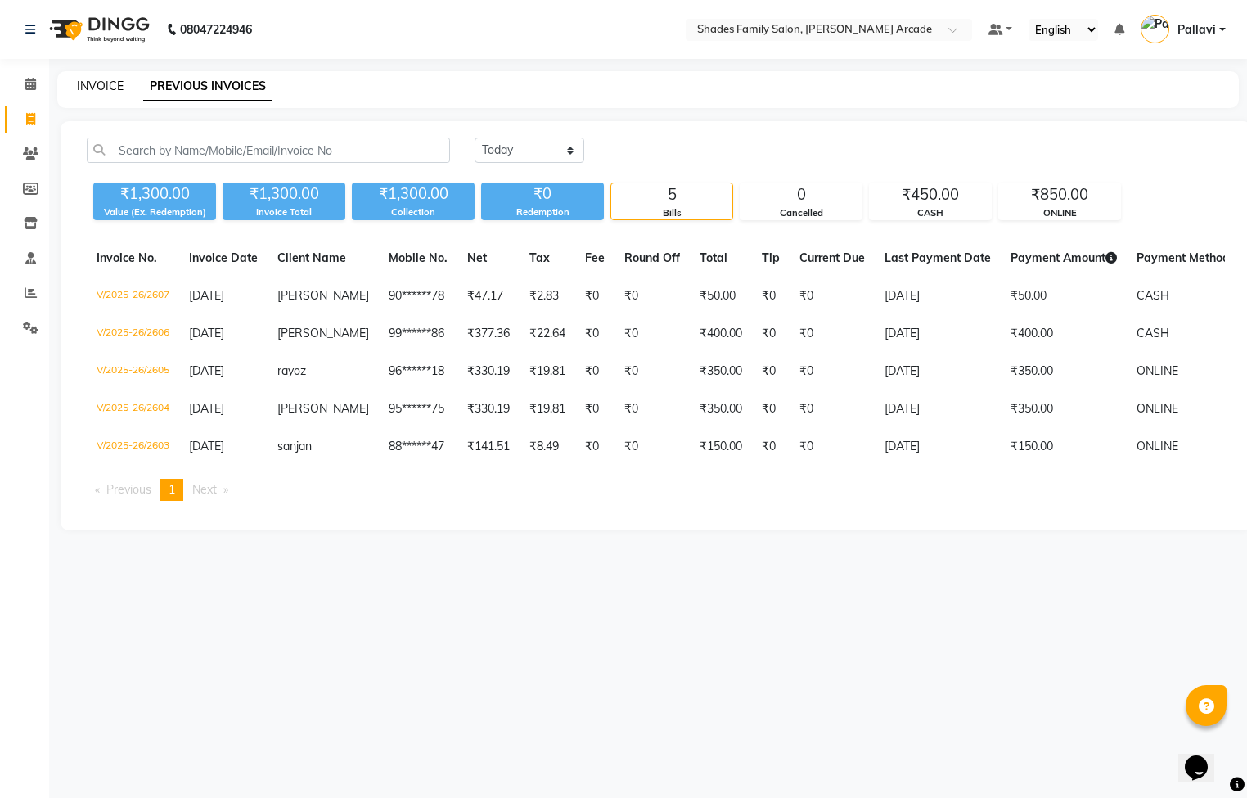
click at [101, 91] on link "INVOICE" at bounding box center [100, 86] width 47 height 15
select select "service"
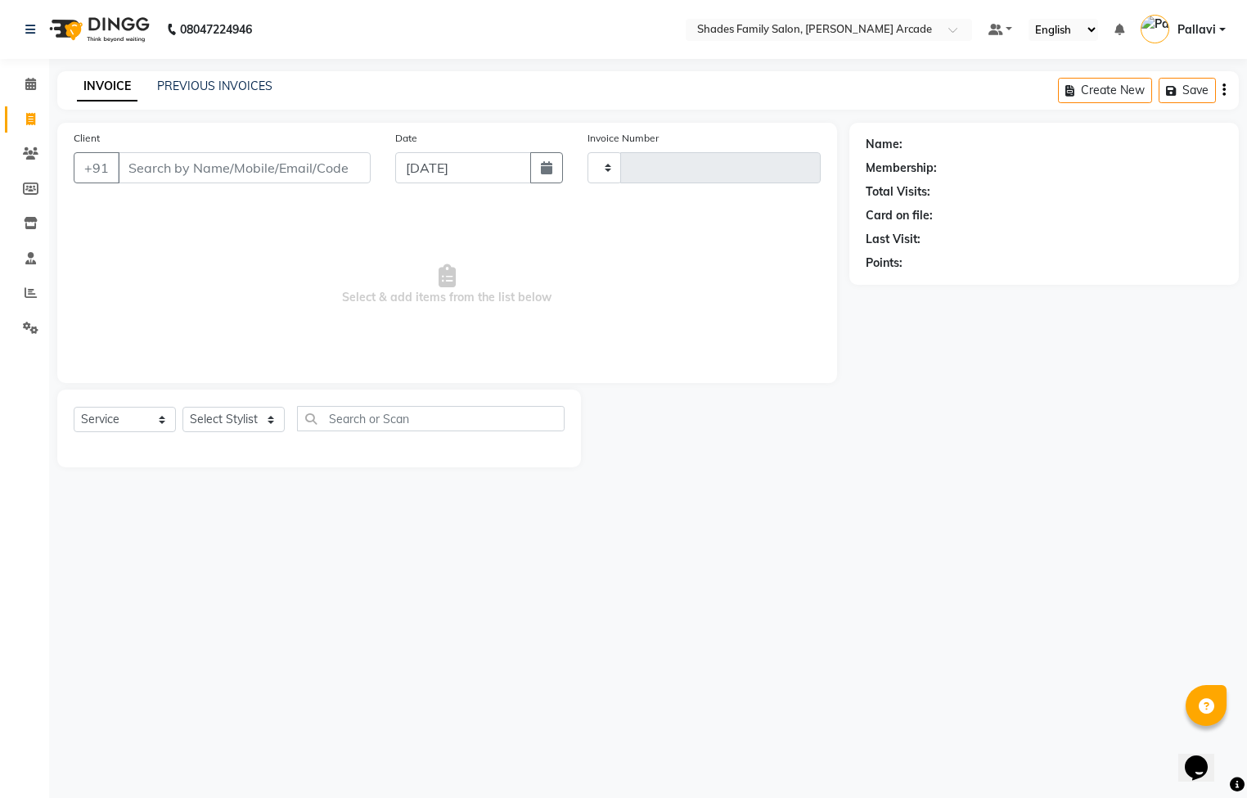
type input "2608"
select select "5538"
